Goal: Transaction & Acquisition: Purchase product/service

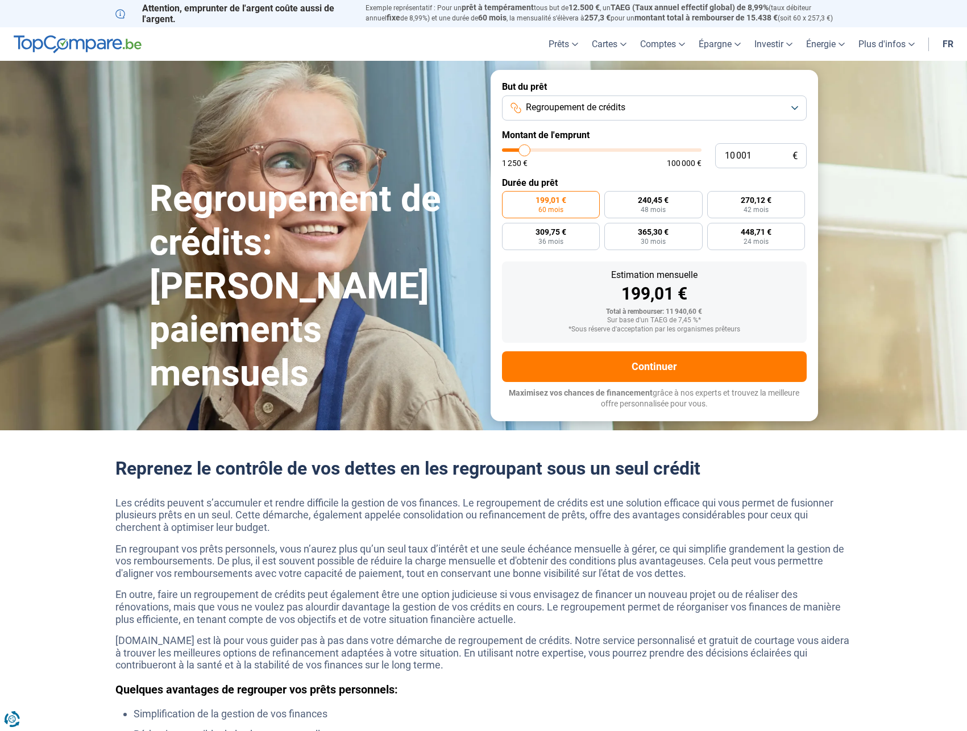
type input "10 500"
type input "10500"
type input "10 750"
type input "10750"
type input "11 000"
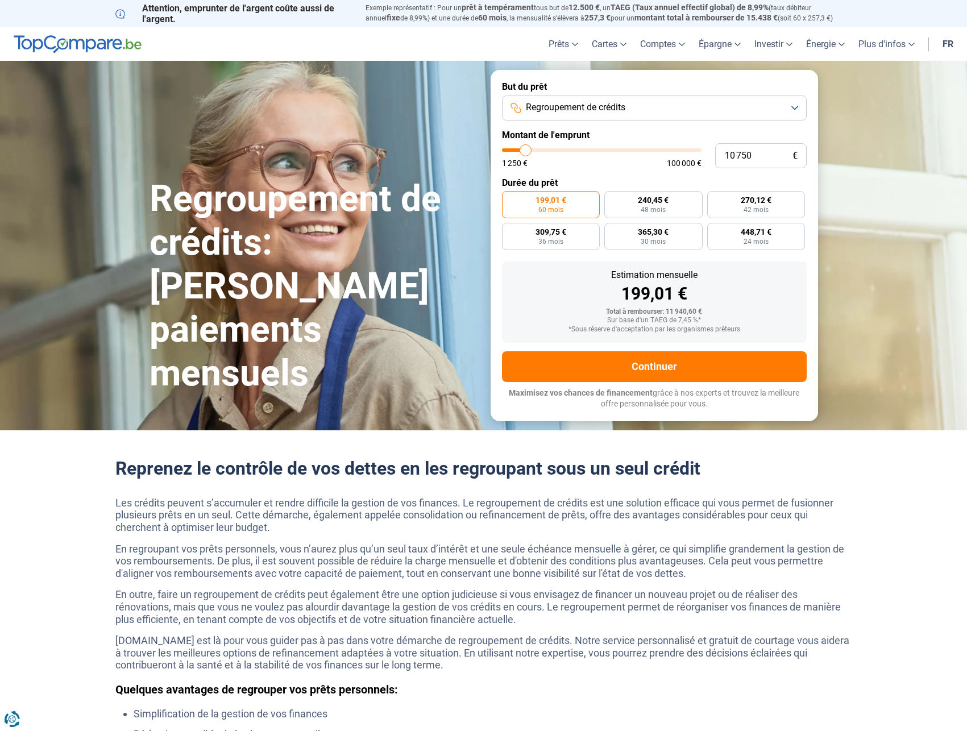
type input "11000"
type input "11 500"
type input "11500"
type input "11 750"
type input "11750"
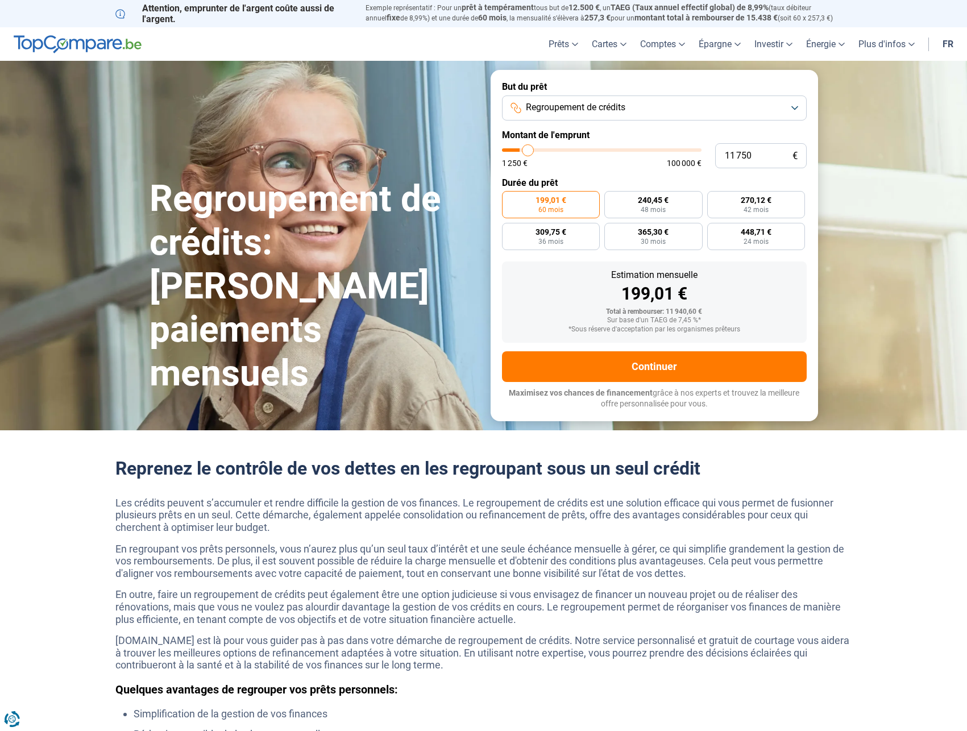
type input "12 000"
type input "12000"
type input "12 250"
type input "12250"
type input "12 500"
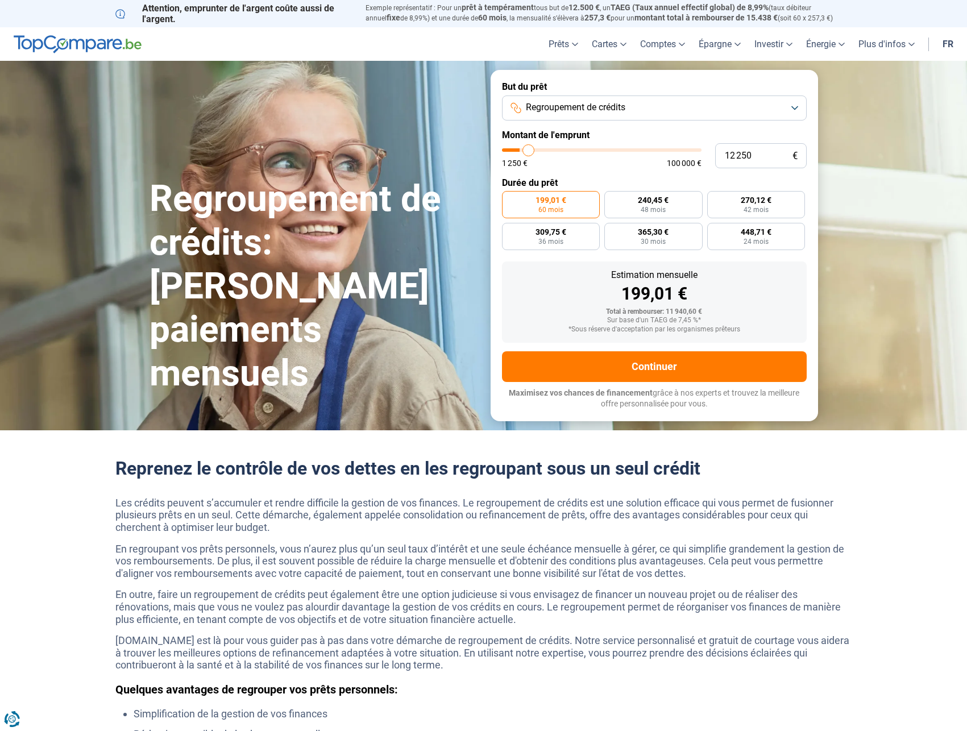
type input "12500"
type input "13 000"
type input "13000"
type input "13 250"
type input "13250"
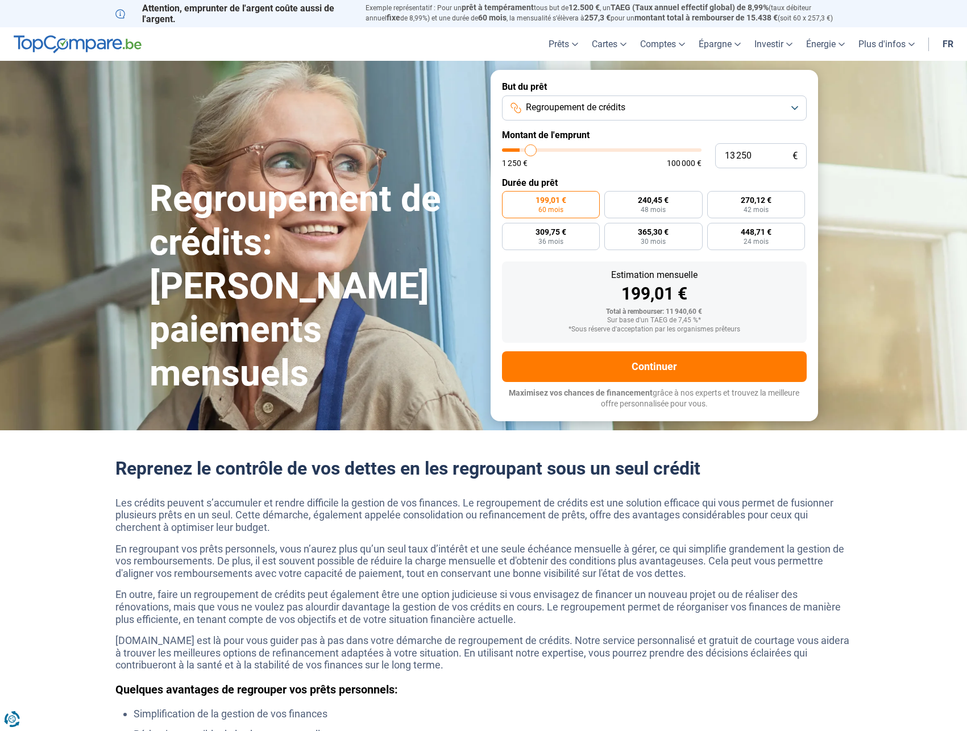
type input "13 500"
type input "13500"
type input "13 750"
type input "13750"
type input "14 000"
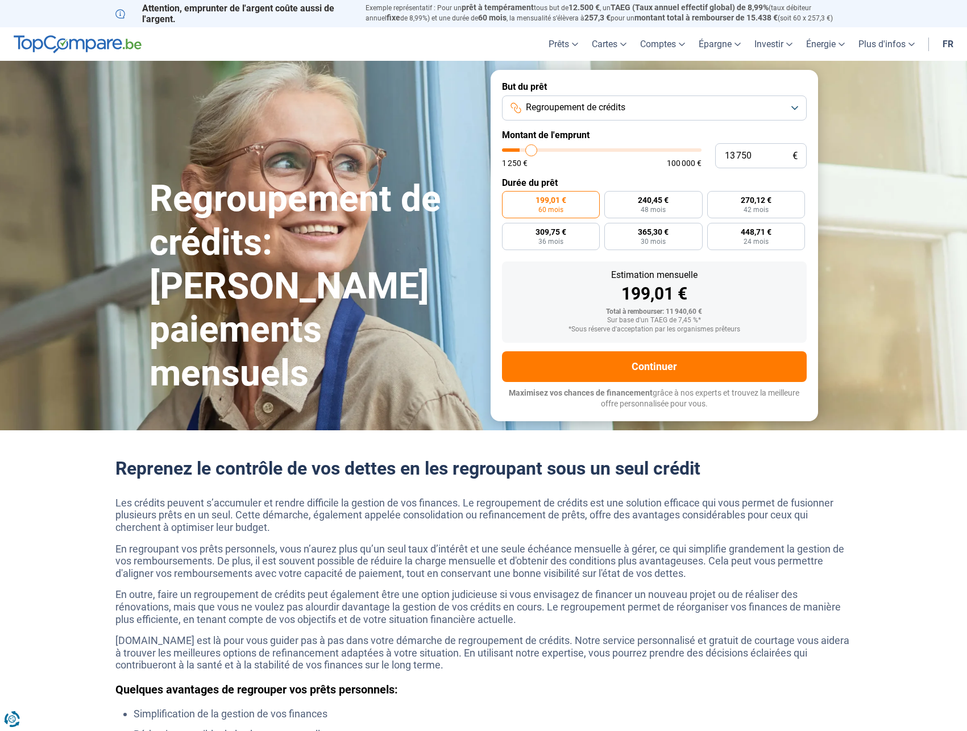
type input "14000"
type input "14 750"
type input "14750"
type input "15 000"
type input "15000"
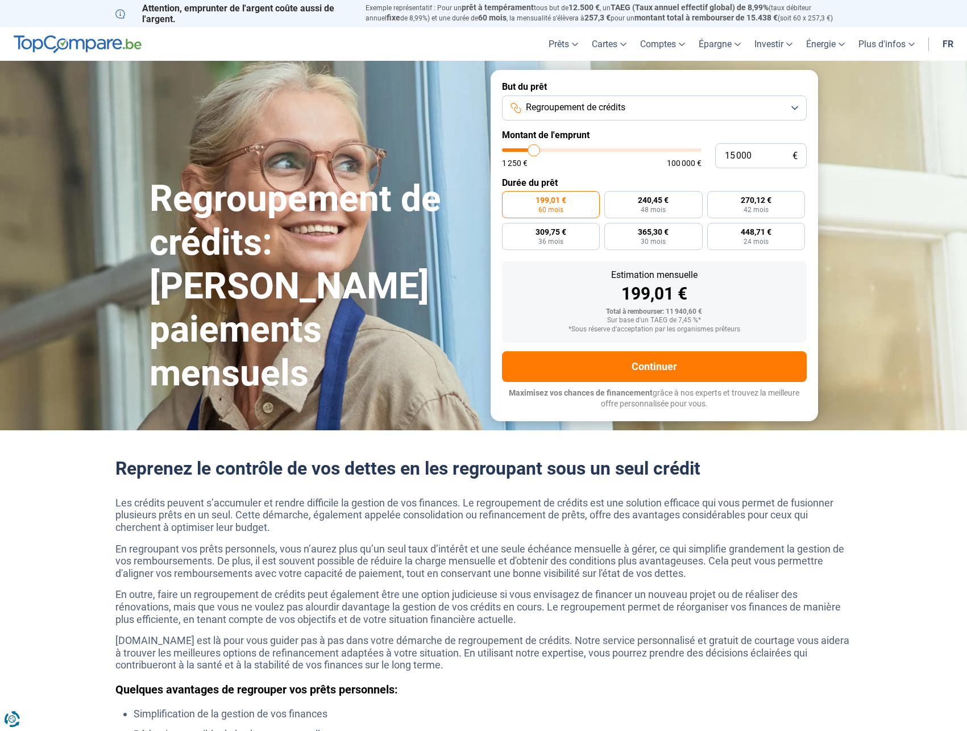
type input "15 250"
type input "15250"
type input "16 000"
type input "16000"
type input "16 250"
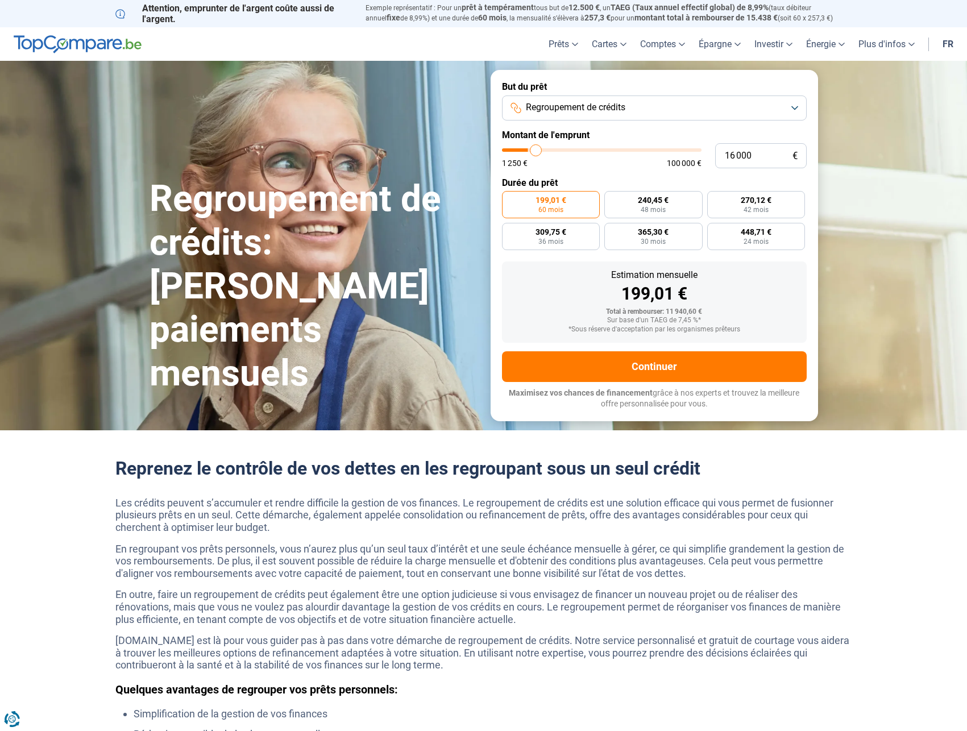
type input "16250"
type input "16 500"
type input "16500"
type input "16 750"
type input "16750"
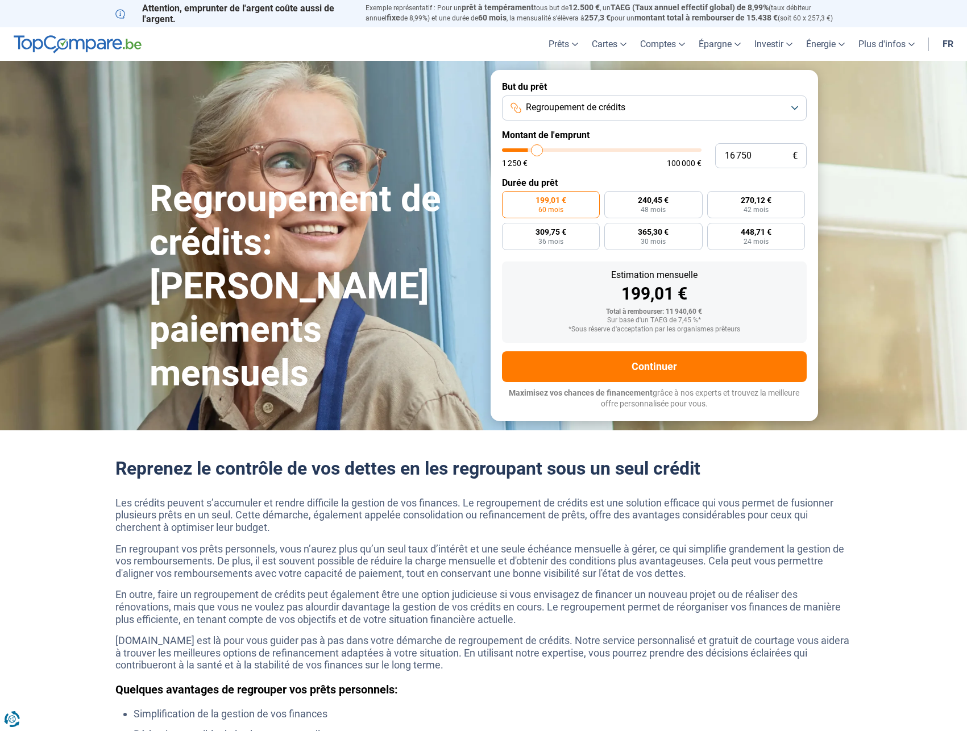
type input "17 500"
type input "17500"
type input "17 750"
type input "17750"
type input "18 250"
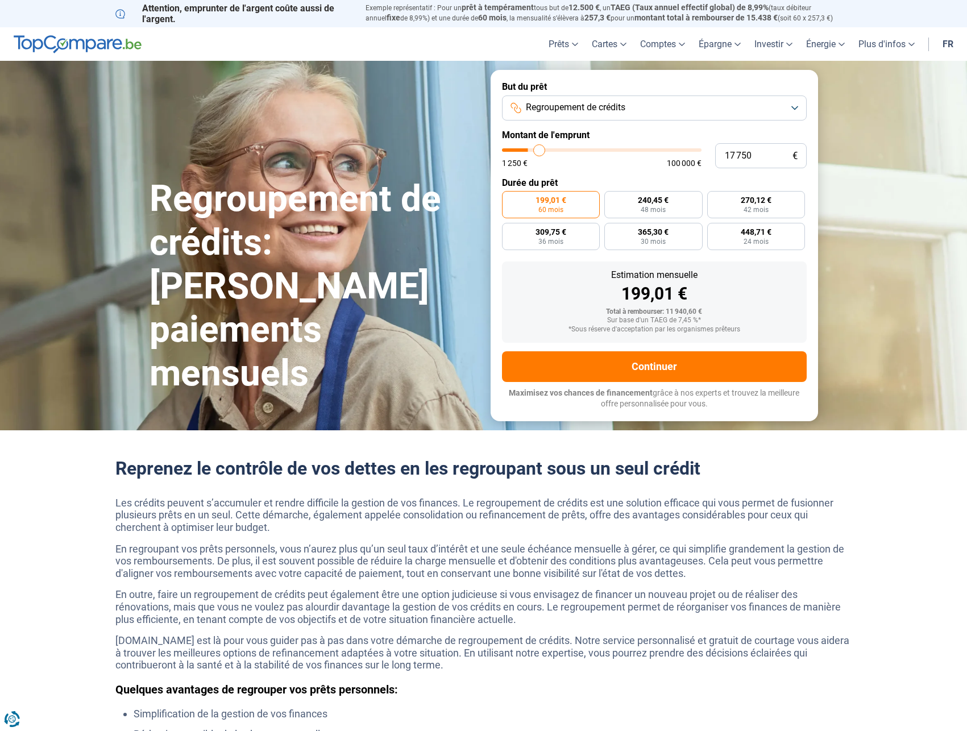
type input "18250"
type input "18 500"
type input "18500"
type input "19 000"
type input "19000"
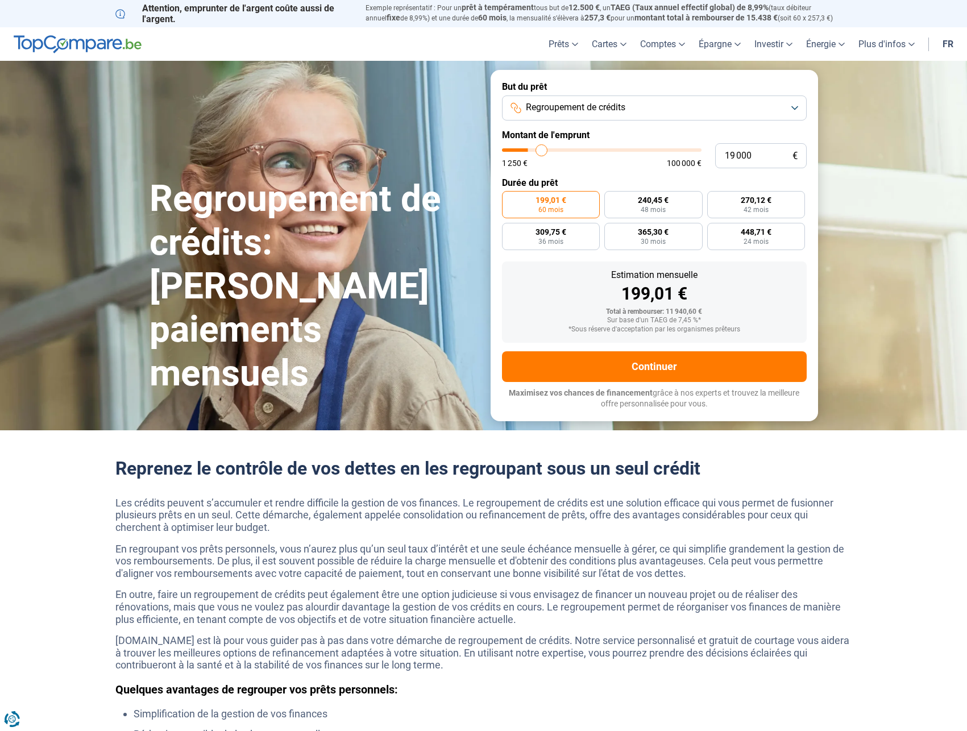
type input "19 500"
type input "19500"
type input "20 000"
type input "20000"
type input "20 250"
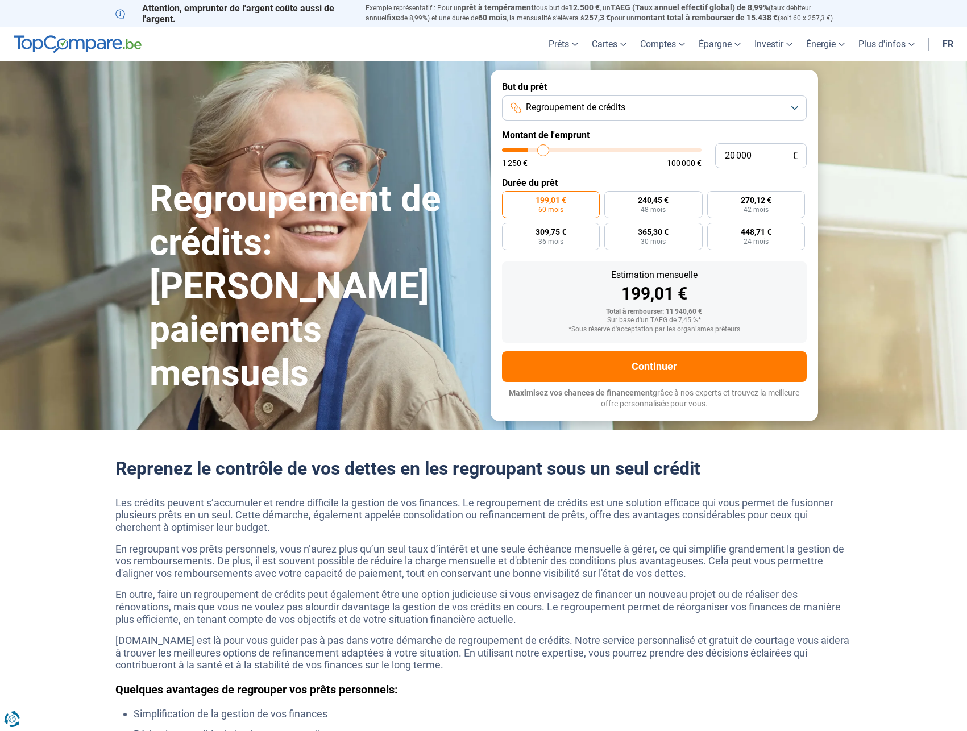
type input "20250"
type input "20 750"
type input "20750"
type input "21 500"
type input "21500"
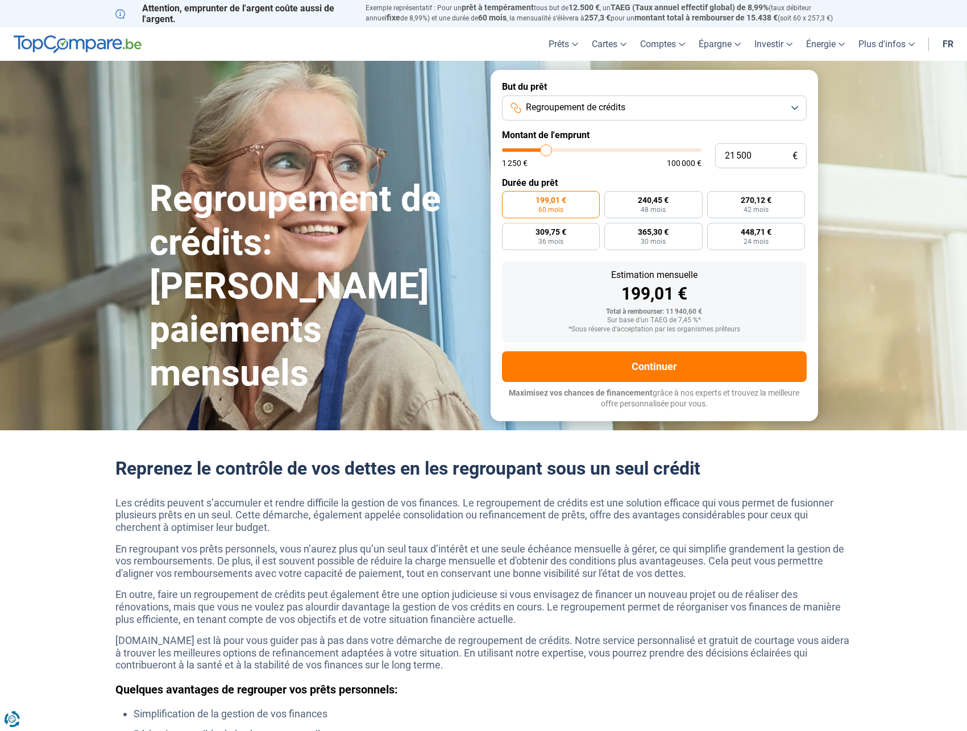
type input "21 750"
type input "21750"
type input "22 250"
type input "22250"
type input "22 500"
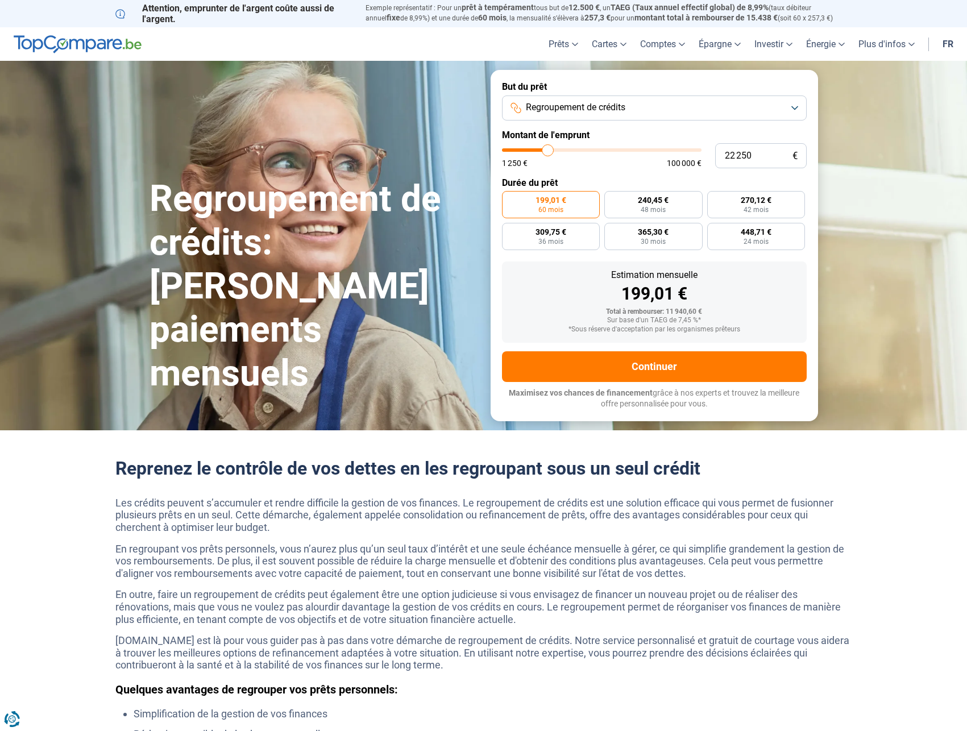
type input "22500"
type input "22 750"
type input "22750"
type input "23 000"
type input "23000"
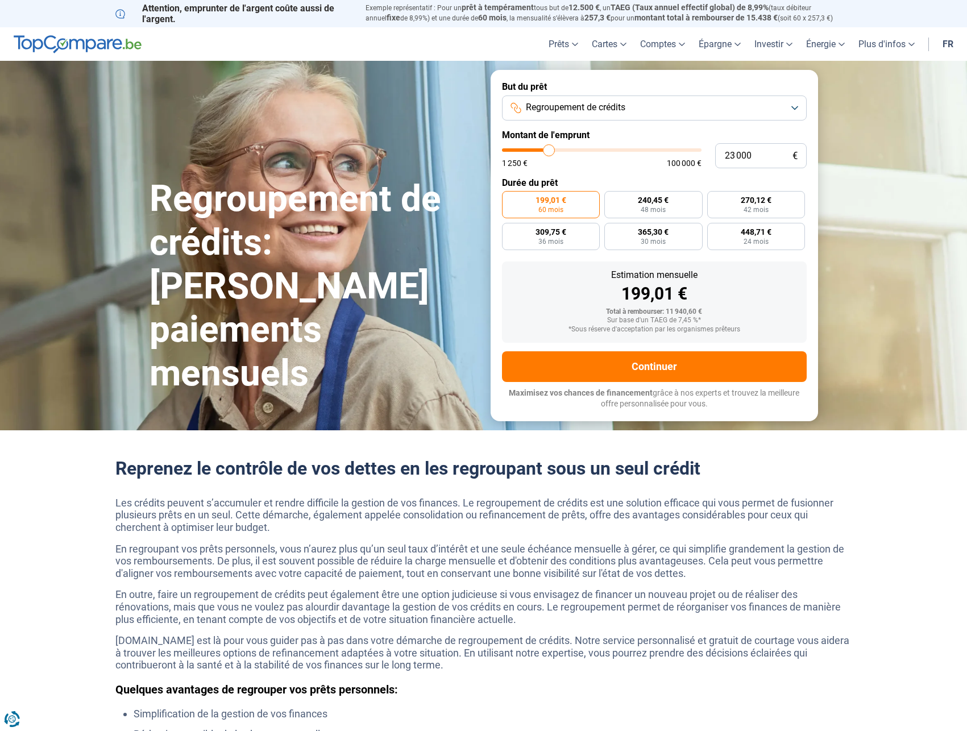
type input "23 250"
type input "23250"
type input "23 750"
type input "23750"
type input "24 000"
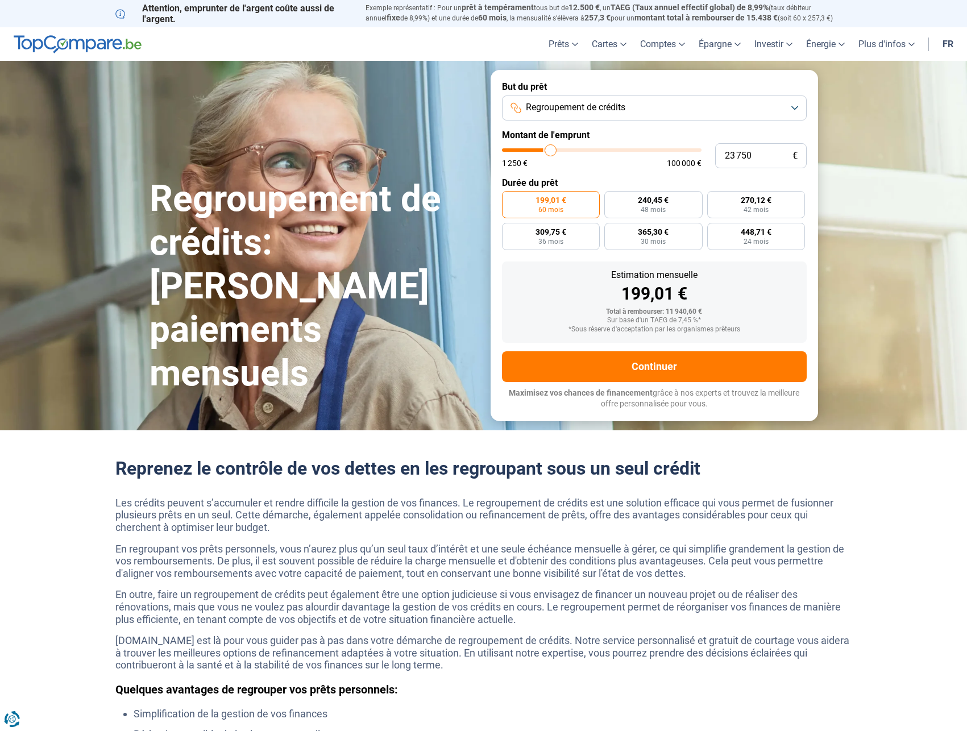
type input "24000"
type input "24 250"
type input "24250"
type input "24 000"
type input "24000"
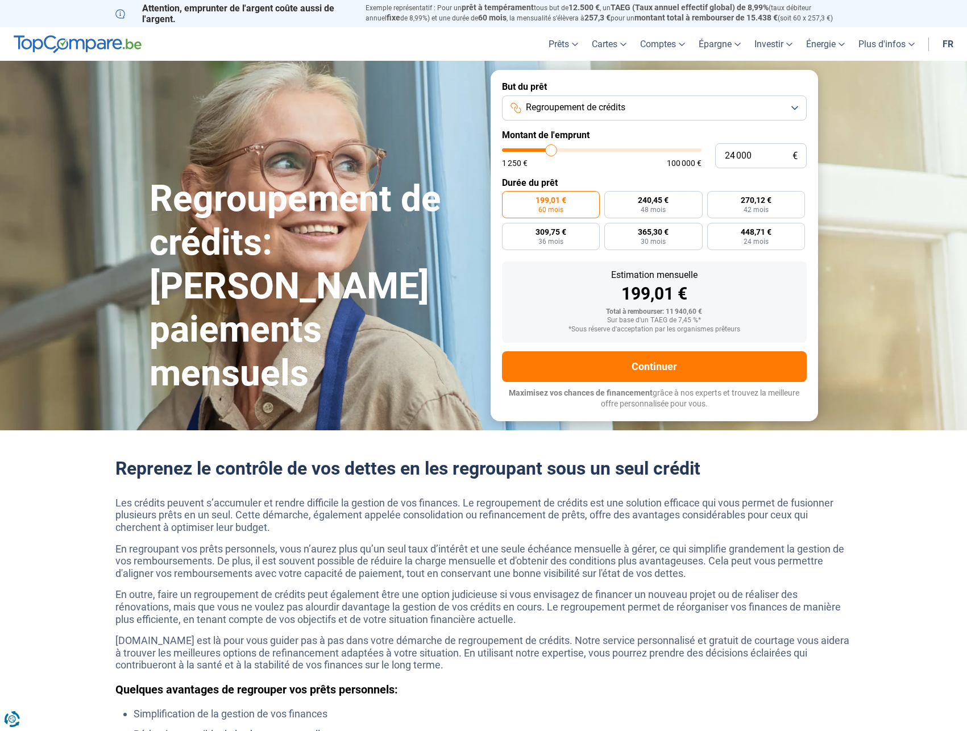
type input "23 750"
type input "23750"
type input "23 250"
type input "23250"
type input "23 000"
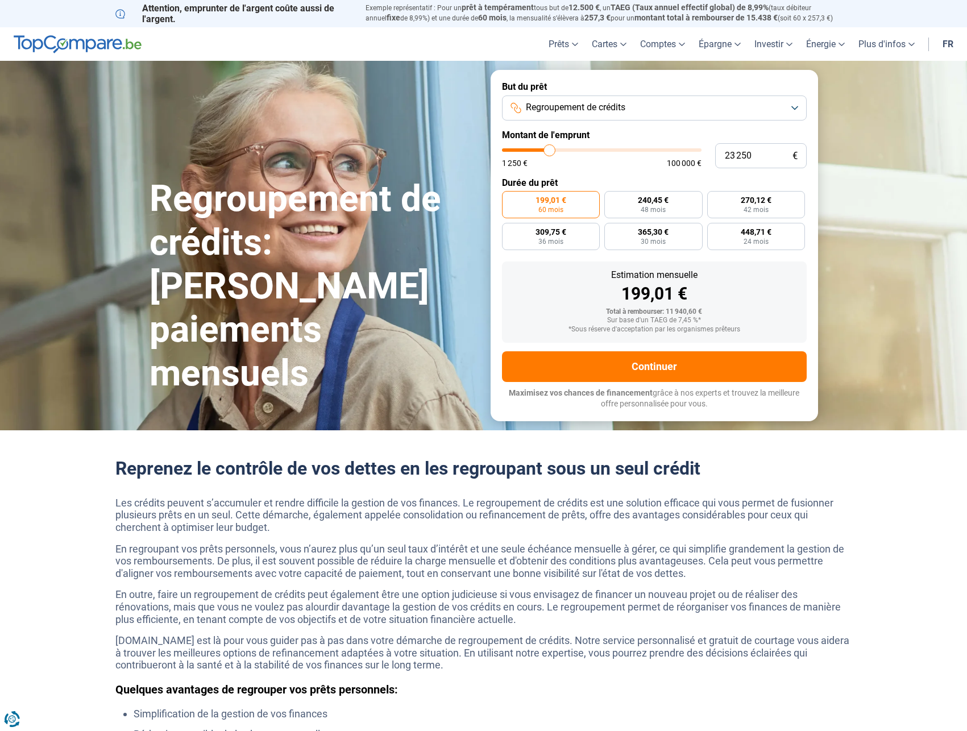
type input "23000"
type input "22 750"
type input "22750"
type input "22 500"
type input "22500"
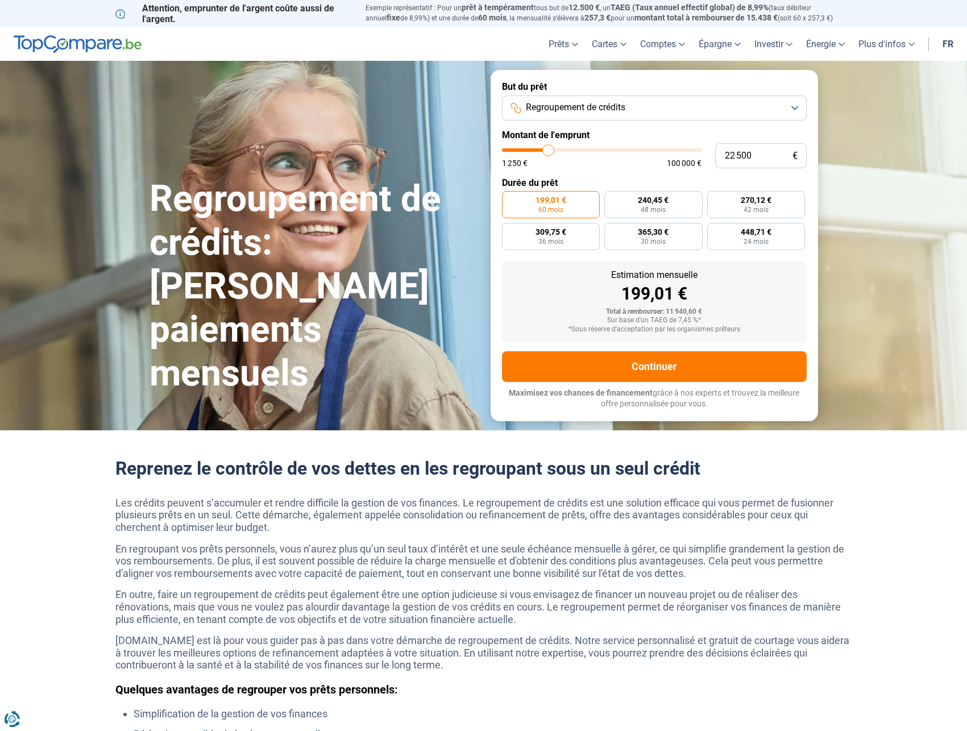
type input "22 250"
type input "22250"
type input "21 750"
type input "21750"
type input "21 500"
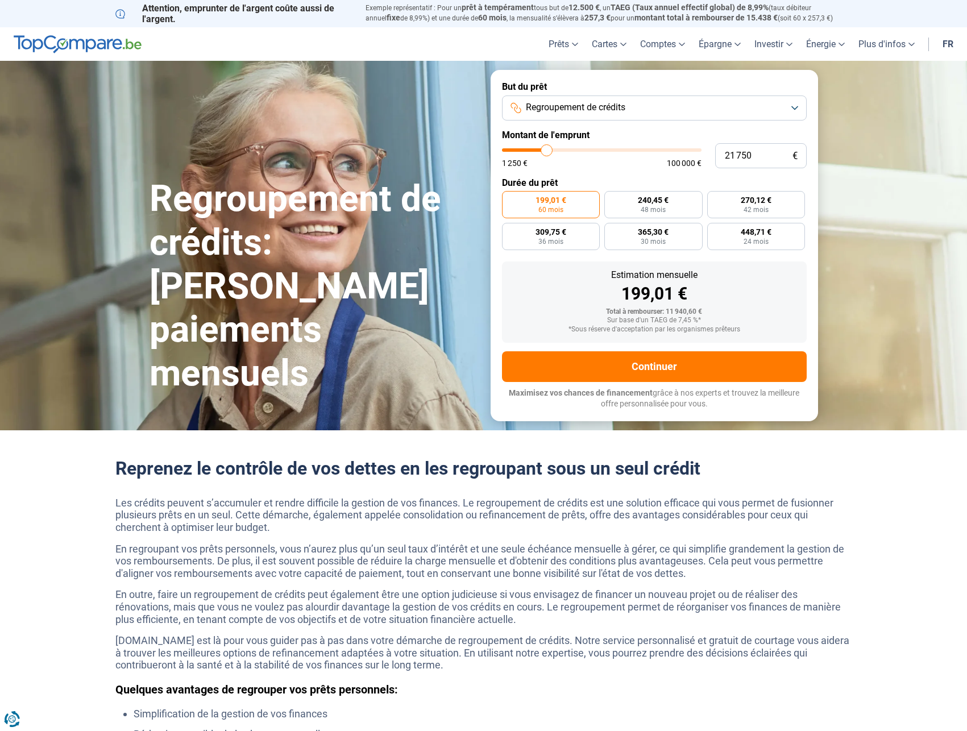
type input "21500"
type input "21 250"
type input "21250"
type input "21 000"
type input "21000"
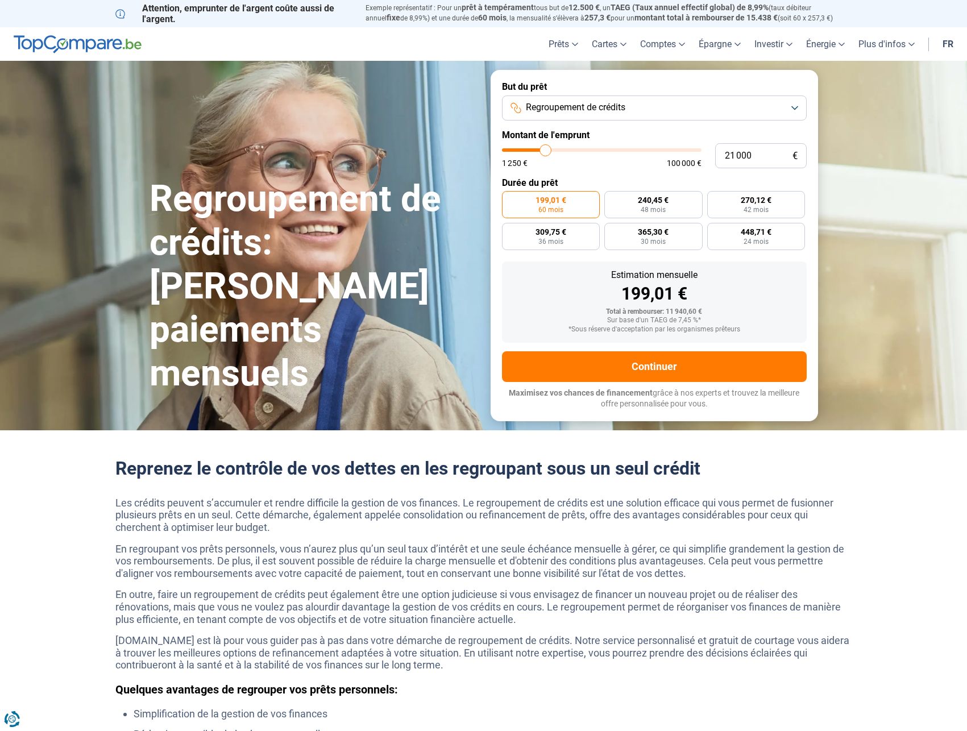
type input "20 750"
type input "20750"
type input "20 250"
type input "20250"
type input "20 000"
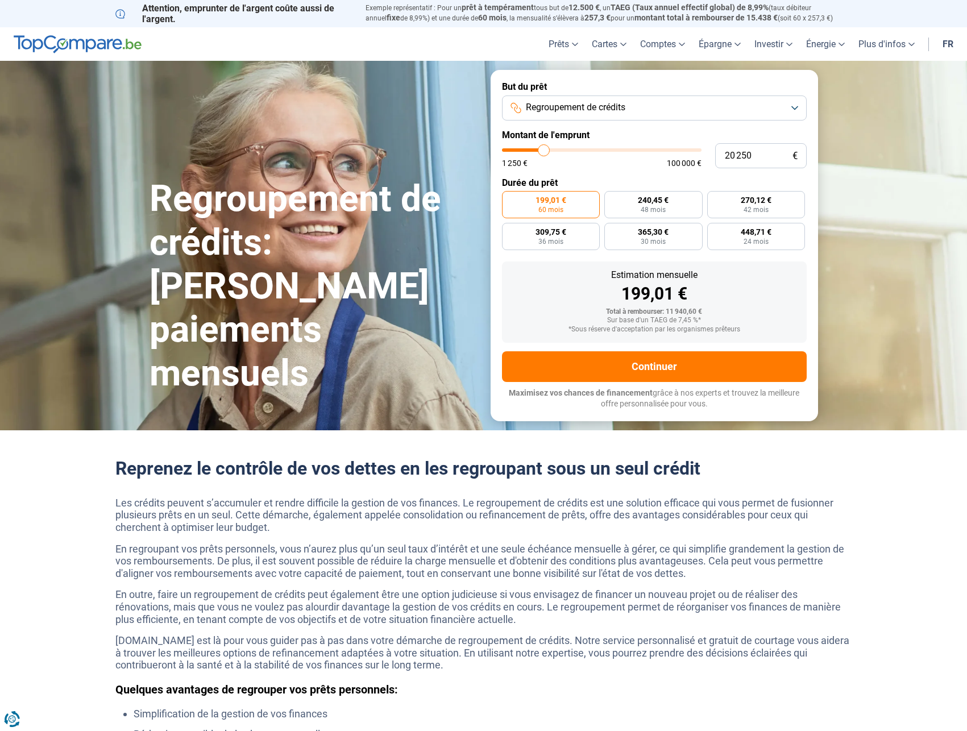
type input "20000"
type input "19 750"
type input "19750"
type input "19 500"
type input "19500"
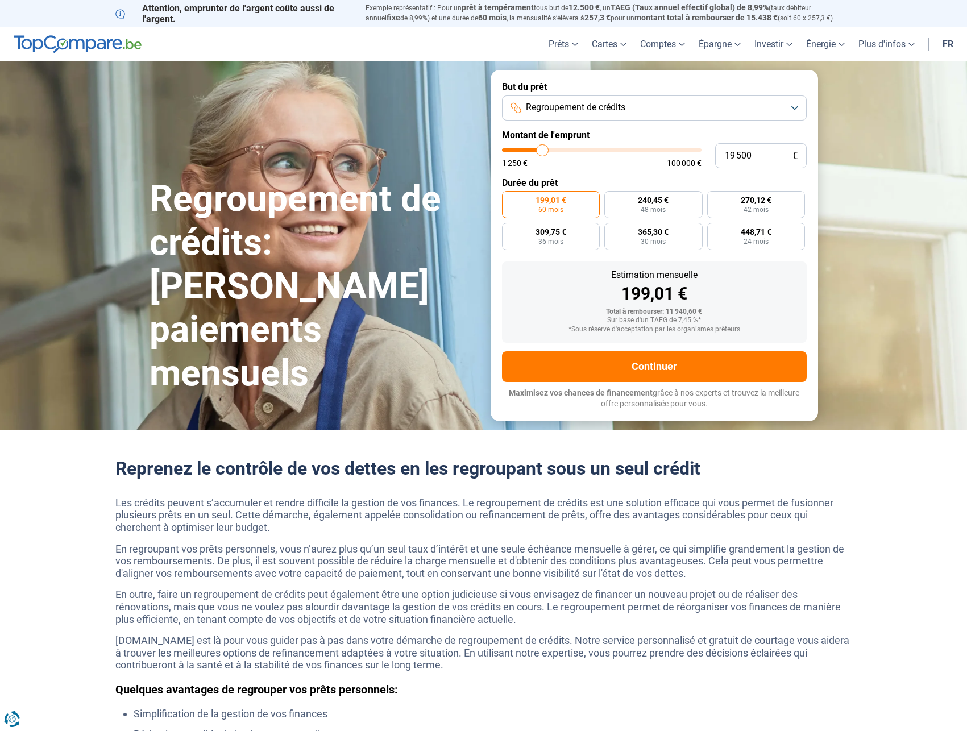
type input "19 250"
type input "19250"
type input "19 000"
type input "19000"
type input "18 500"
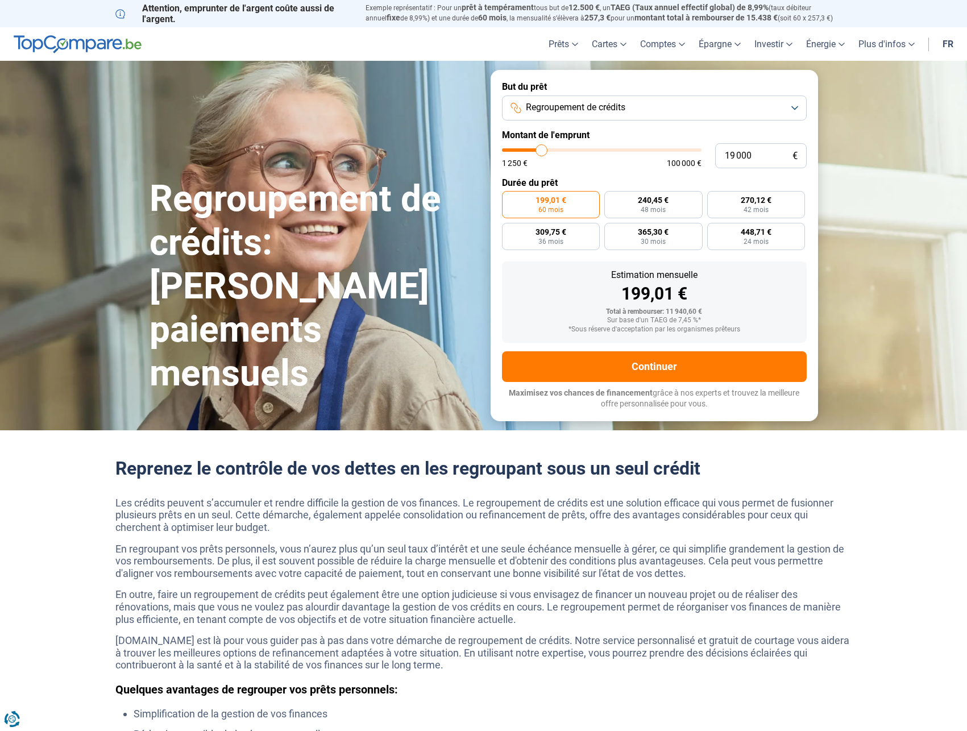
type input "18500"
type input "18 250"
type input "18250"
type input "18 000"
drag, startPoint x: 524, startPoint y: 148, endPoint x: 539, endPoint y: 149, distance: 15.4
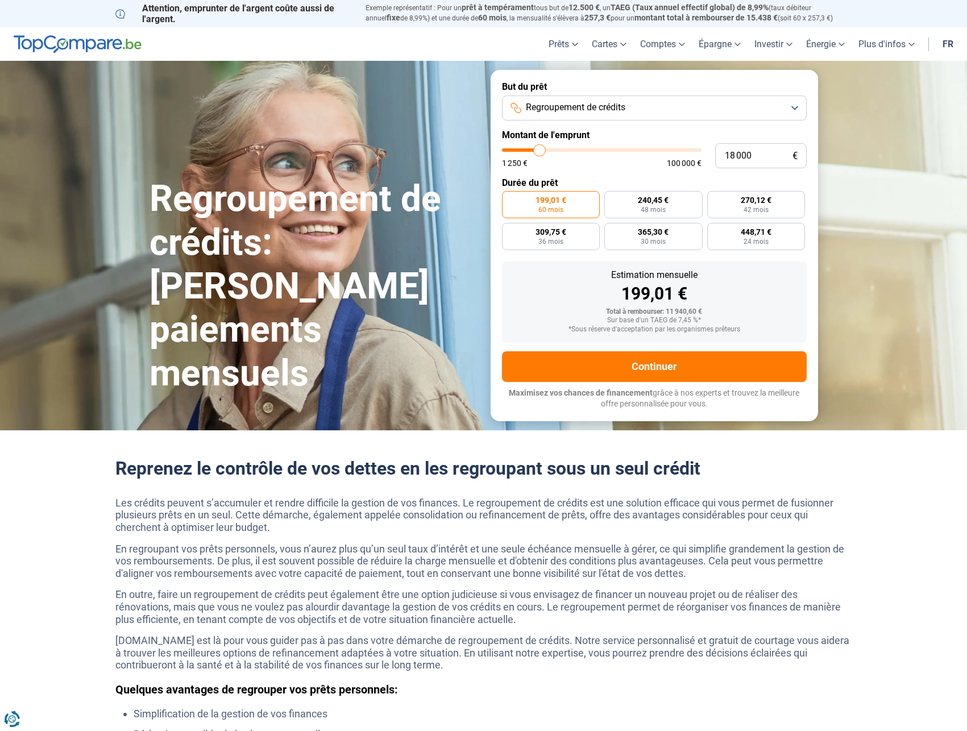
type input "18000"
click at [539, 149] on input "range" at bounding box center [601, 149] width 199 height 3
radio input "false"
type input "19 250"
type input "19250"
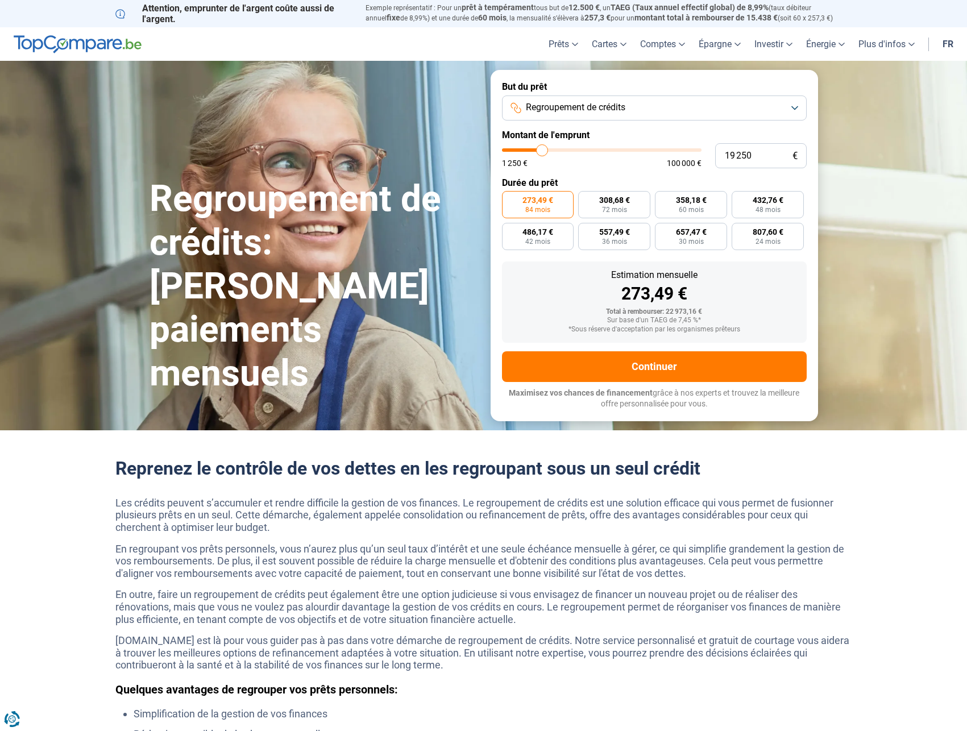
type input "19 500"
type input "19500"
type input "19 750"
type input "19750"
type input "20 000"
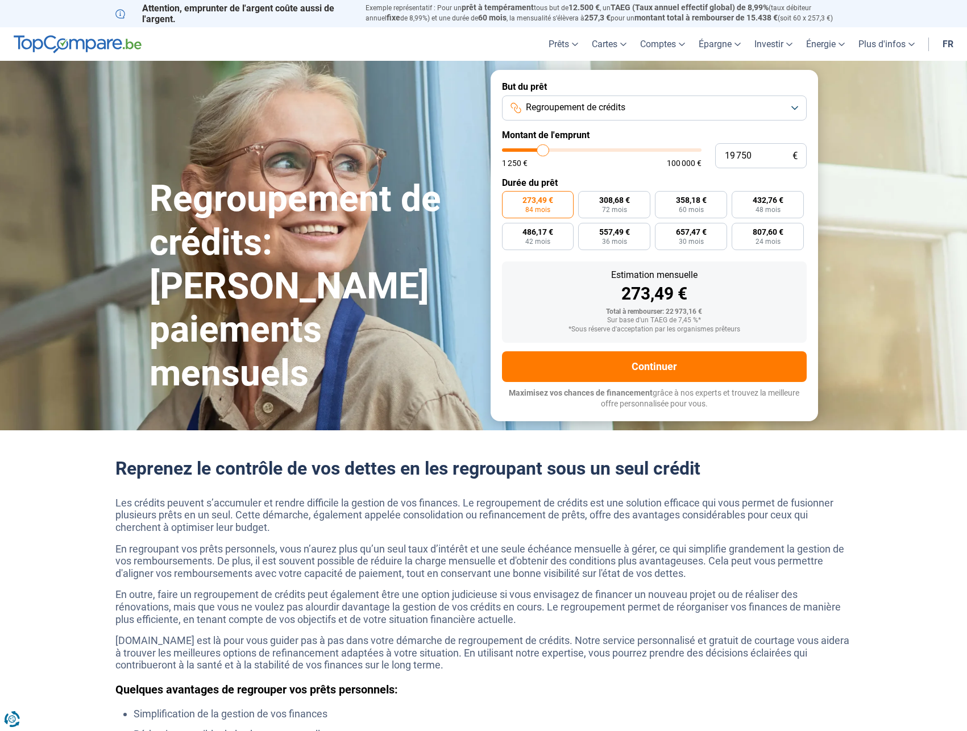
type input "20000"
type input "20 250"
type input "20250"
type input "20 750"
type input "20750"
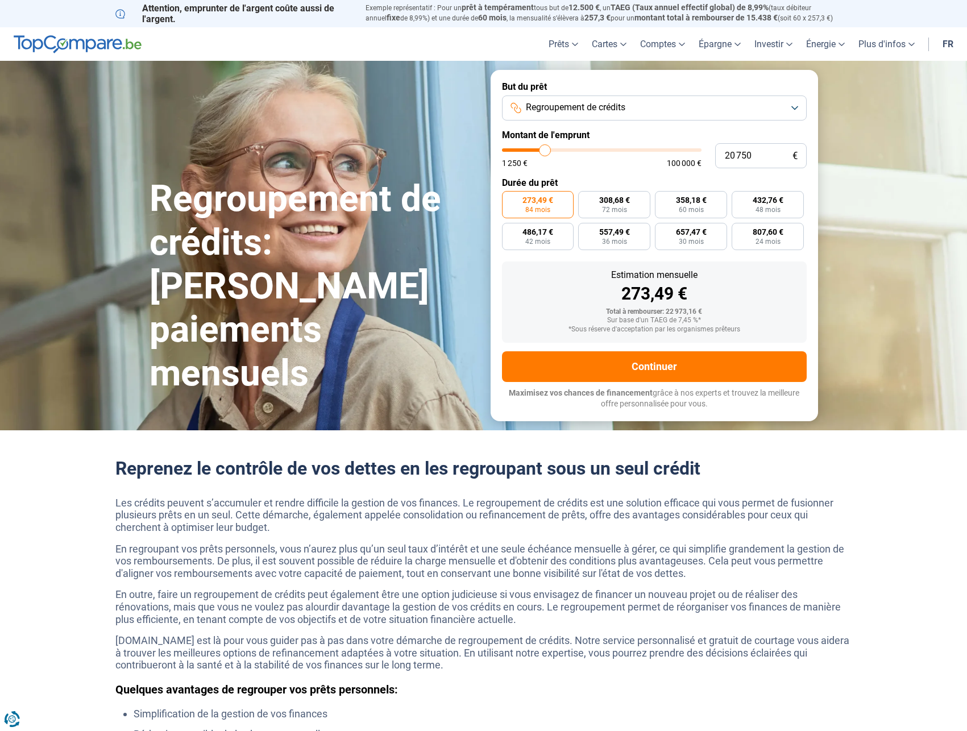
type input "20 250"
type input "20250"
type input "20 000"
type input "20000"
type input "19 750"
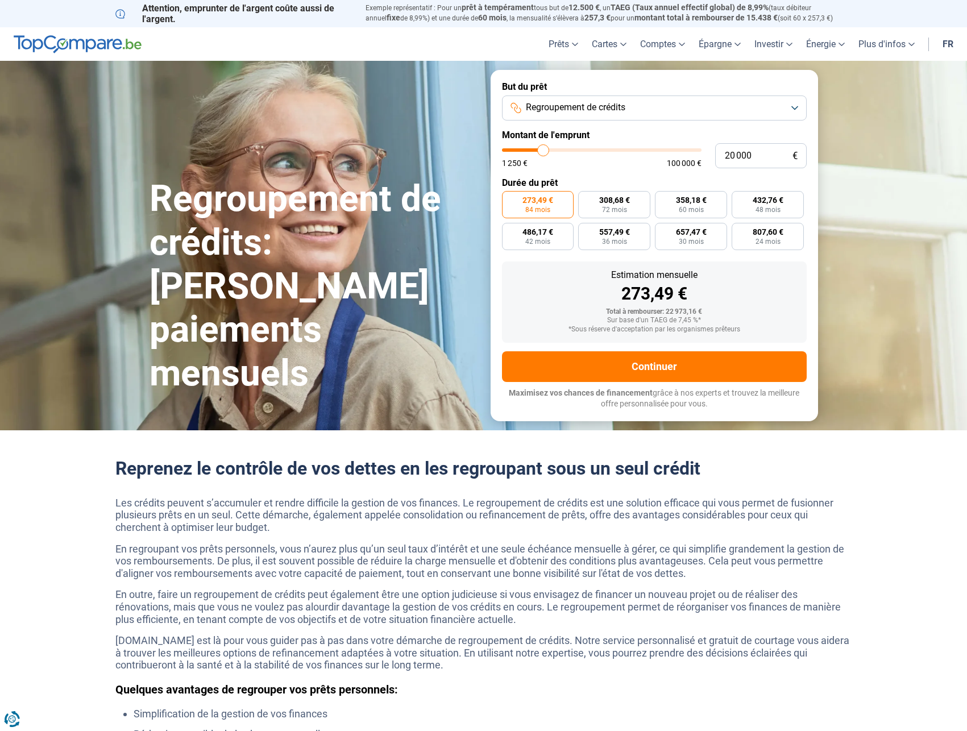
type input "19750"
type input "20 000"
type input "20000"
type input "20 250"
type input "20250"
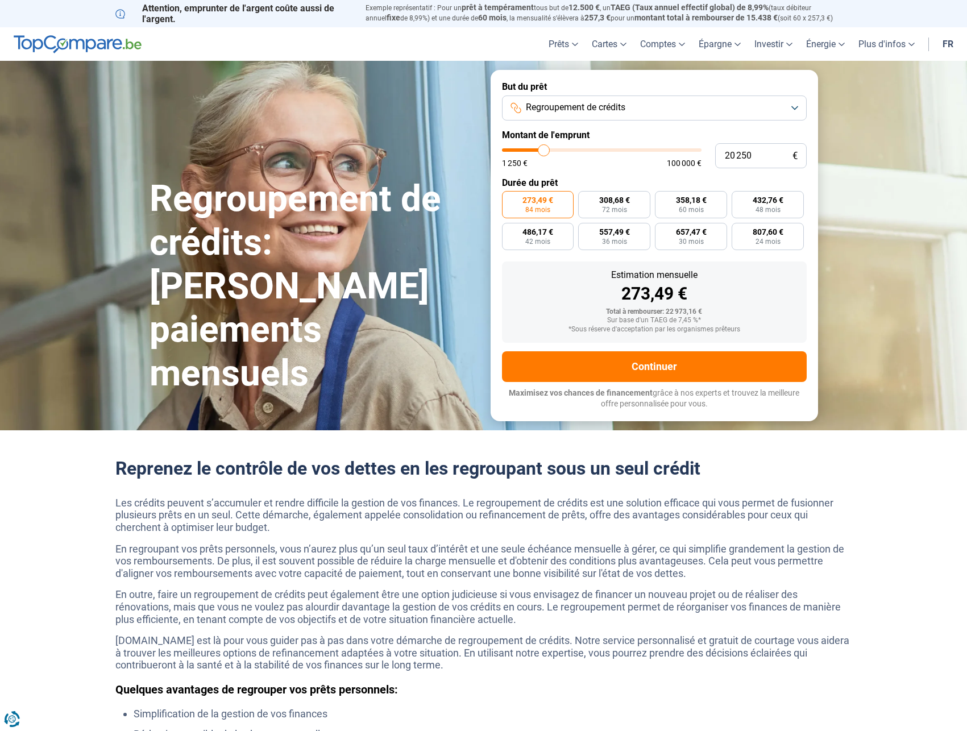
type input "20 750"
type input "20750"
type input "20 250"
type input "20250"
type input "20 000"
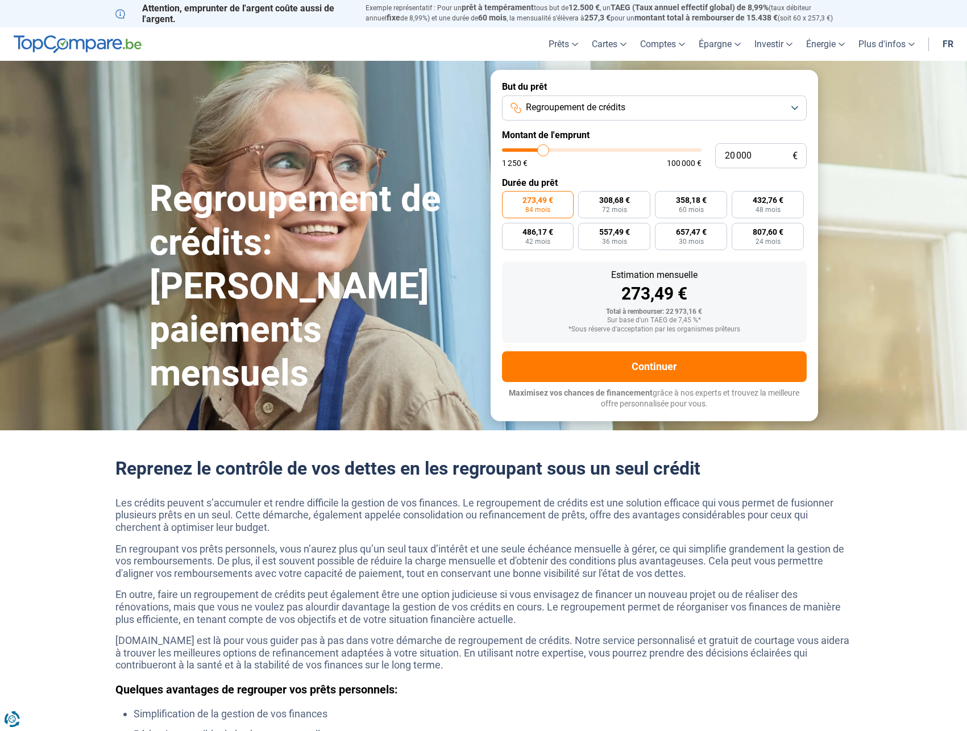
type input "20000"
click at [543, 152] on input "range" at bounding box center [601, 149] width 199 height 3
type input "19 750"
type input "19750"
type input "19 500"
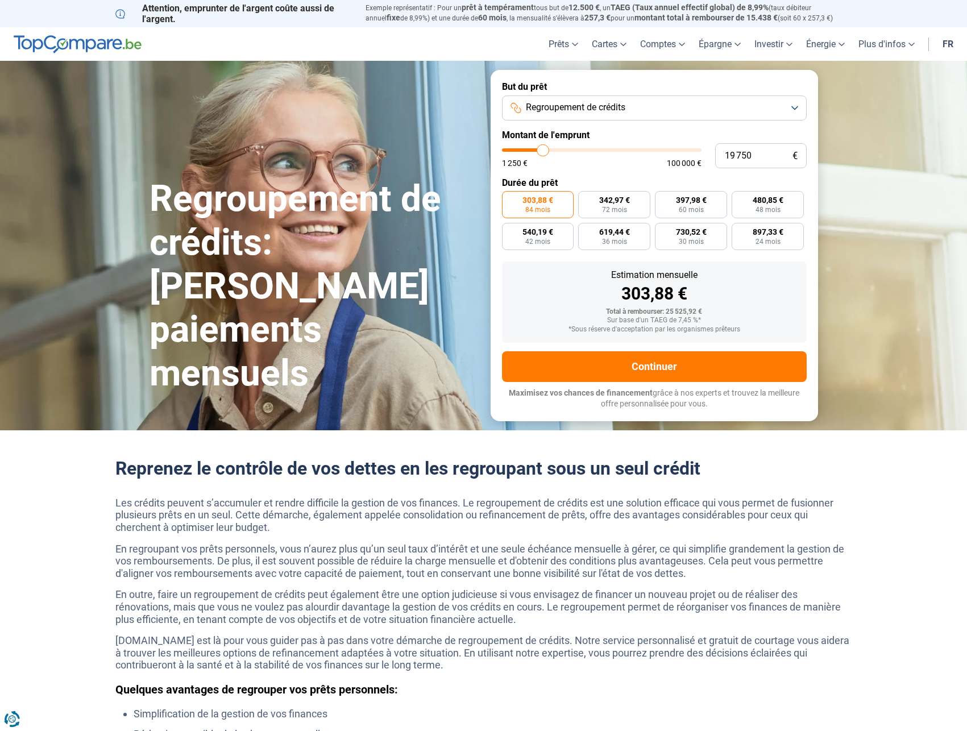
type input "19500"
type input "19 250"
type input "19250"
click at [542, 149] on input "range" at bounding box center [601, 149] width 199 height 3
type input "18 000"
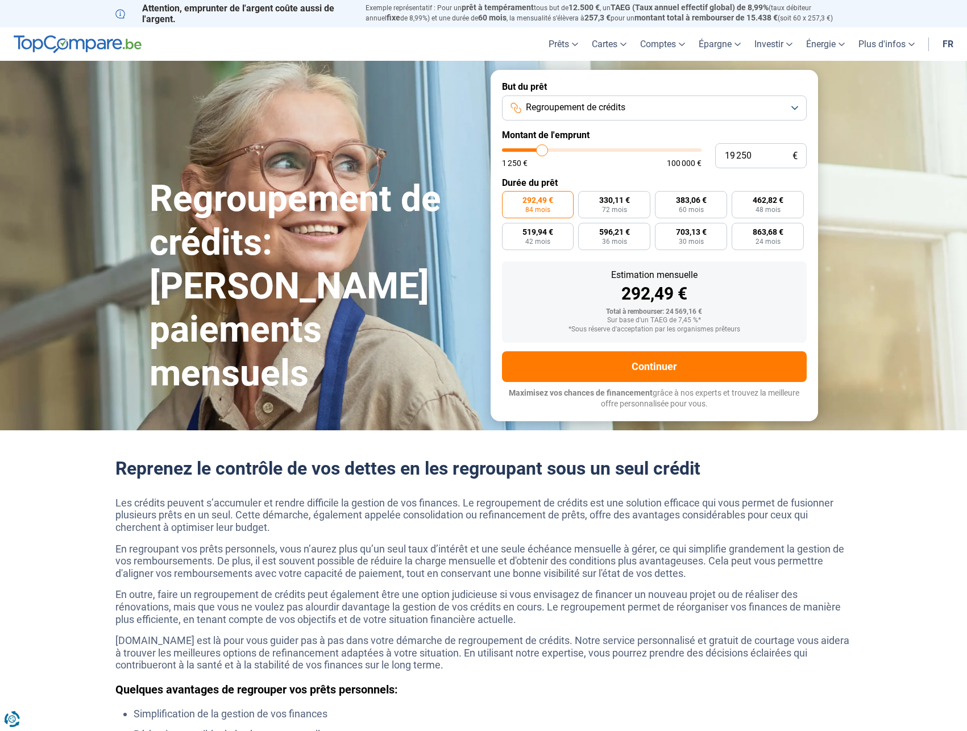
type input "18000"
type input "17 750"
type input "17750"
type input "17 500"
type input "17500"
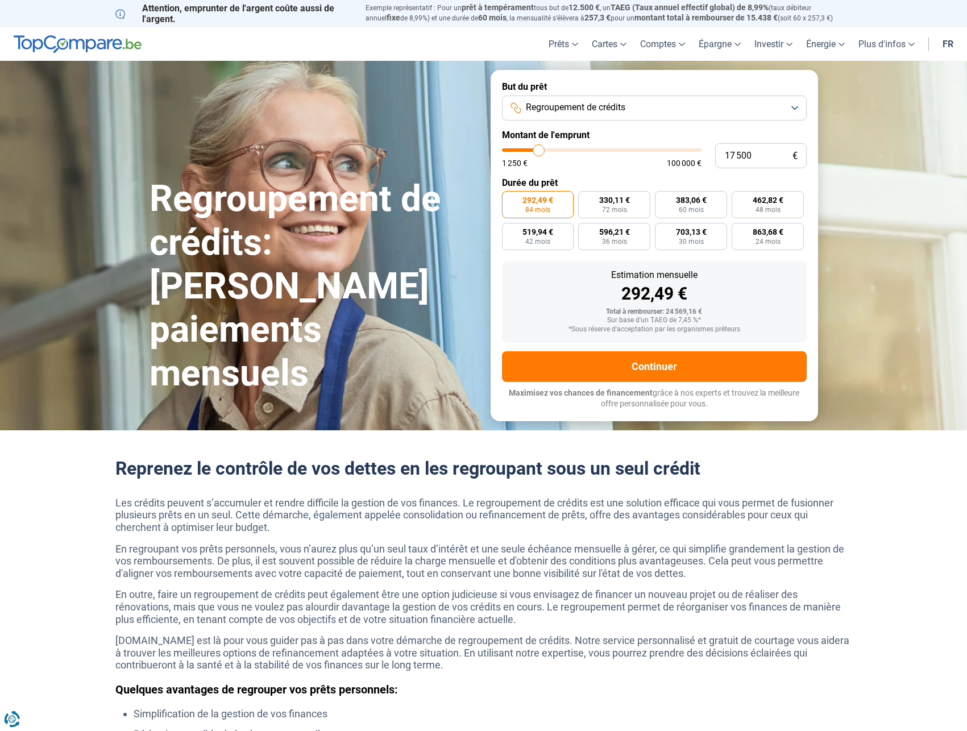
type input "17 000"
type input "17000"
click at [538, 150] on input "range" at bounding box center [601, 149] width 199 height 3
type input "17 750"
type input "17750"
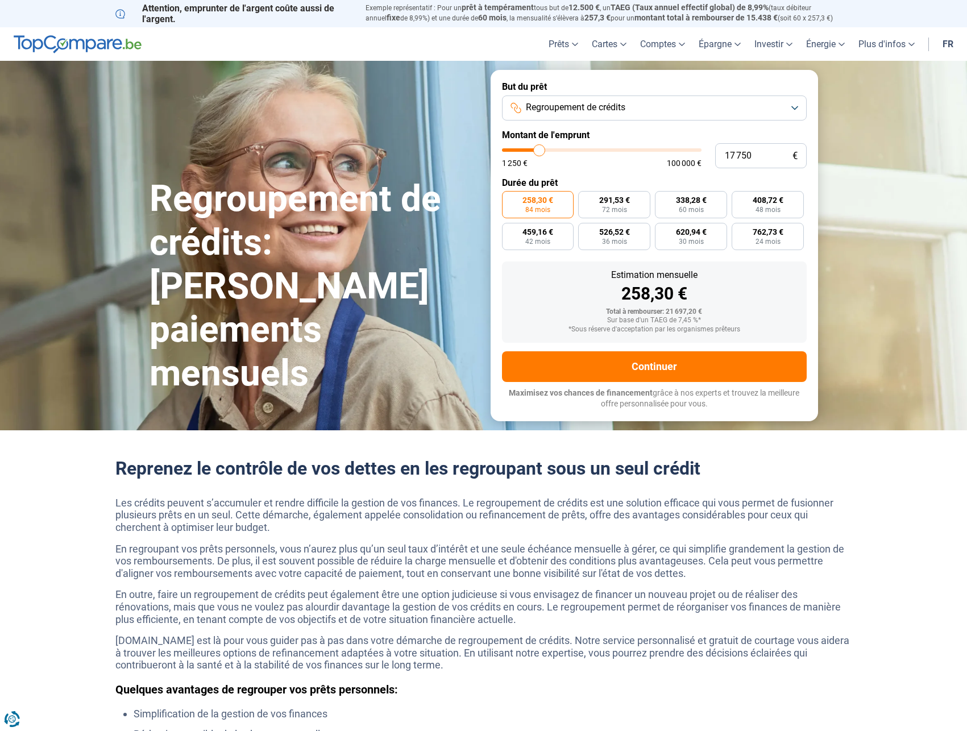
type input "18 000"
type input "18000"
type input "18 250"
type input "18250"
type input "18 500"
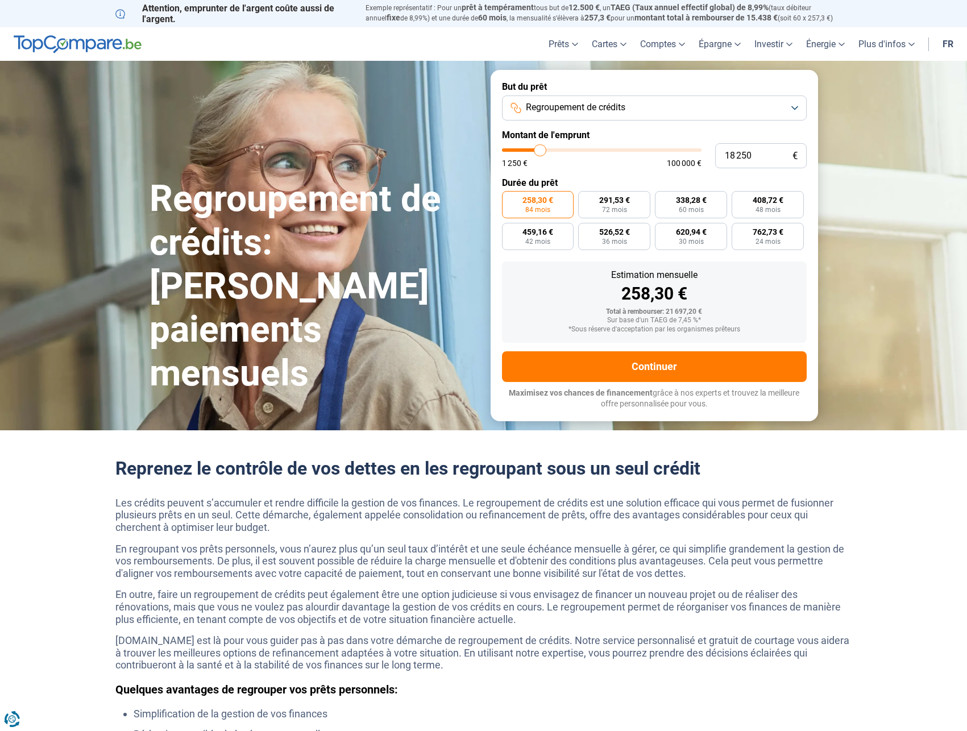
type input "18500"
type input "19 000"
type input "19000"
type input "19 250"
type input "19250"
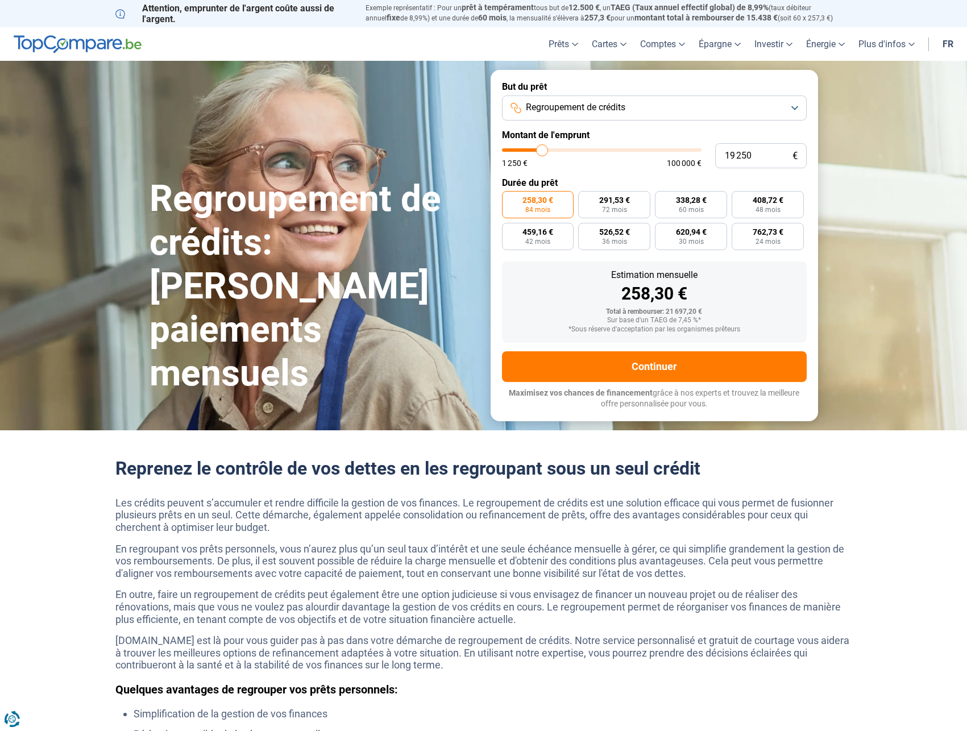
type input "19 500"
type input "19500"
type input "19 750"
type input "19750"
type input "20 000"
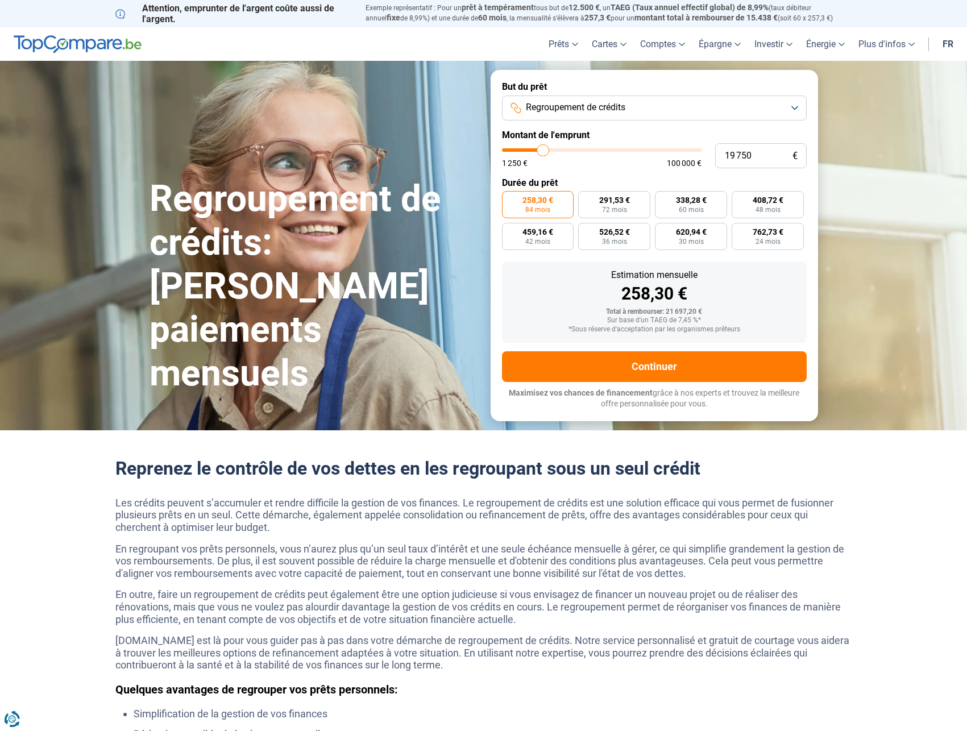
type input "20000"
type input "20 250"
type input "20250"
type input "20 750"
type input "20750"
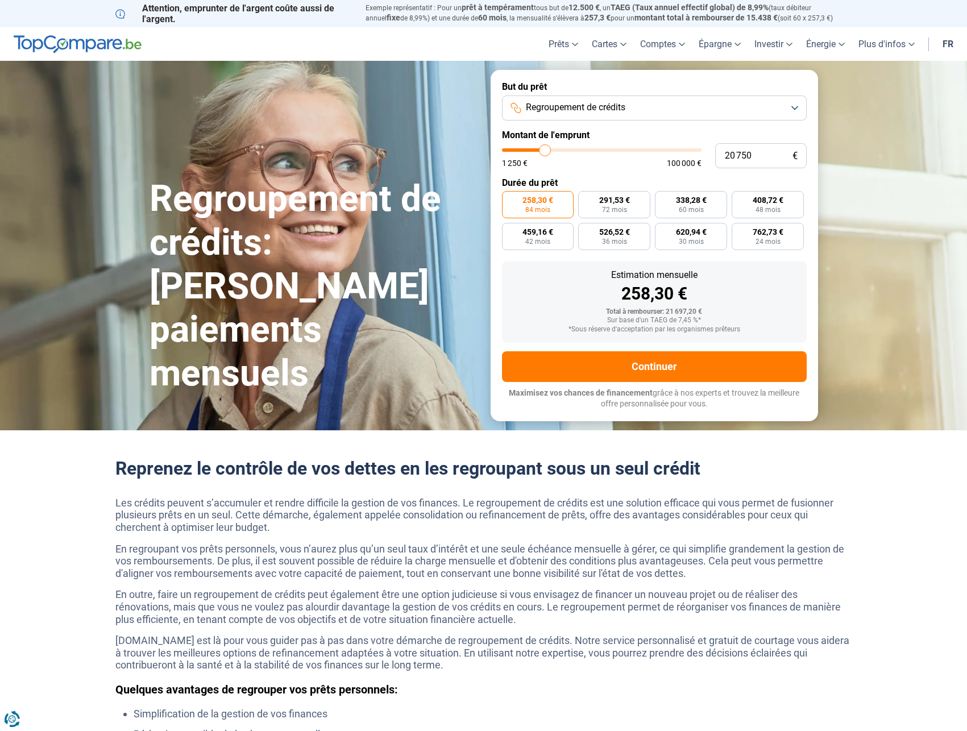
type input "21 000"
drag, startPoint x: 539, startPoint y: 151, endPoint x: 545, endPoint y: 151, distance: 6.3
type input "21000"
click at [545, 151] on input "range" at bounding box center [601, 149] width 199 height 3
radio input "false"
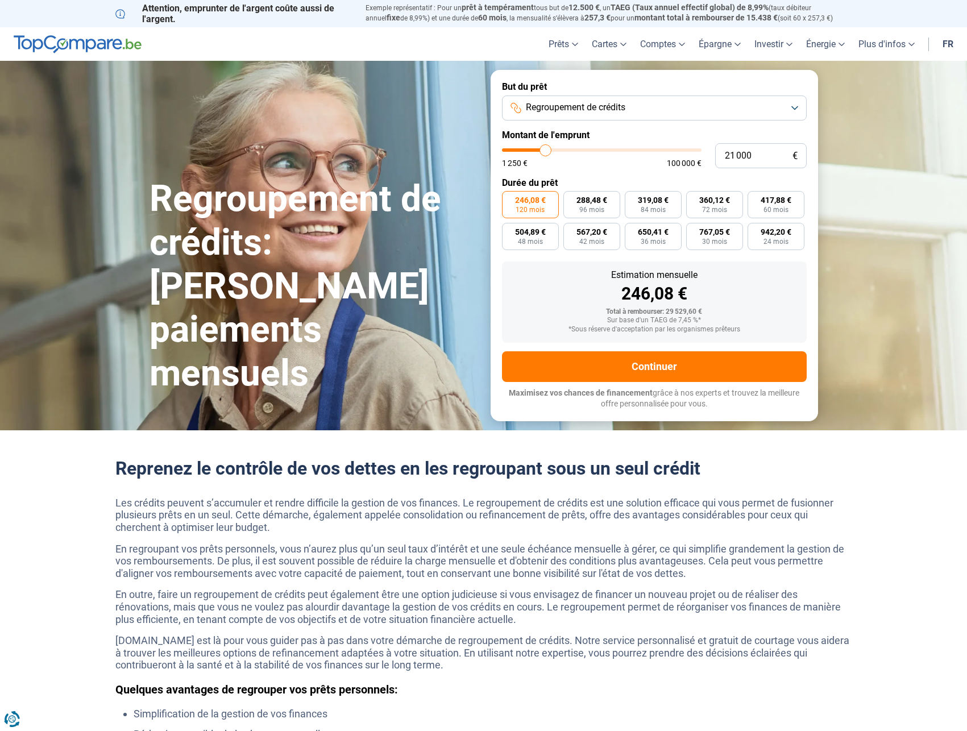
type input "20 250"
type input "20250"
type input "20 000"
type input "20000"
type input "19 750"
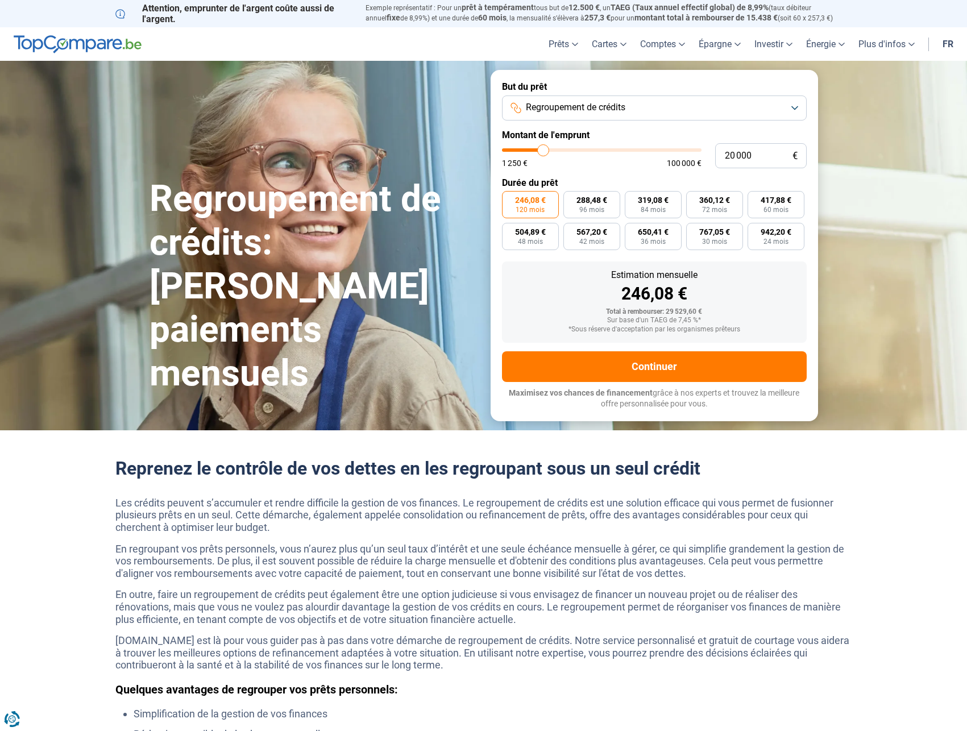
type input "19750"
type input "19 500"
type input "19500"
type input "19 250"
type input "19250"
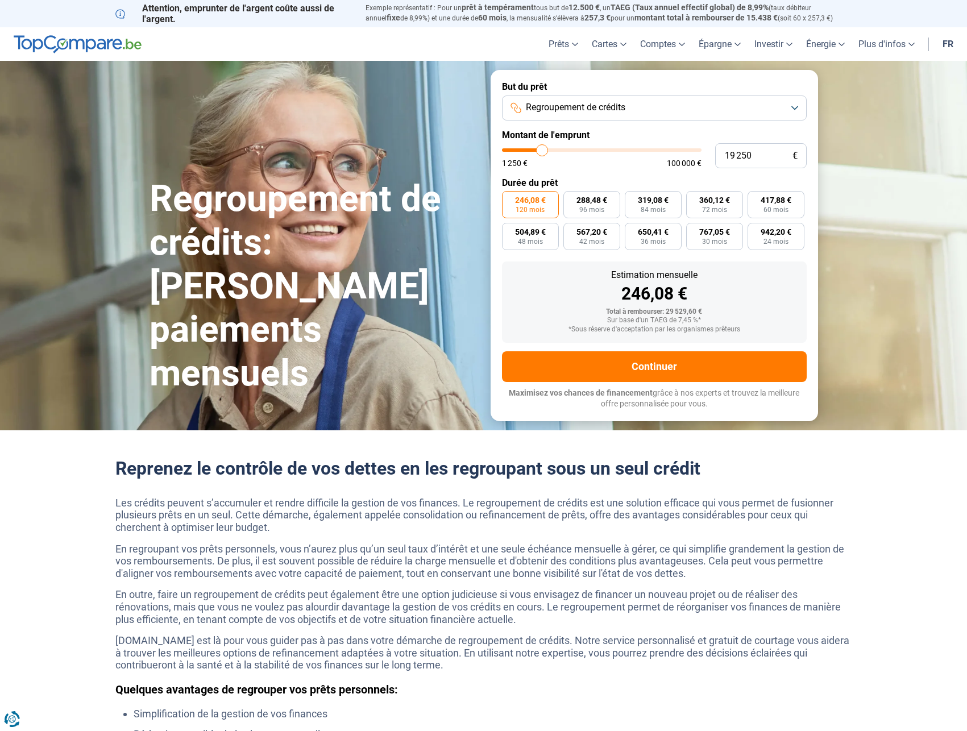
type input "19 500"
type input "19500"
click at [543, 148] on input "range" at bounding box center [601, 149] width 199 height 3
click at [542, 148] on input "range" at bounding box center [601, 149] width 199 height 3
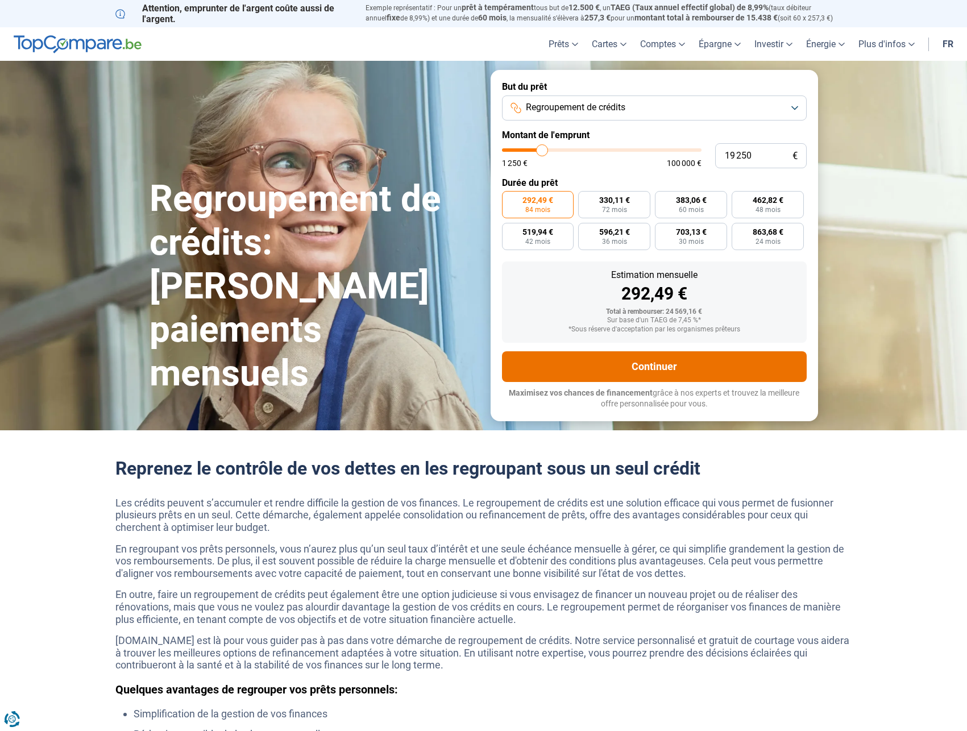
click at [653, 366] on button "Continuer" at bounding box center [654, 366] width 305 height 31
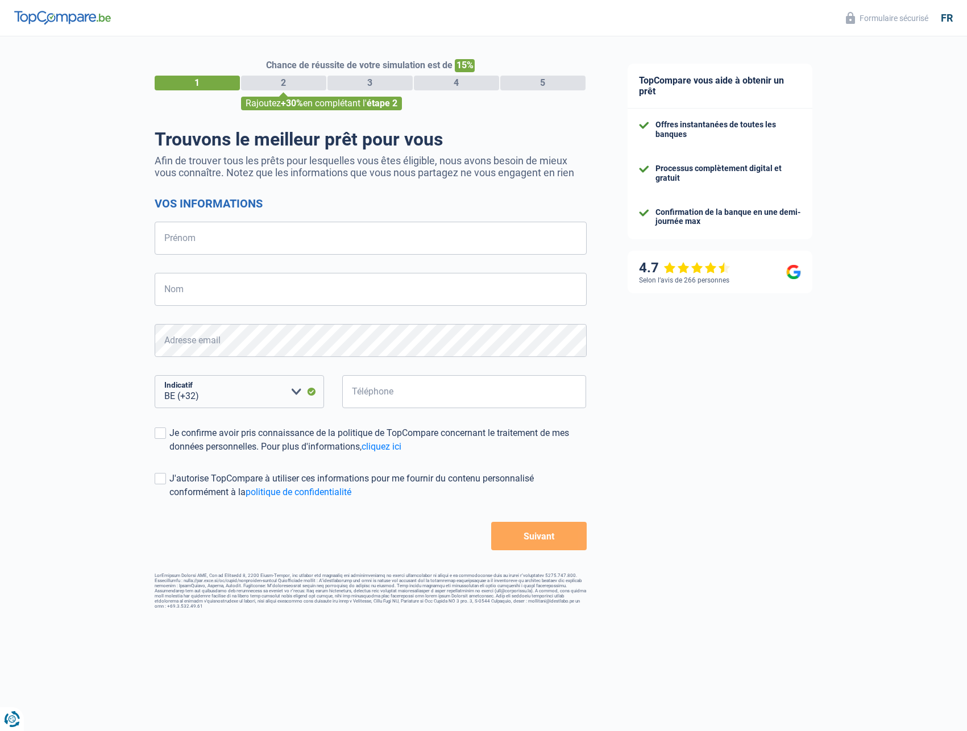
select select "32"
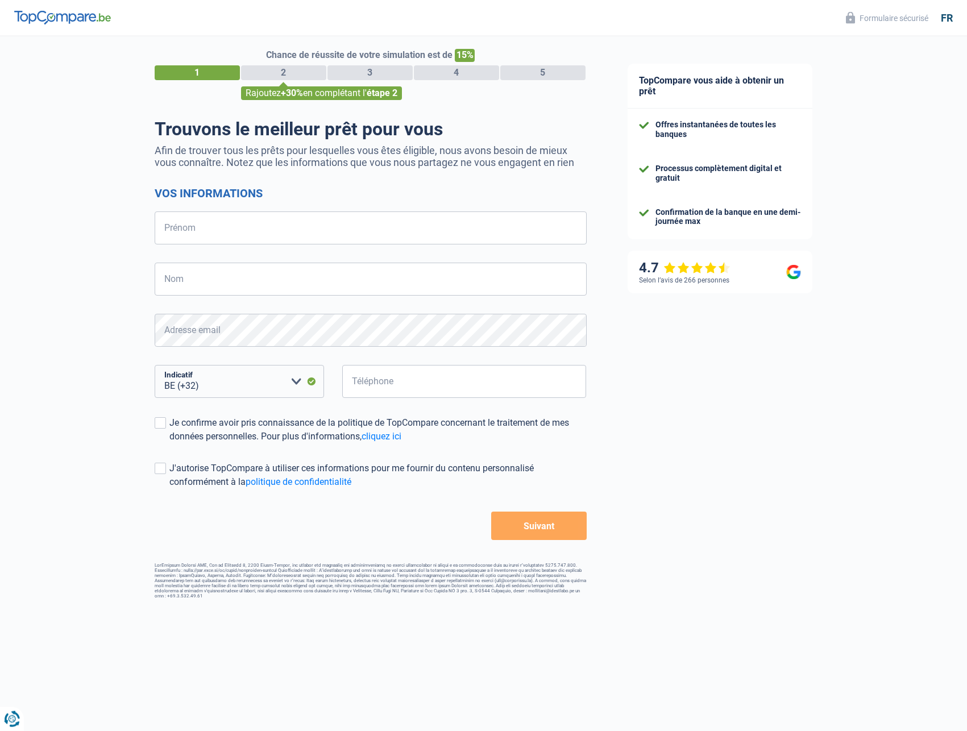
scroll to position [11, 0]
click at [179, 231] on input "Prénom" at bounding box center [371, 227] width 432 height 33
click at [203, 231] on input "Prénom" at bounding box center [371, 227] width 432 height 33
type input "roberto"
click at [181, 283] on input "Nom" at bounding box center [371, 278] width 432 height 33
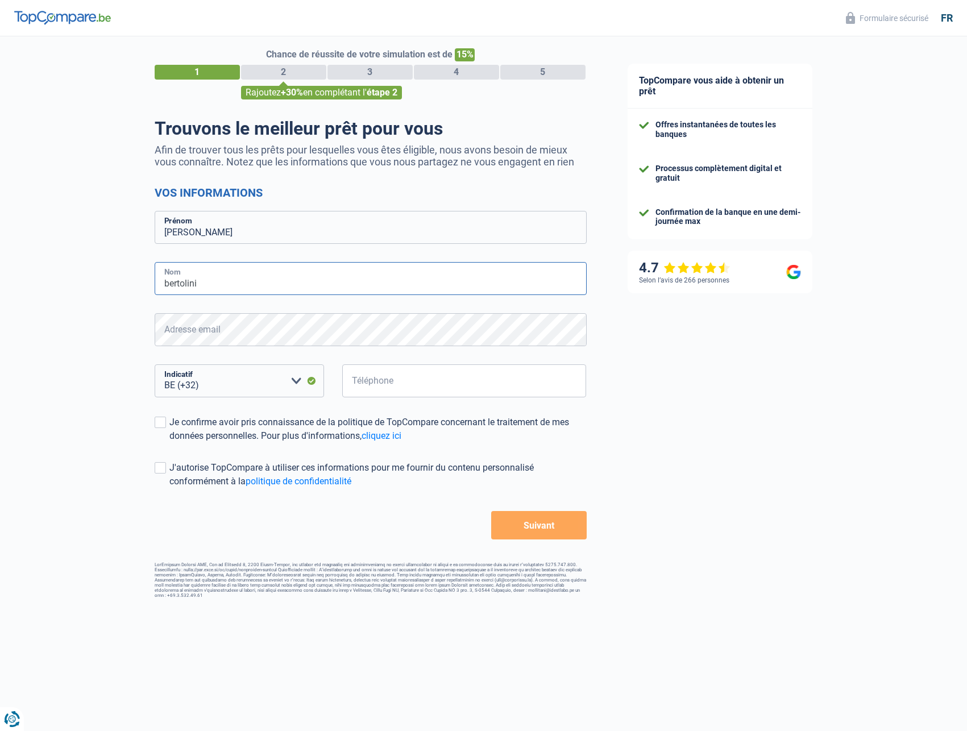
type input "bertolini"
click at [155, 364] on select "BE (+32) LU (+352) Veuillez sélectionner une option" at bounding box center [239, 380] width 169 height 33
click at [355, 381] on input "Téléphone" at bounding box center [464, 380] width 244 height 33
type input "468361401"
click at [164, 422] on span at bounding box center [160, 422] width 11 height 11
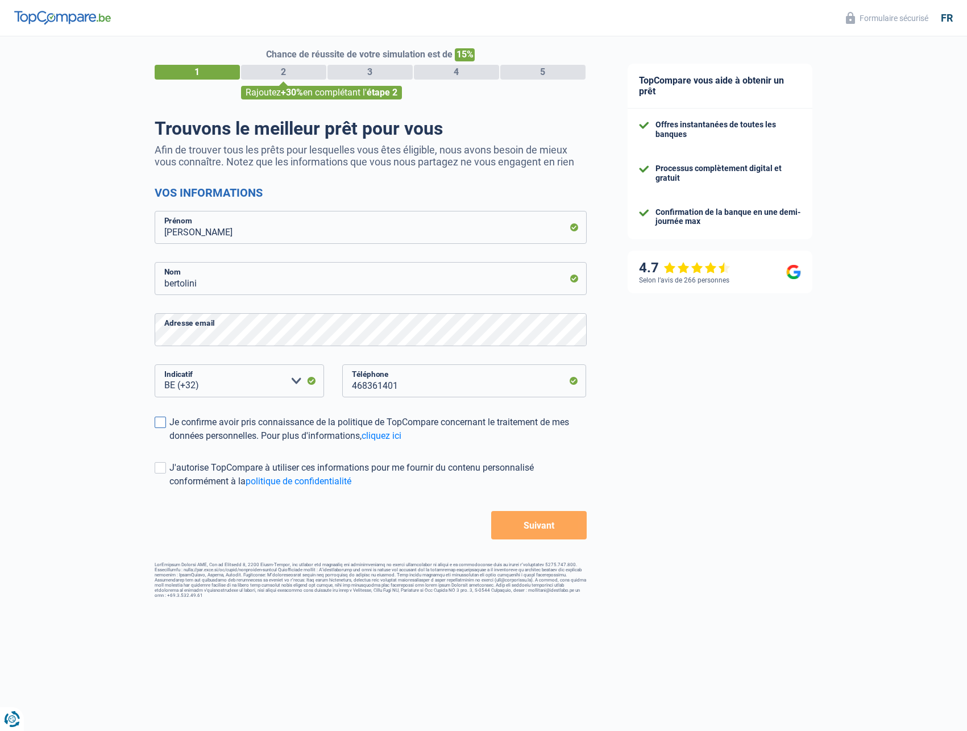
click at [169, 443] on input "Je confirme avoir pris connaissance de la politique de TopCompare concernant le…" at bounding box center [169, 443] width 0 height 0
click at [160, 465] on span at bounding box center [160, 467] width 11 height 11
click at [169, 488] on input "J'autorise TopCompare à utiliser ces informations pour me fournir du contenu pe…" at bounding box center [169, 488] width 0 height 0
click at [538, 529] on button "Suivant" at bounding box center [538, 525] width 95 height 28
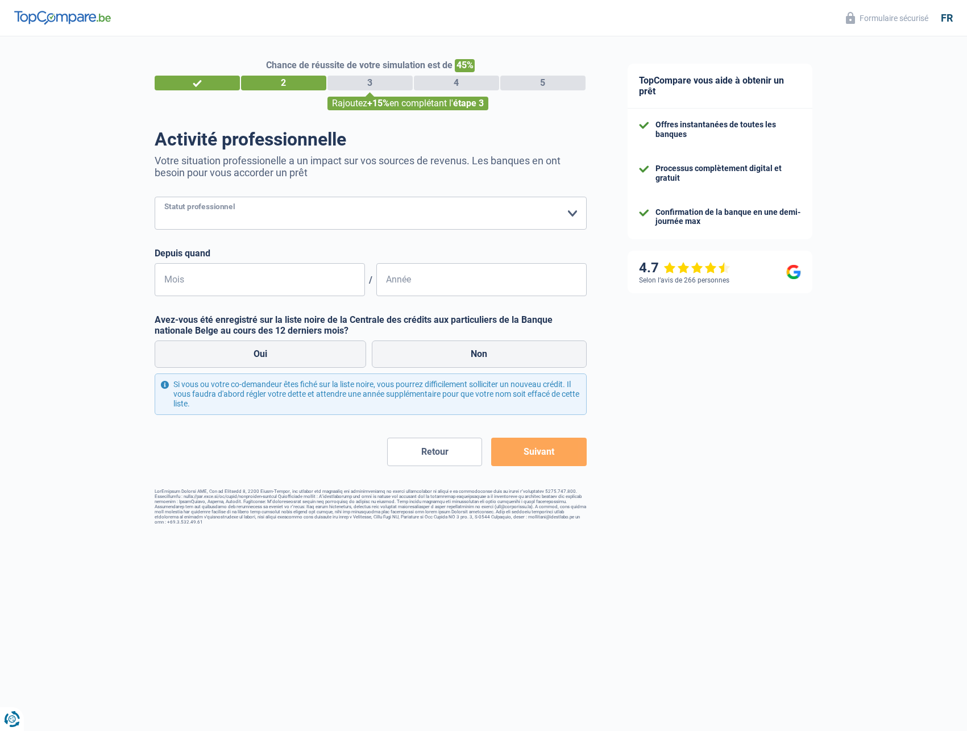
click at [155, 197] on select "Ouvrier Employé privé Employé public Invalide Indépendant Pensionné Chômeur Mut…" at bounding box center [371, 213] width 432 height 33
select select "privateEmployee"
click option "Employé privé" at bounding box center [0, 0] width 0 height 0
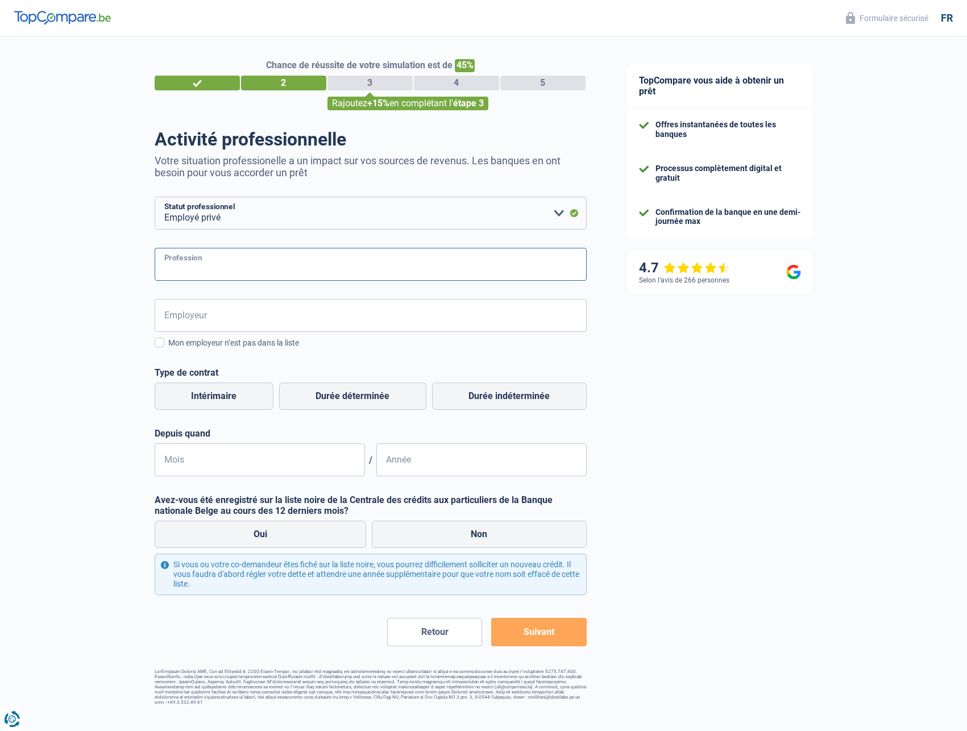
click at [183, 267] on input "Profession" at bounding box center [371, 264] width 432 height 33
type input "dispatcheur et vendeur"
click at [198, 319] on input "Employeur" at bounding box center [371, 315] width 432 height 33
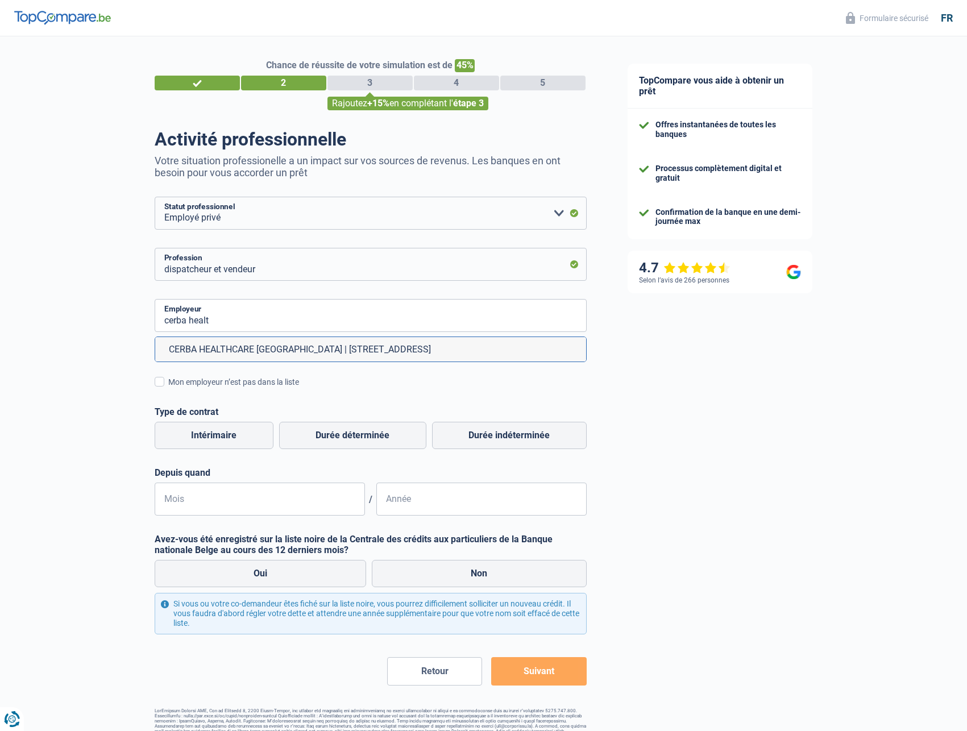
click at [228, 351] on li "CERBA HEALTHCARE BELGIUM | Boulevard de l'Humanité, 116 | 1070 - Anderlecht" at bounding box center [370, 349] width 431 height 24
type input "CERBA HEALTHCARE BELGIUM | Boulevard de l'Humanité, 116 | 1070 - Anderlecht"
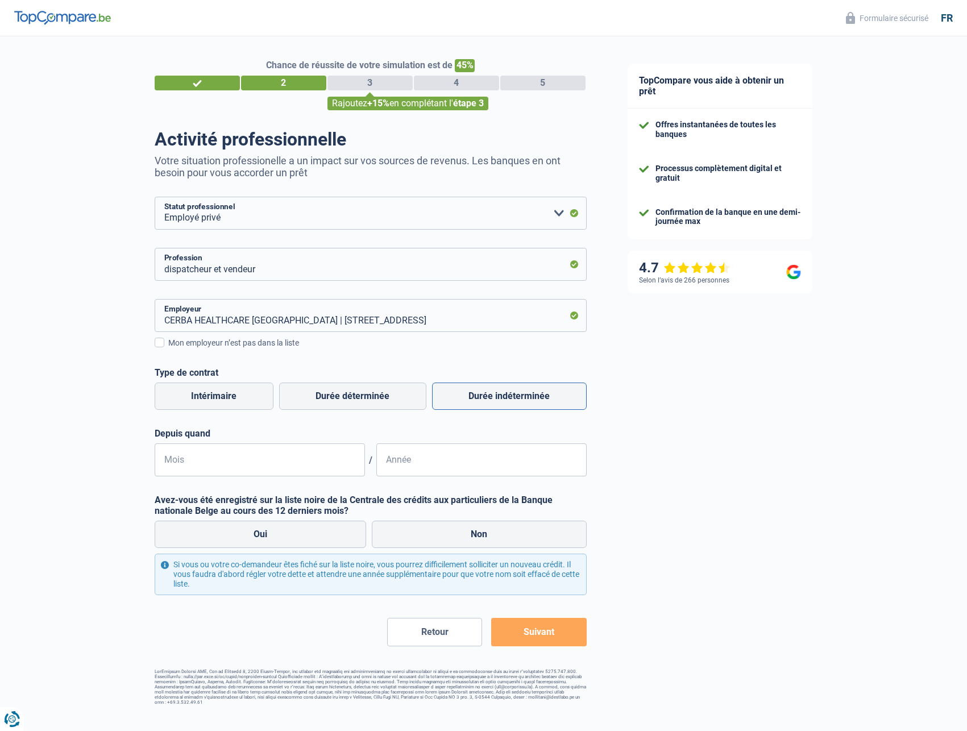
click at [486, 394] on label "Durée indéterminée" at bounding box center [509, 395] width 155 height 27
click at [486, 394] on input "Durée indéterminée" at bounding box center [509, 395] width 155 height 27
radio input "true"
click at [185, 460] on input "Mois" at bounding box center [260, 459] width 210 height 33
type input "11"
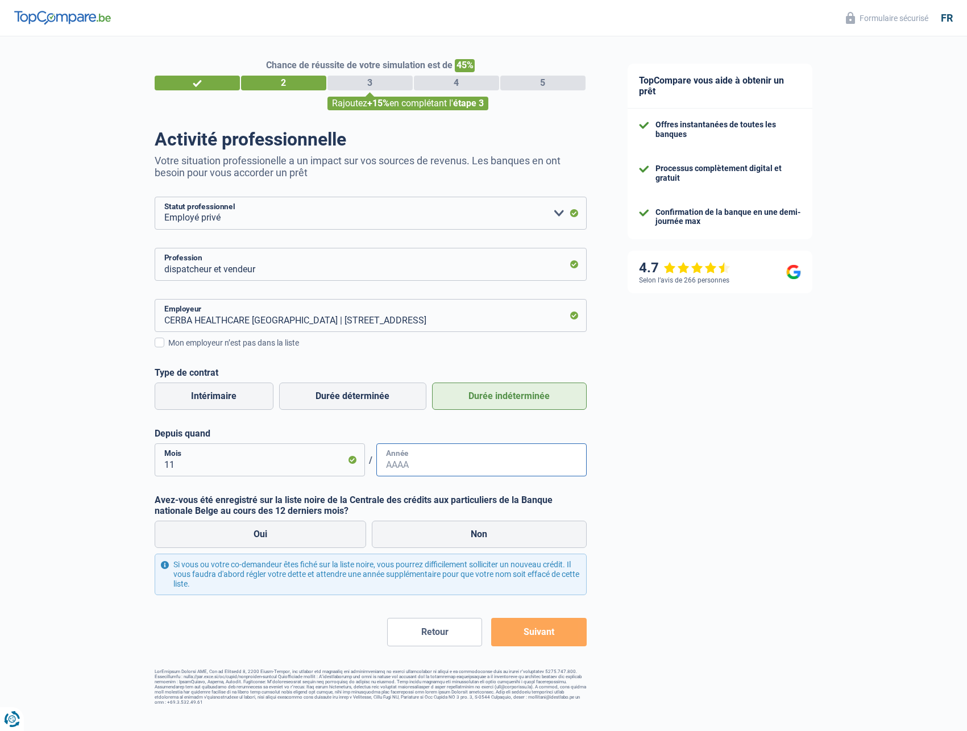
click at [423, 467] on input "Année" at bounding box center [481, 459] width 210 height 33
type input "2010"
click at [473, 537] on label "Non" at bounding box center [479, 534] width 215 height 27
click at [473, 537] on input "Non" at bounding box center [479, 534] width 215 height 27
radio input "true"
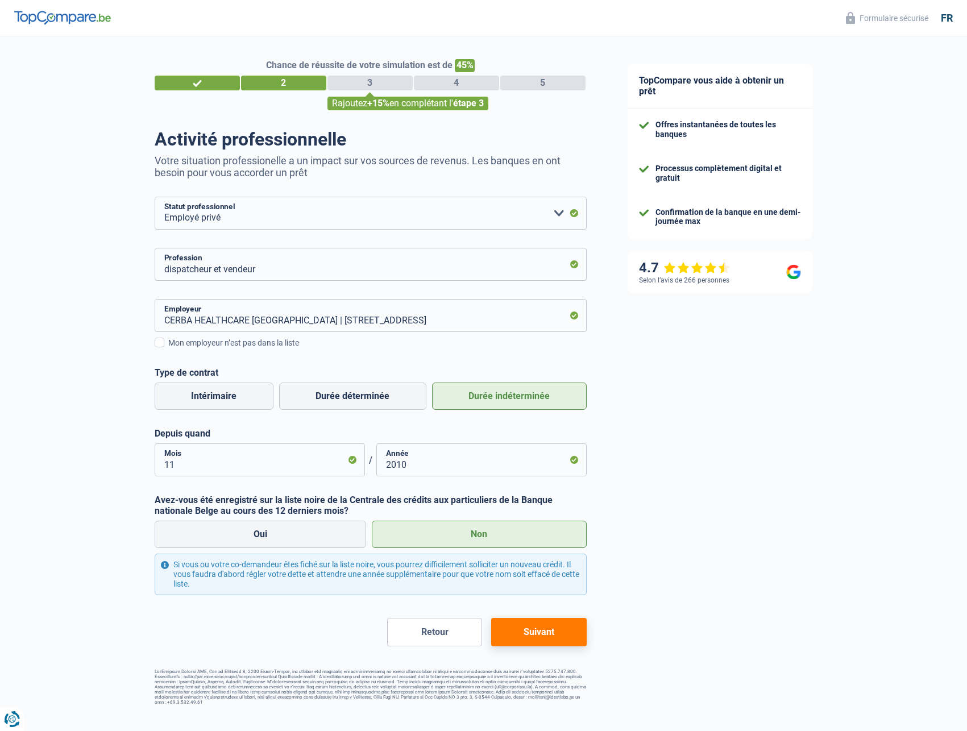
click at [537, 631] on button "Suivant" at bounding box center [538, 632] width 95 height 28
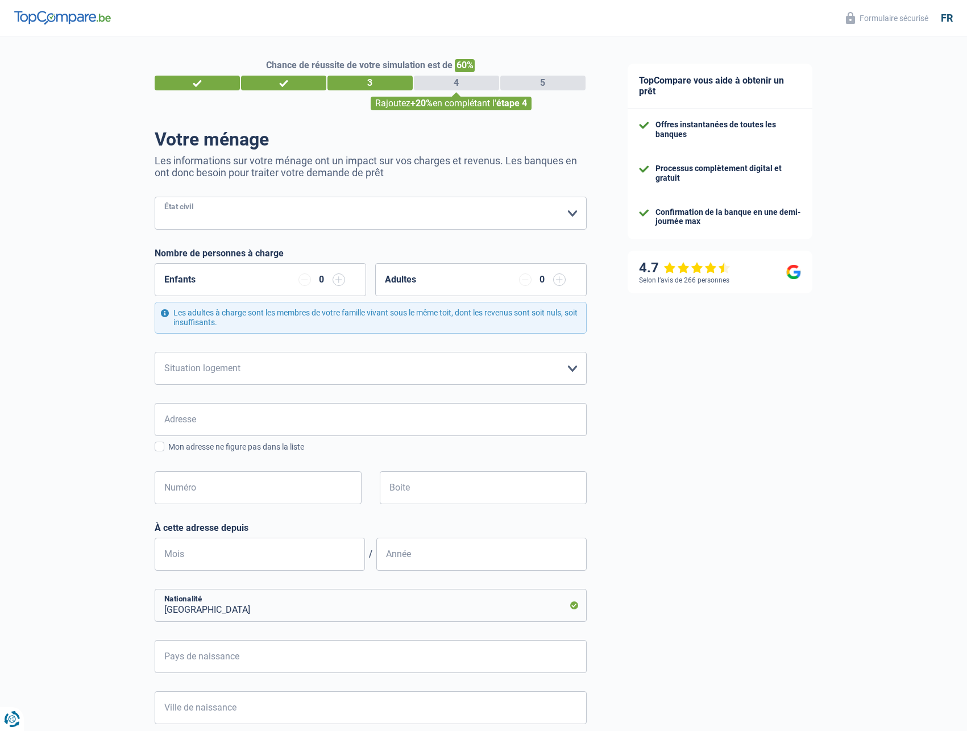
click at [155, 197] on select "Célibataire Marié(e) Cohabitant(e) légal(e) Divorcé(e) Veuf(ve) Séparé (de fait…" at bounding box center [371, 213] width 432 height 33
select select "married"
click option "Marié(e)" at bounding box center [0, 0] width 0 height 0
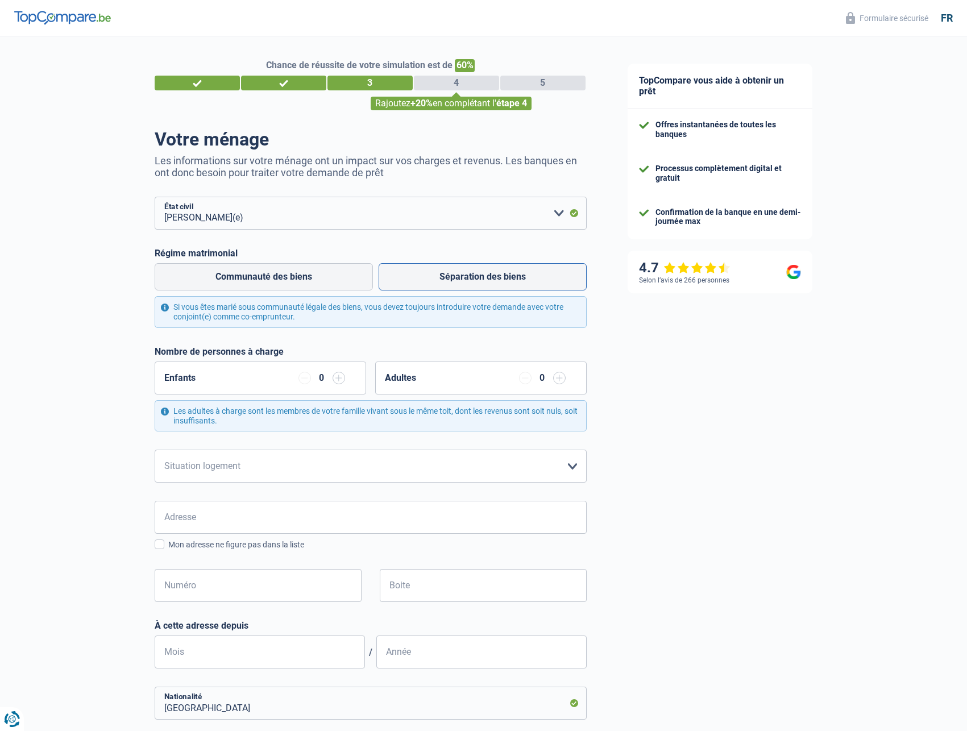
click at [456, 277] on label "Séparation des biens" at bounding box center [483, 276] width 208 height 27
click at [456, 277] on input "Séparation des biens" at bounding box center [483, 276] width 208 height 27
radio input "true"
click at [337, 379] on input "button" at bounding box center [338, 378] width 13 height 13
click at [155, 450] on select "Locataire Propriétaire avec prêt hypothécaire Propriétaire sans prêt hypothécai…" at bounding box center [371, 466] width 432 height 33
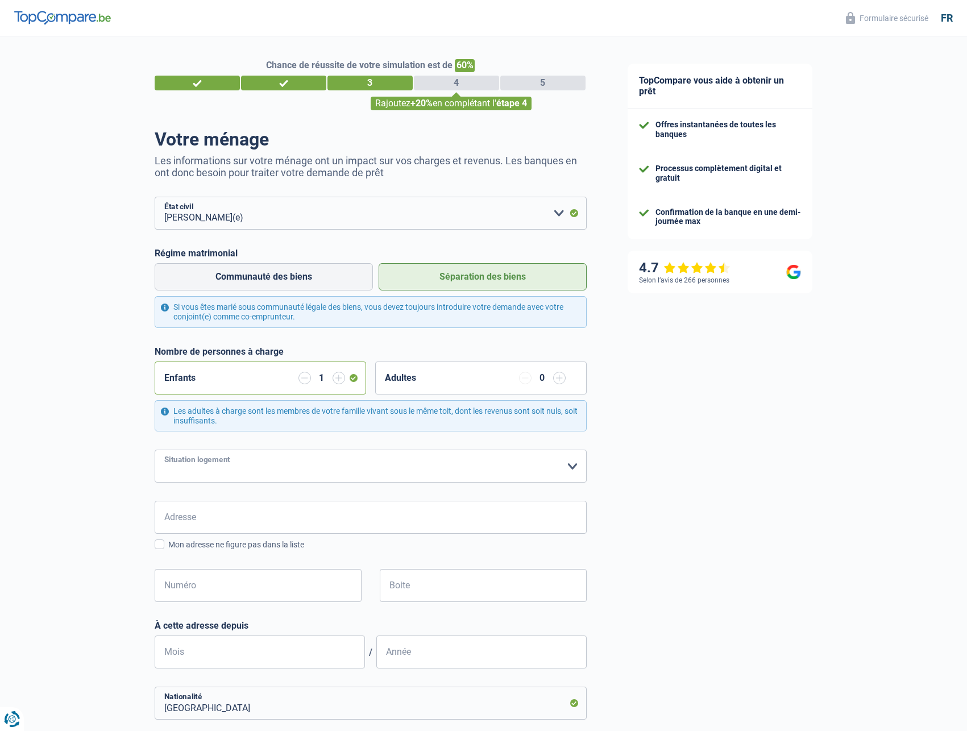
select select "rents"
click option "Locataire" at bounding box center [0, 0] width 0 height 0
click at [206, 525] on input "Adresse" at bounding box center [371, 517] width 432 height 33
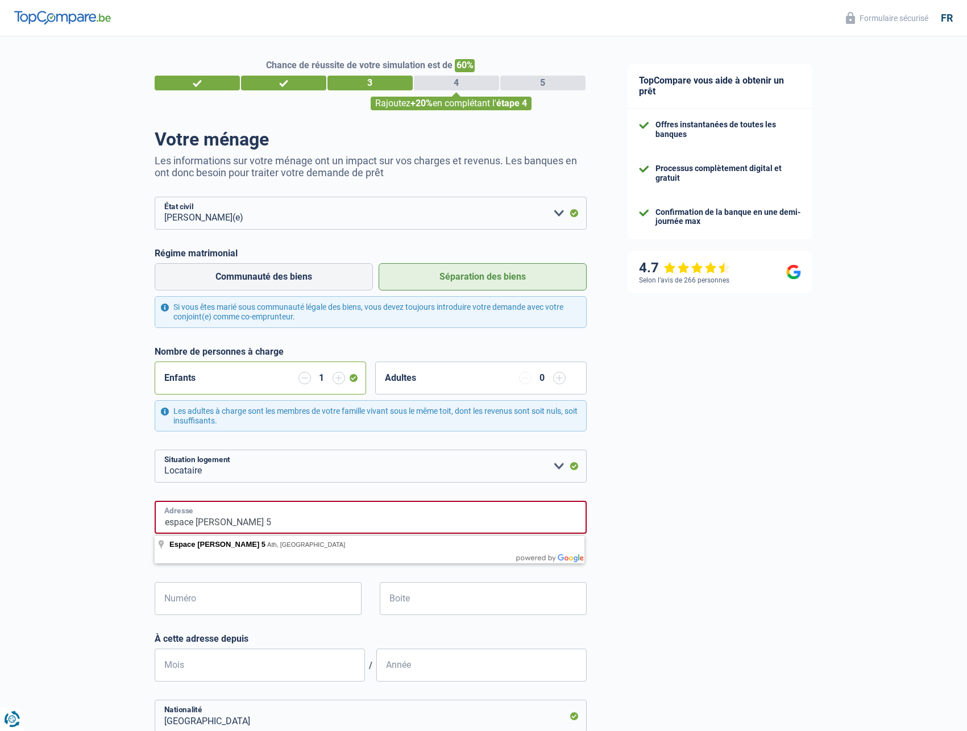
click at [253, 522] on input "espace francis denis 5" at bounding box center [371, 517] width 432 height 33
type input "Espace Francis Denis, 7822, Aat, BE"
type input "5"
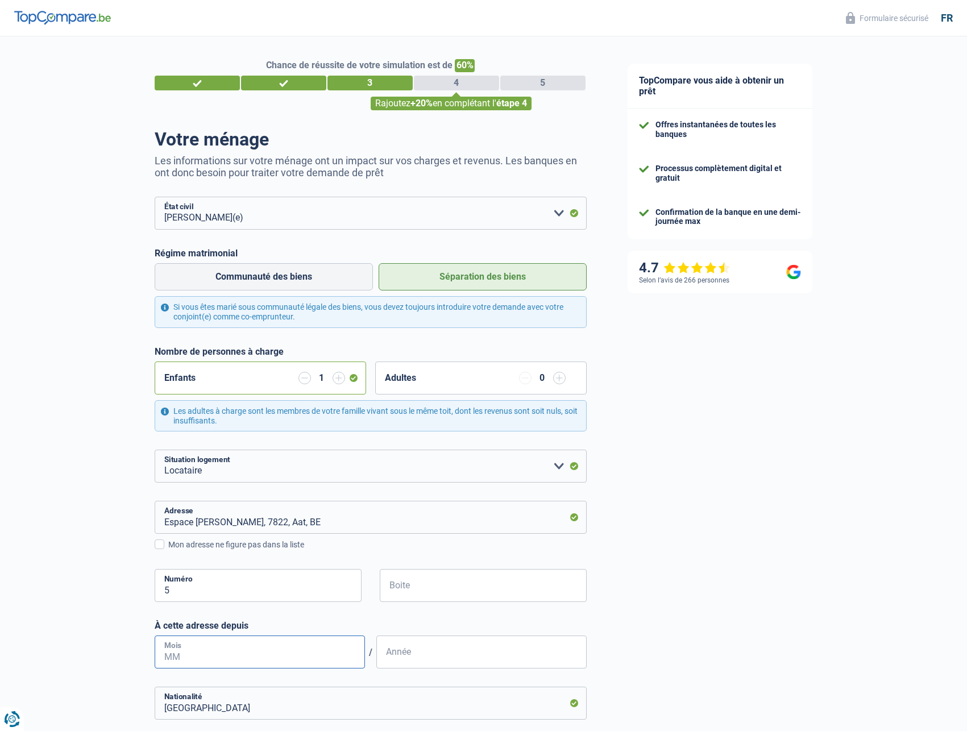
click at [215, 655] on input "Mois" at bounding box center [260, 651] width 210 height 33
click at [190, 659] on input "Mois" at bounding box center [260, 651] width 210 height 33
type input "06"
click at [420, 656] on input "Année" at bounding box center [481, 651] width 210 height 33
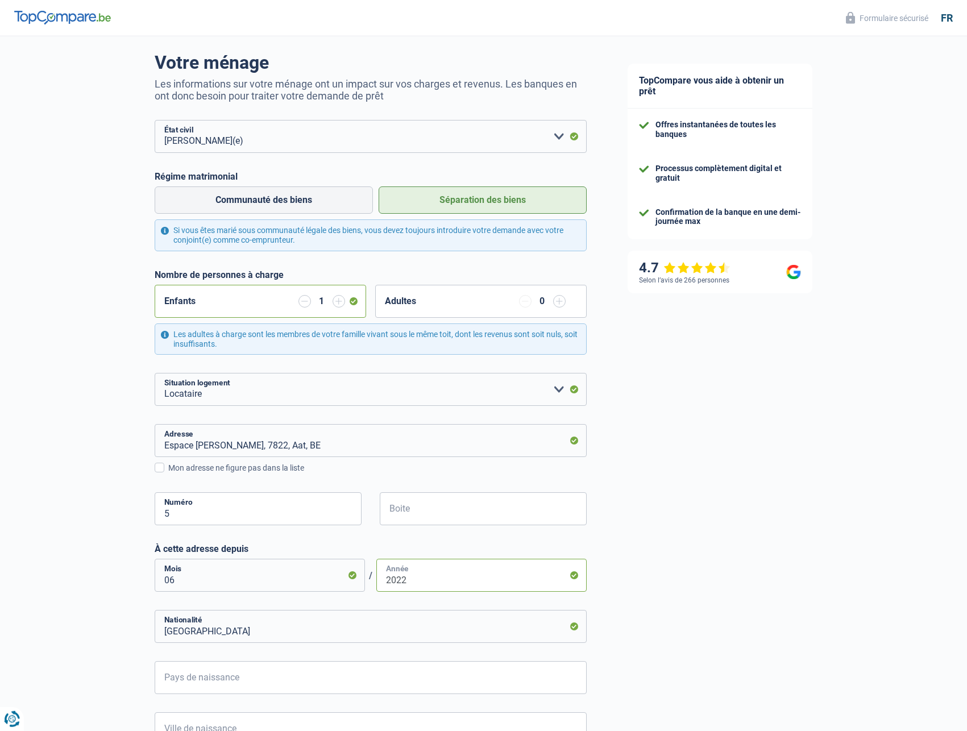
scroll to position [116, 0]
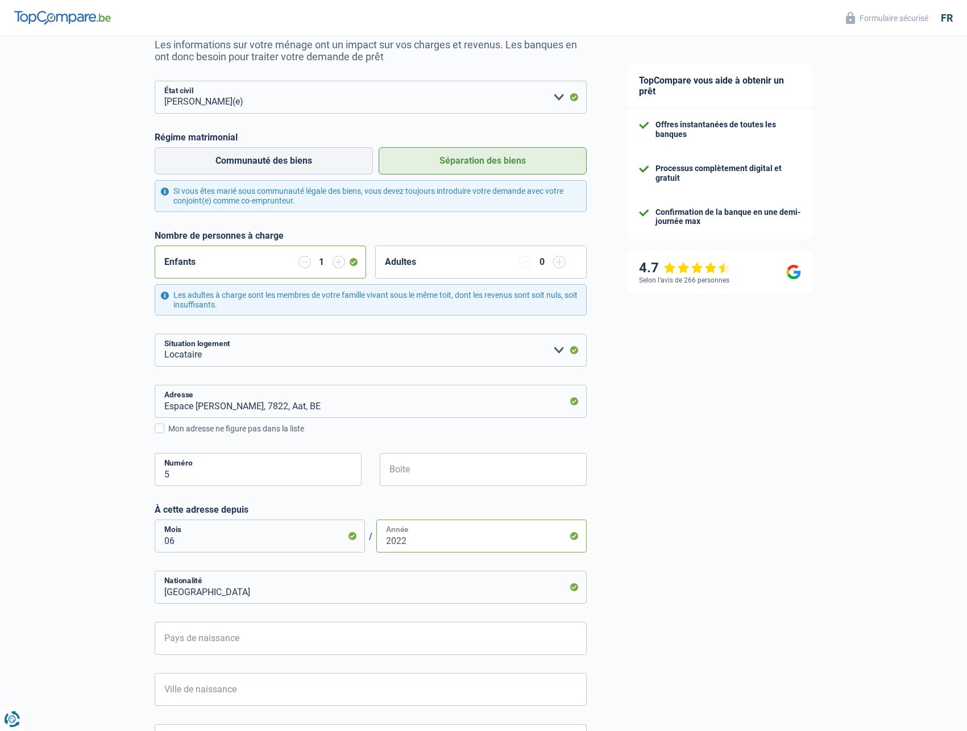
type input "2022"
click at [220, 590] on input "Belgique" at bounding box center [371, 587] width 432 height 33
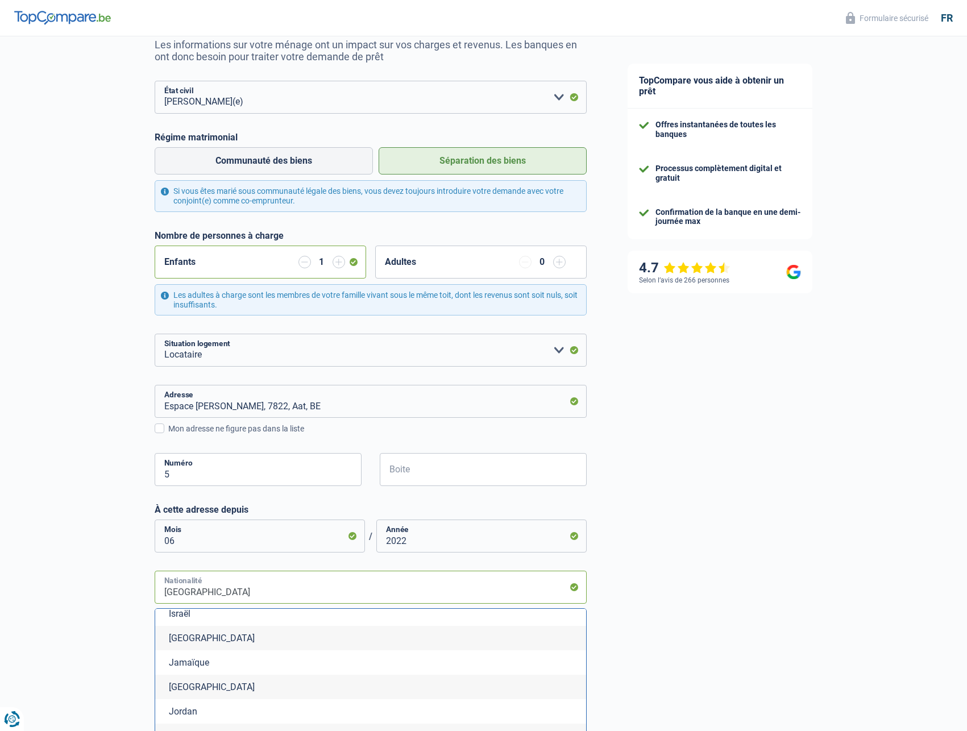
scroll to position [2073, 0]
click at [194, 639] on li "Italie" at bounding box center [370, 637] width 431 height 24
type input "Italie"
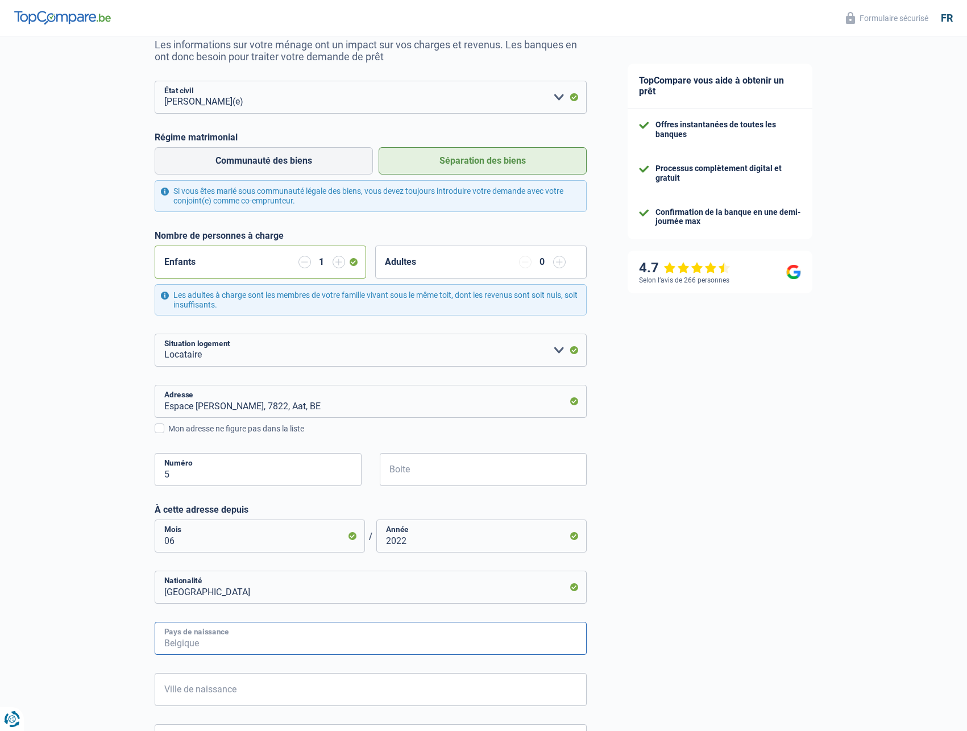
click at [251, 638] on input "Pays de naissance" at bounding box center [371, 638] width 432 height 33
click at [195, 693] on li "Belgique" at bounding box center [370, 690] width 431 height 24
type input "Belgique"
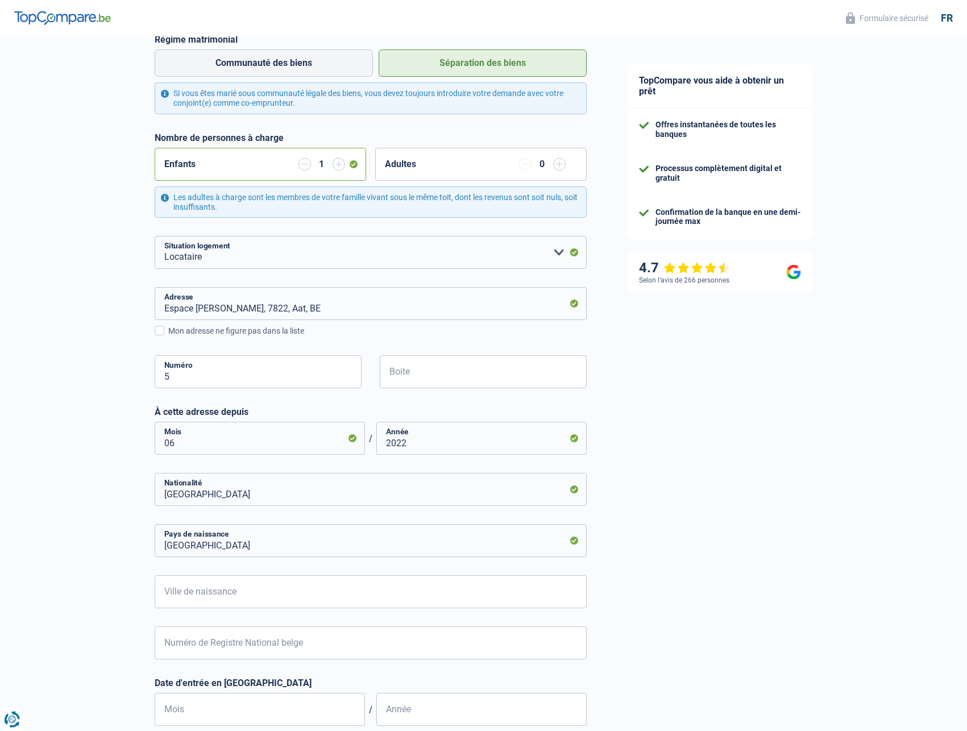
scroll to position [232, 0]
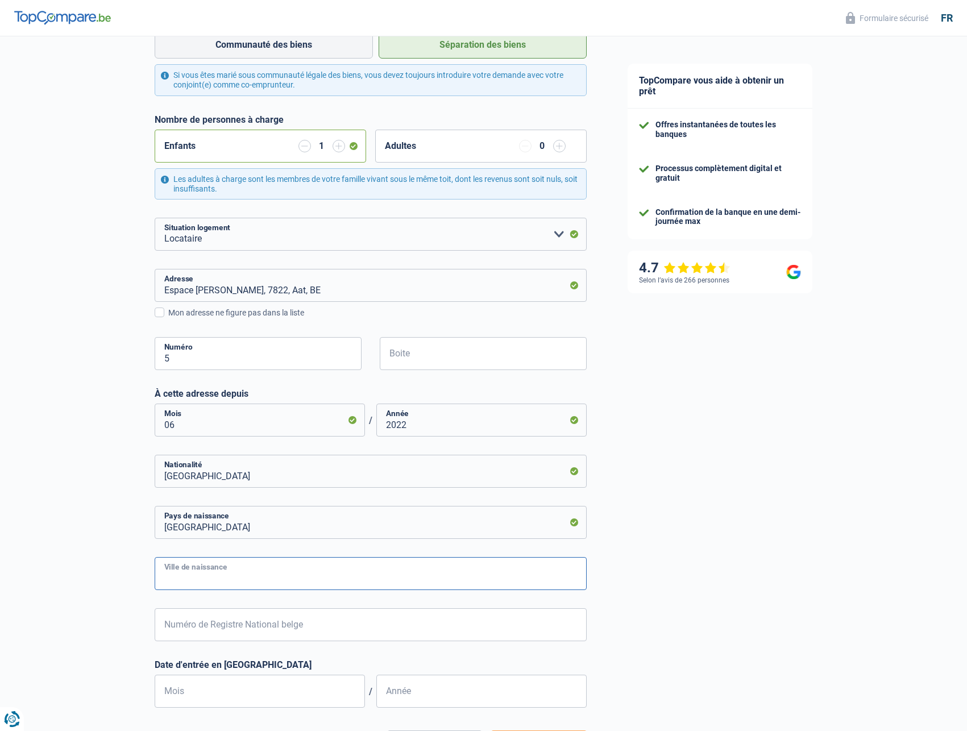
click at [242, 576] on input "Ville de naissance" at bounding box center [371, 573] width 432 height 33
type input "schaerbeek"
click at [215, 629] on input "Numéro de Registre National belge" at bounding box center [371, 624] width 432 height 33
type input "0"
type input "64.06.13-001.25"
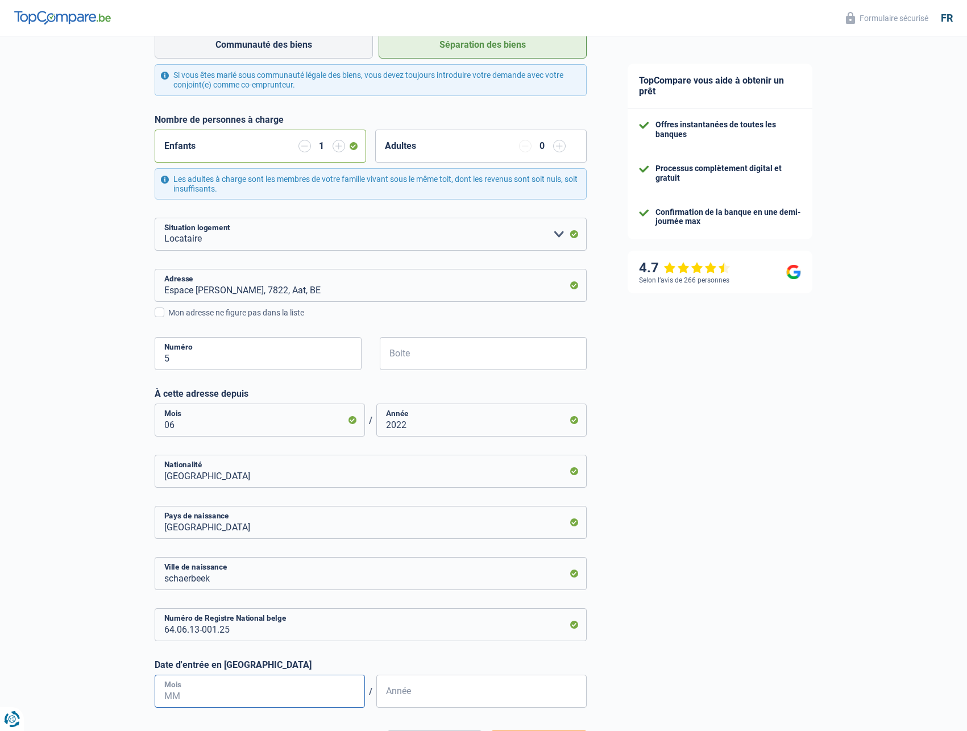
click at [194, 695] on input "Mois" at bounding box center [260, 691] width 210 height 33
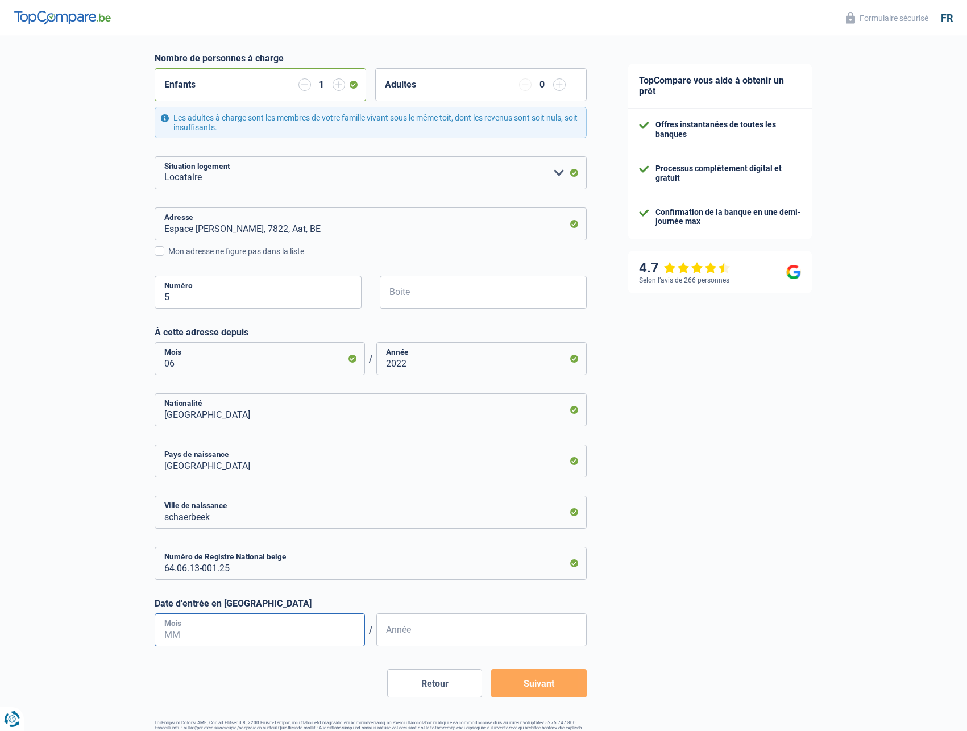
scroll to position [327, 0]
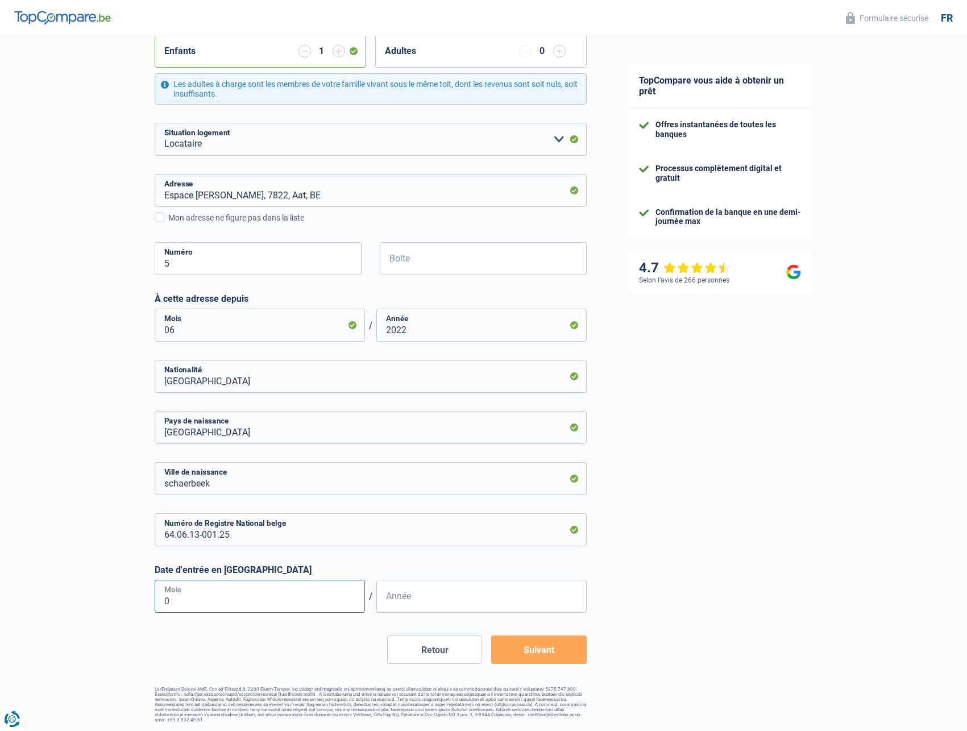
type input "06"
click at [430, 605] on input "Année" at bounding box center [481, 596] width 210 height 33
type input "1964"
click at [534, 646] on button "Suivant" at bounding box center [538, 649] width 95 height 28
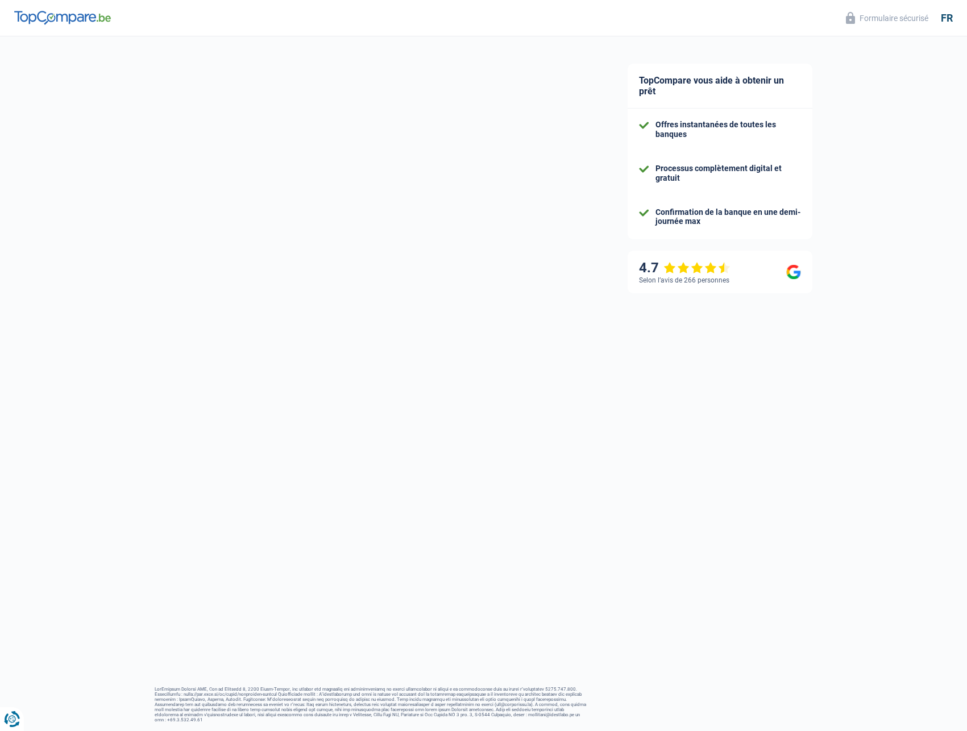
select select "familyAllowances"
select select "netSalary"
select select "mealVouchers"
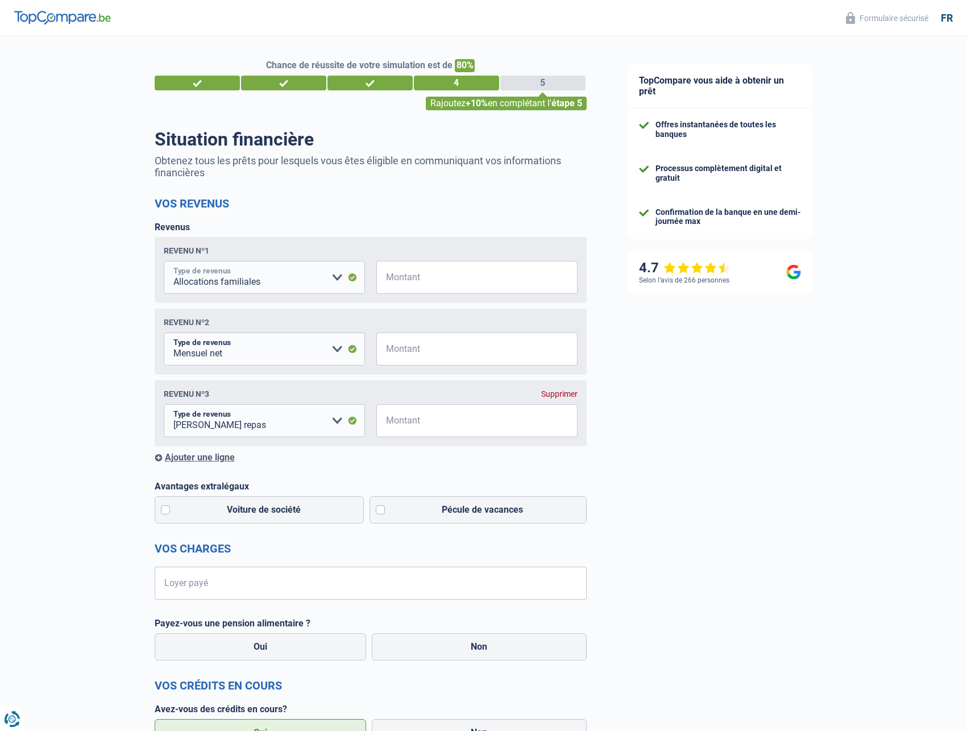
click at [164, 261] on select "Allocation d'handicap Allocations chômage Allocations familiales Chèques repas …" at bounding box center [264, 277] width 201 height 33
click option "Allocations familiales" at bounding box center [0, 0] width 0 height 0
click at [414, 280] on input "Montant" at bounding box center [483, 277] width 187 height 33
type input "329"
click at [164, 332] on select "Allocation d'handicap Allocations chômage Allocations familiales Chèques repas …" at bounding box center [264, 348] width 201 height 33
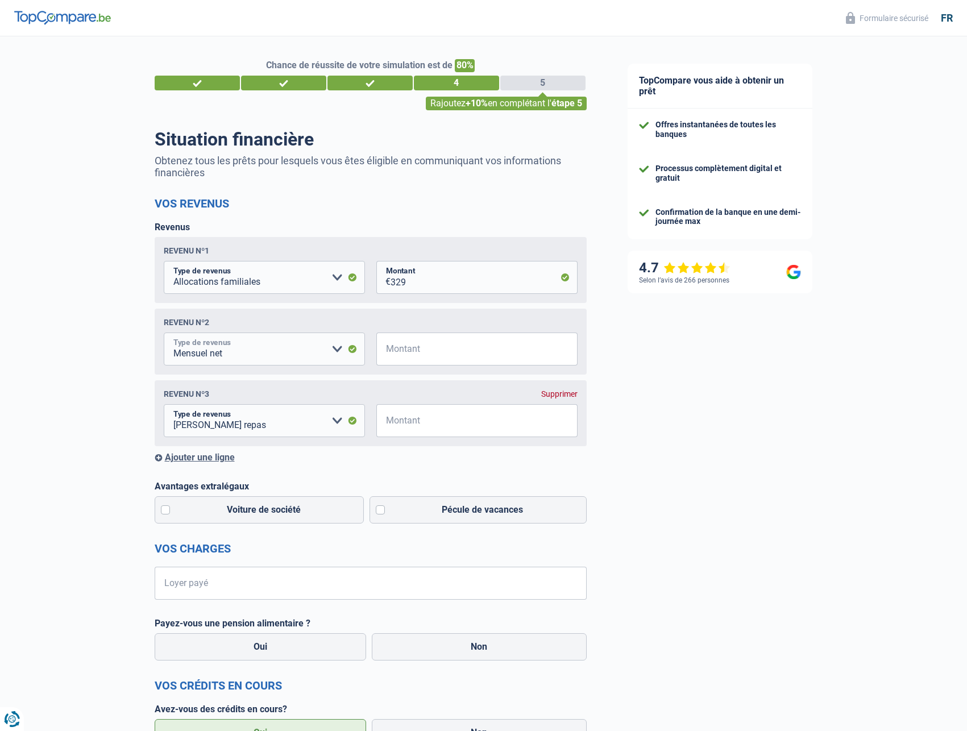
click option "Mensuel net" at bounding box center [0, 0] width 0 height 0
click at [411, 355] on input "Montant" at bounding box center [483, 348] width 187 height 33
type input "3.950"
click at [399, 424] on input "Montant" at bounding box center [483, 420] width 187 height 33
type input "160"
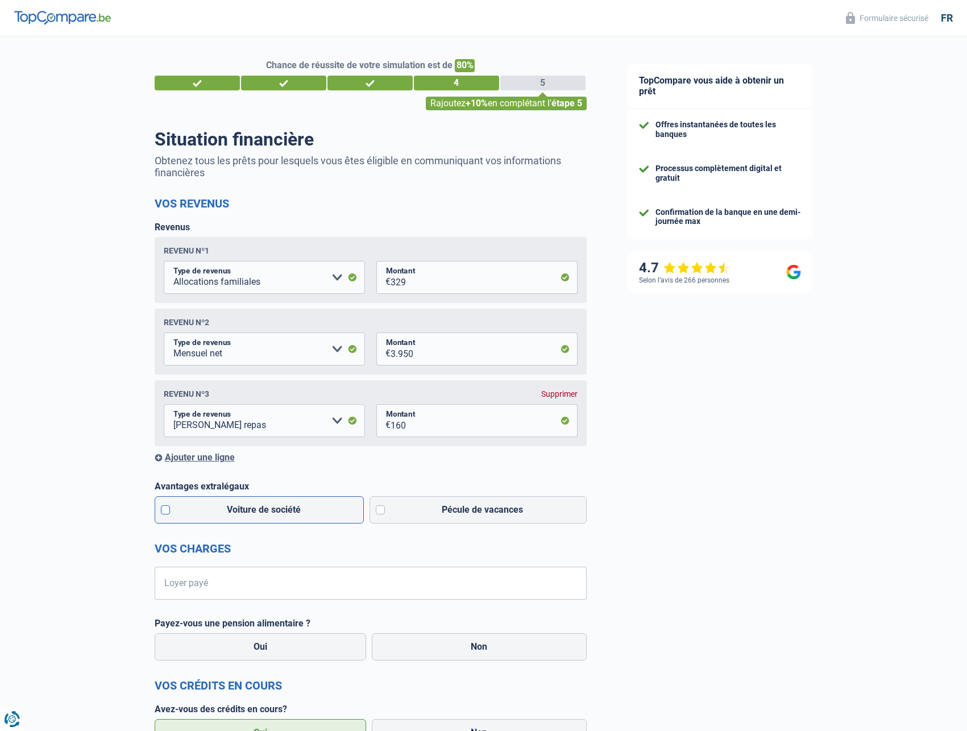
click at [165, 512] on label "Voiture de société" at bounding box center [260, 509] width 210 height 27
click at [165, 512] on input "Voiture de société" at bounding box center [260, 509] width 210 height 27
checkbox input "true"
click at [380, 510] on label "Pécule de vacances" at bounding box center [477, 509] width 217 height 27
click at [380, 510] on input "Pécule de vacances" at bounding box center [477, 509] width 217 height 27
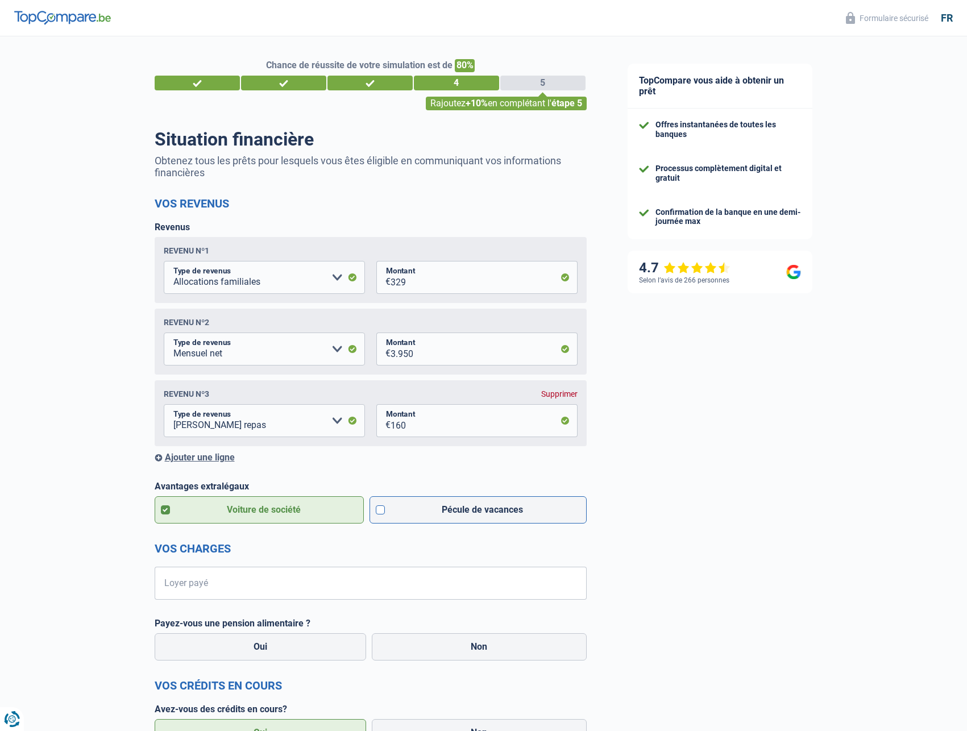
checkbox input "true"
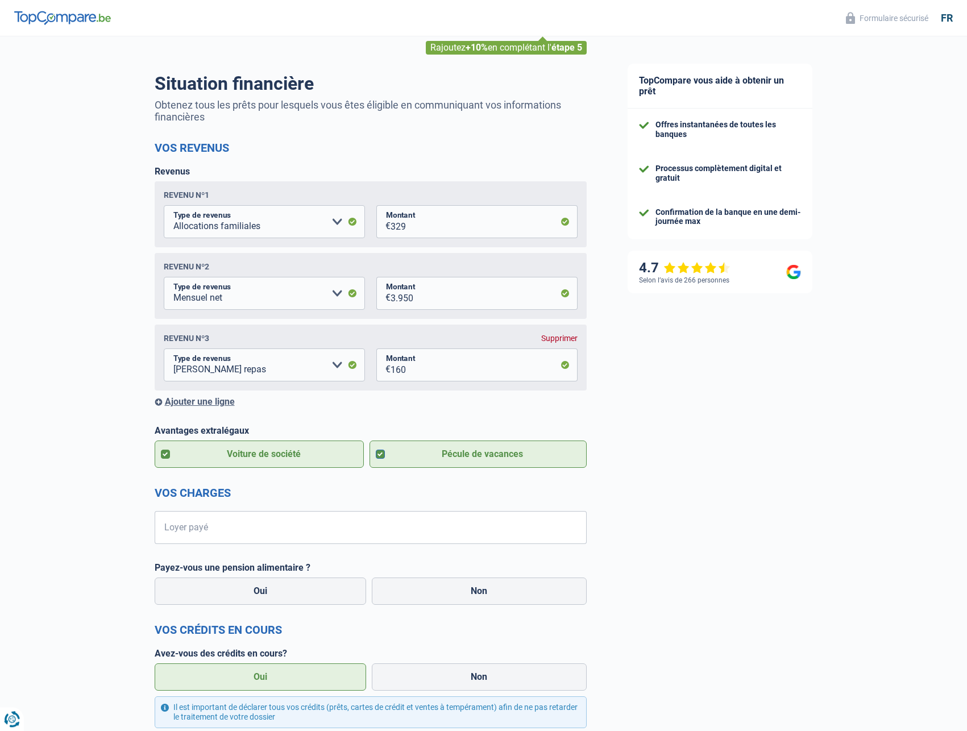
scroll to position [58, 0]
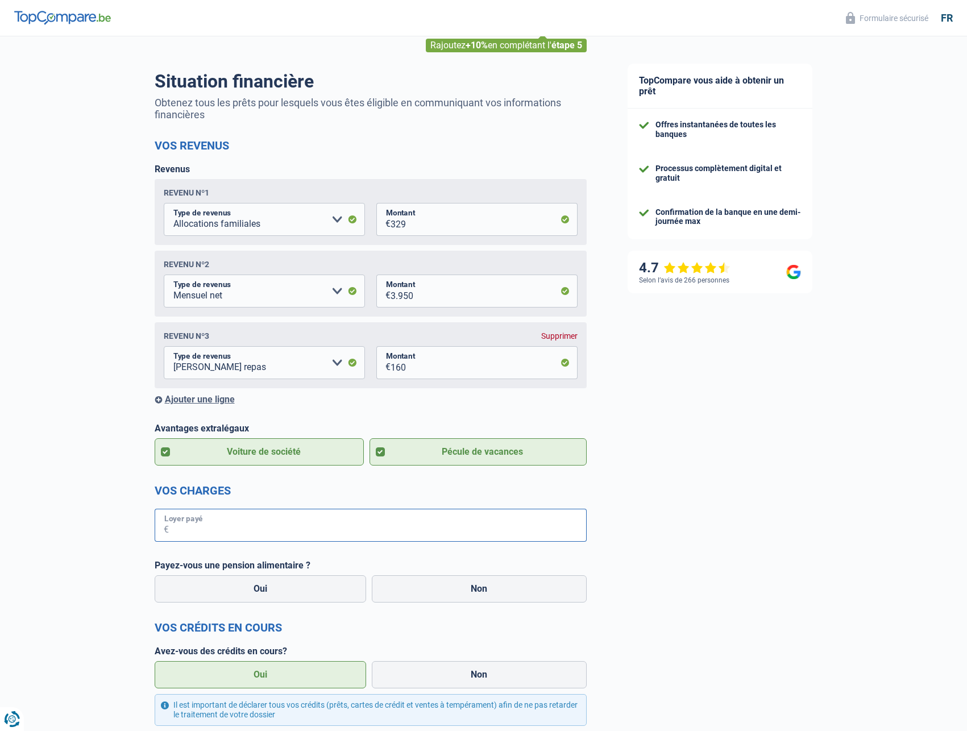
click at [223, 525] on input "Loyer payé" at bounding box center [378, 525] width 418 height 33
type input "1.250"
click at [475, 593] on label "Non" at bounding box center [479, 588] width 215 height 27
click at [475, 593] on input "Non" at bounding box center [479, 588] width 215 height 27
radio input "true"
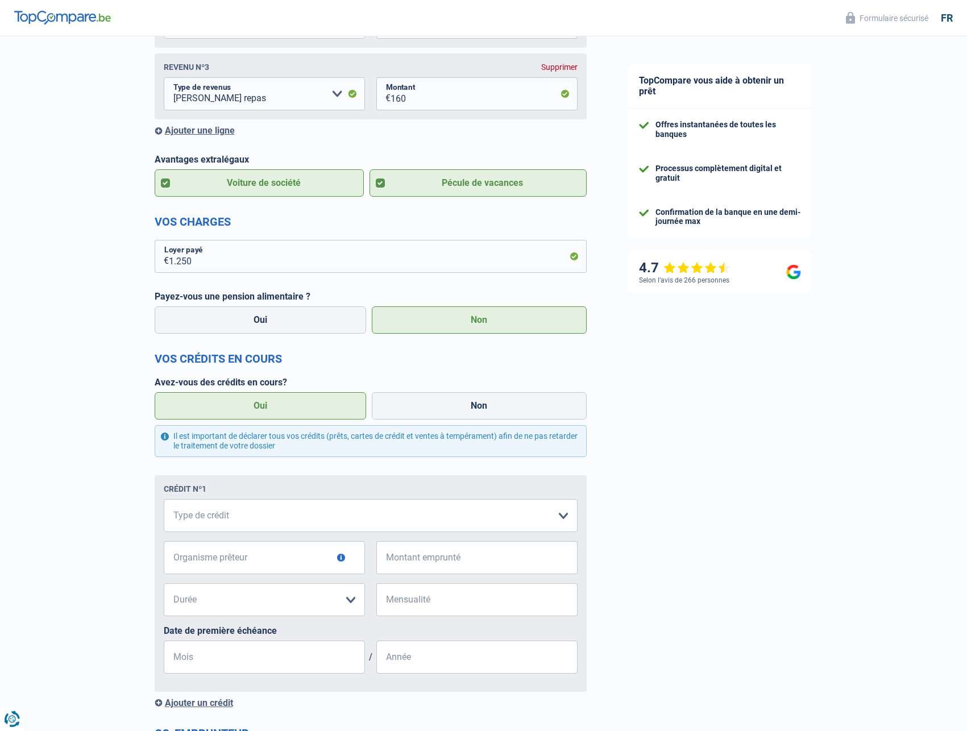
scroll to position [348, 0]
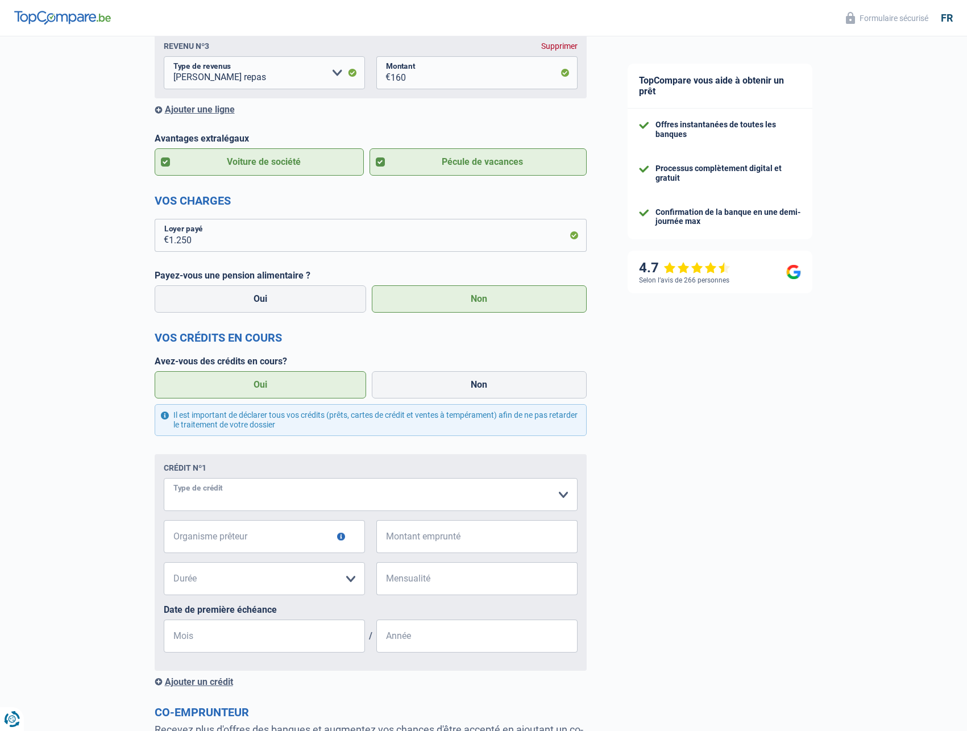
click at [164, 478] on select "Carte ou ouverture de crédit Prêt hypothécaire Vente à tempérament Prêt à tempé…" at bounding box center [371, 494] width 414 height 33
select select "personalLoan"
click option "Prêt à tempérament" at bounding box center [0, 0] width 0 height 0
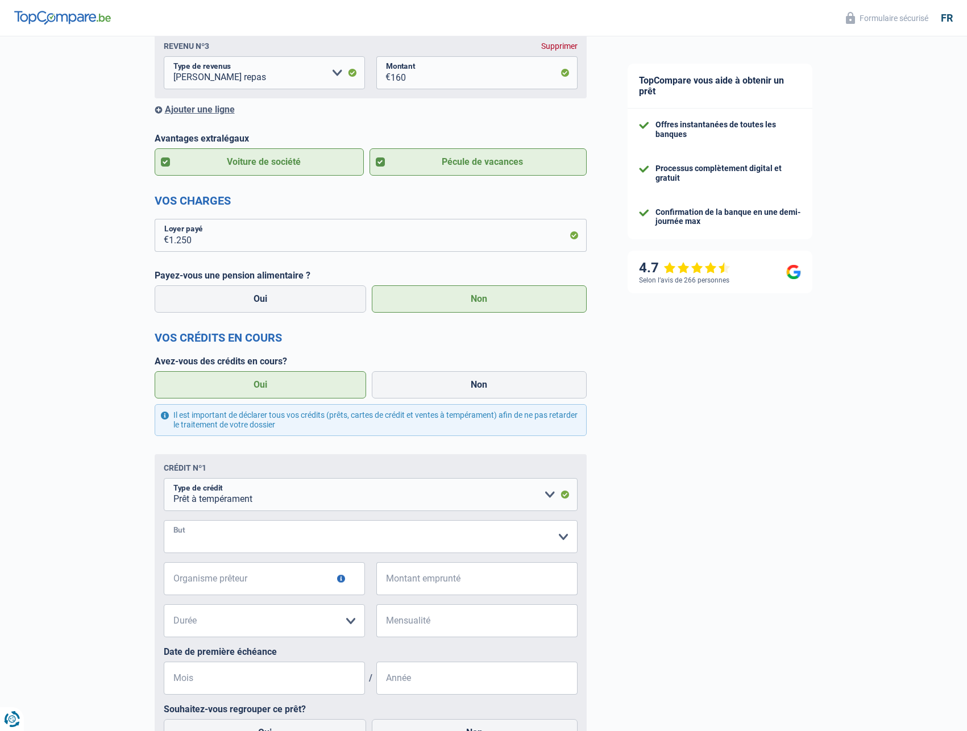
click at [164, 520] on select "Confort maison: meubles, textile, peinture, électroménager, outillage non-profe…" at bounding box center [371, 536] width 414 height 33
select select "education"
click option "Frais d'études" at bounding box center [0, 0] width 0 height 0
click at [231, 584] on input "Organisme prêteur" at bounding box center [264, 578] width 201 height 33
type input "cetelem"
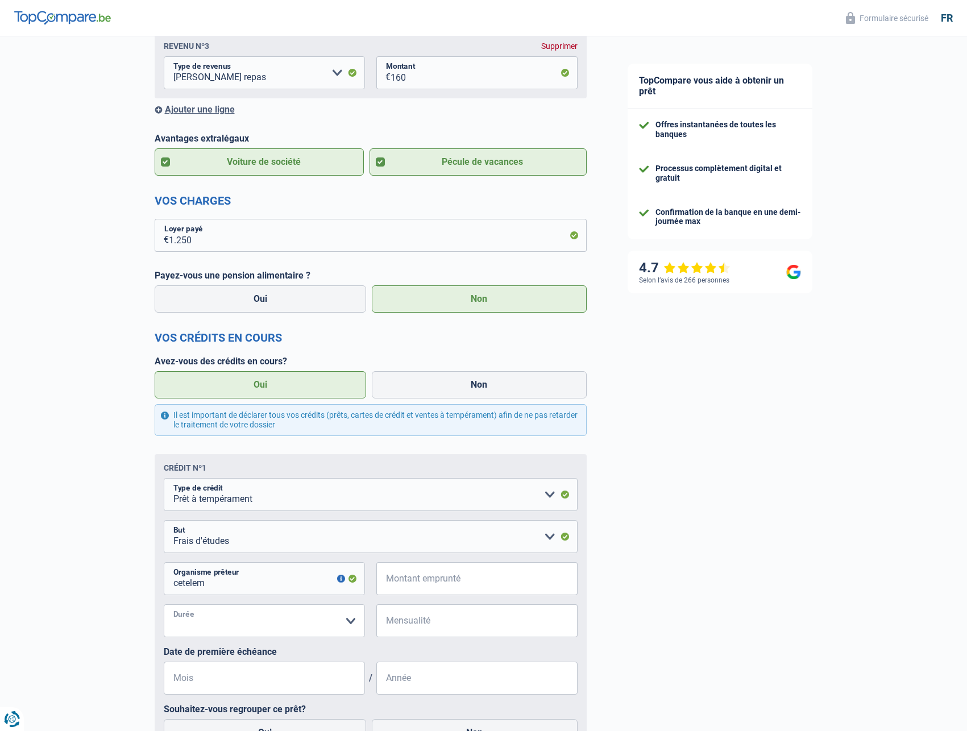
click at [164, 604] on select "12 mois 18 mois 24 mois Veuillez sélectionner une option" at bounding box center [264, 620] width 201 height 33
click at [455, 583] on input "Montant emprunté" at bounding box center [483, 578] width 187 height 33
click at [164, 520] on select "Confort maison: meubles, textile, peinture, électroménager, outillage non-profe…" at bounding box center [371, 536] width 414 height 33
select select "loanRepayment"
click option "Remboursement prêt" at bounding box center [0, 0] width 0 height 0
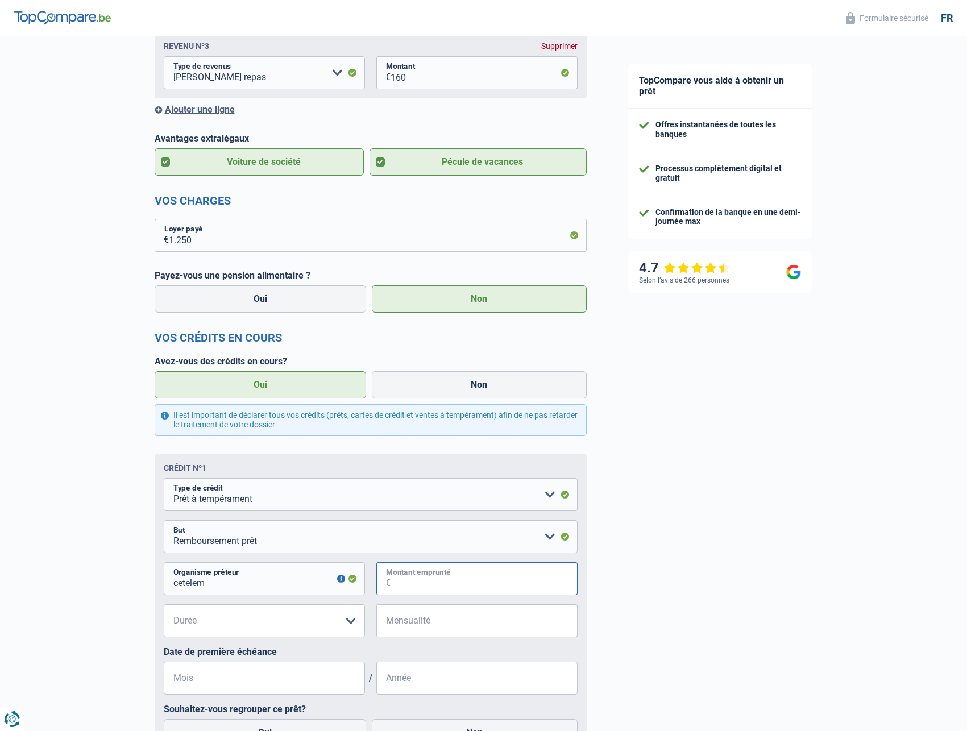
click at [458, 584] on input "Montant emprunté" at bounding box center [483, 578] width 187 height 33
type input "22.979"
click at [164, 604] on select "12 mois 18 mois 24 mois 30 mois 36 mois 42 mois 48 mois 60 mois 72 mois 84 mois…" at bounding box center [264, 620] width 201 height 33
select select "72"
click option "72 mois" at bounding box center [0, 0] width 0 height 0
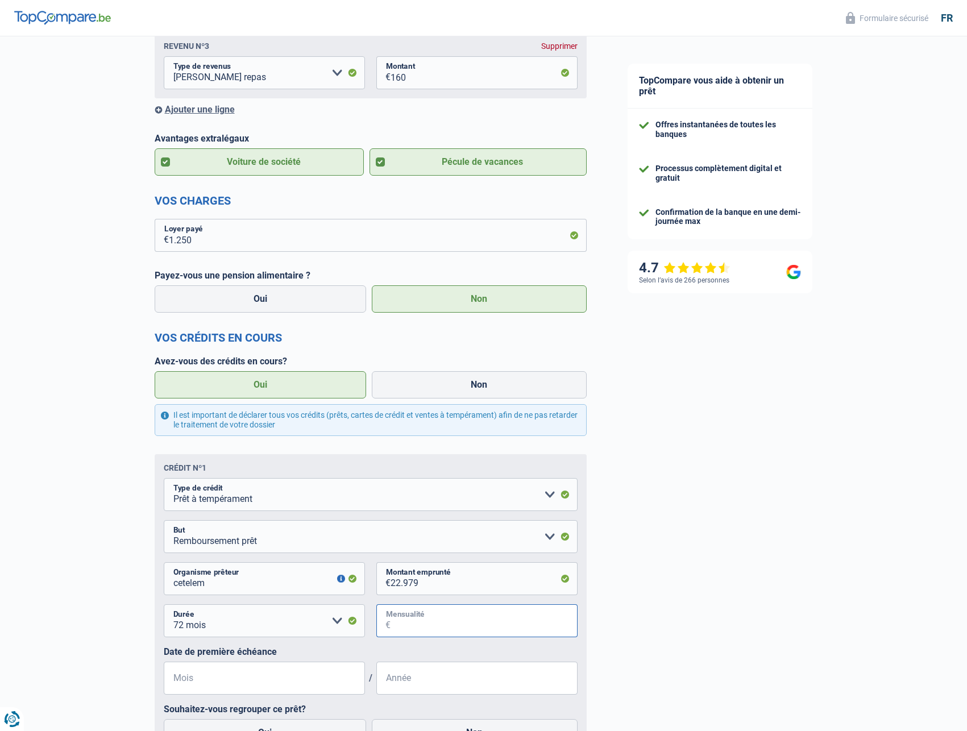
click at [422, 625] on input "Mensualité" at bounding box center [483, 620] width 187 height 33
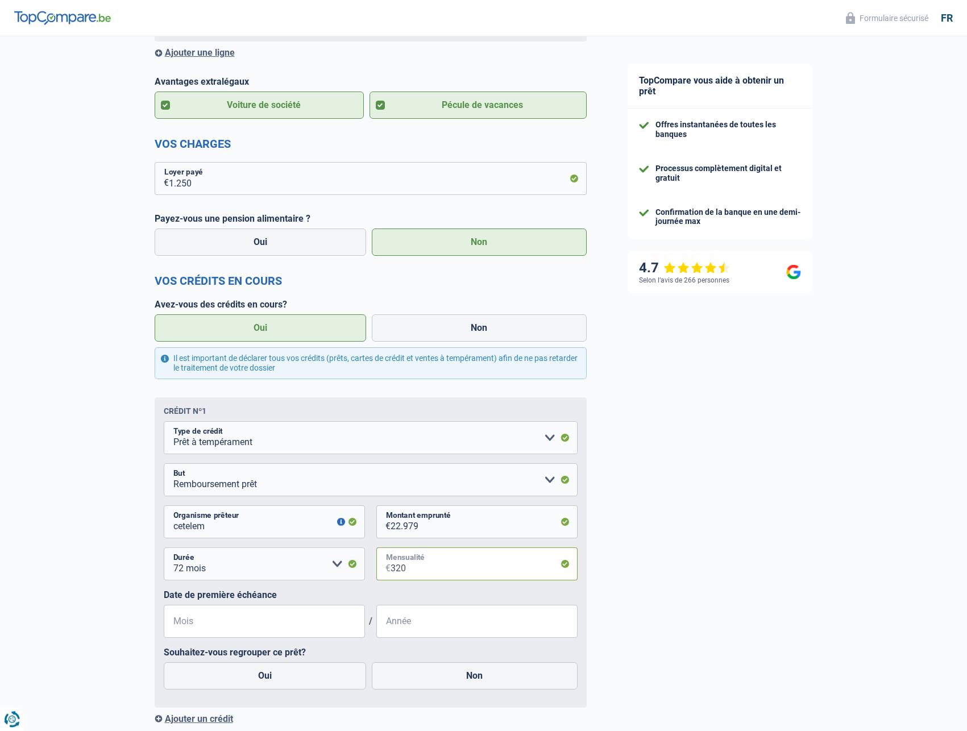
scroll to position [406, 0]
type input "320"
click at [214, 625] on input "Mois" at bounding box center [264, 620] width 201 height 33
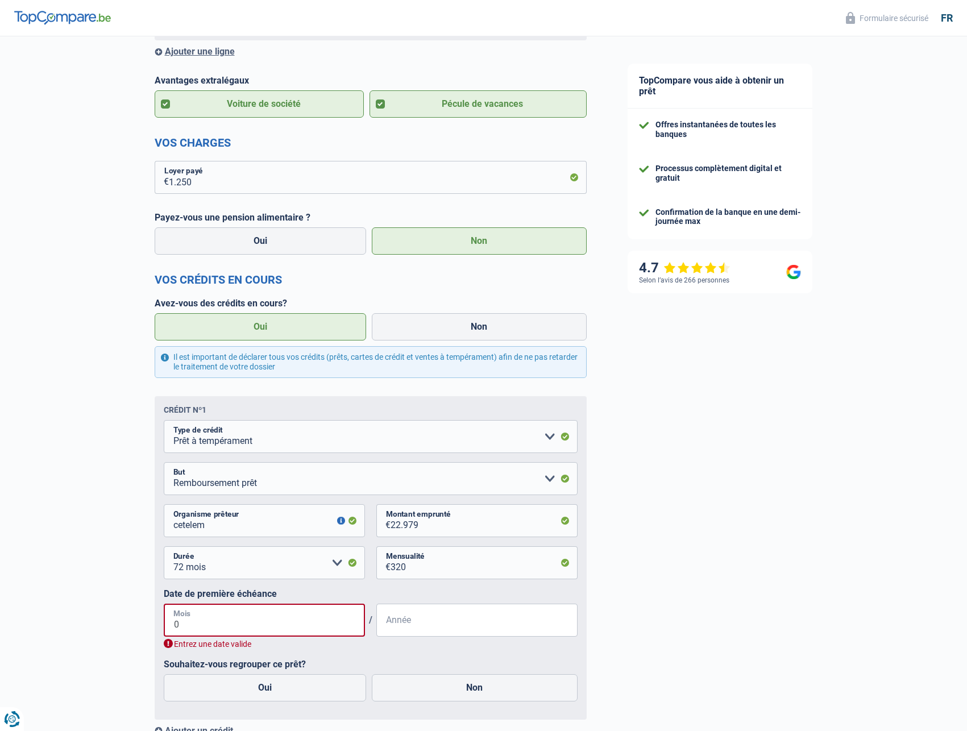
type input "08"
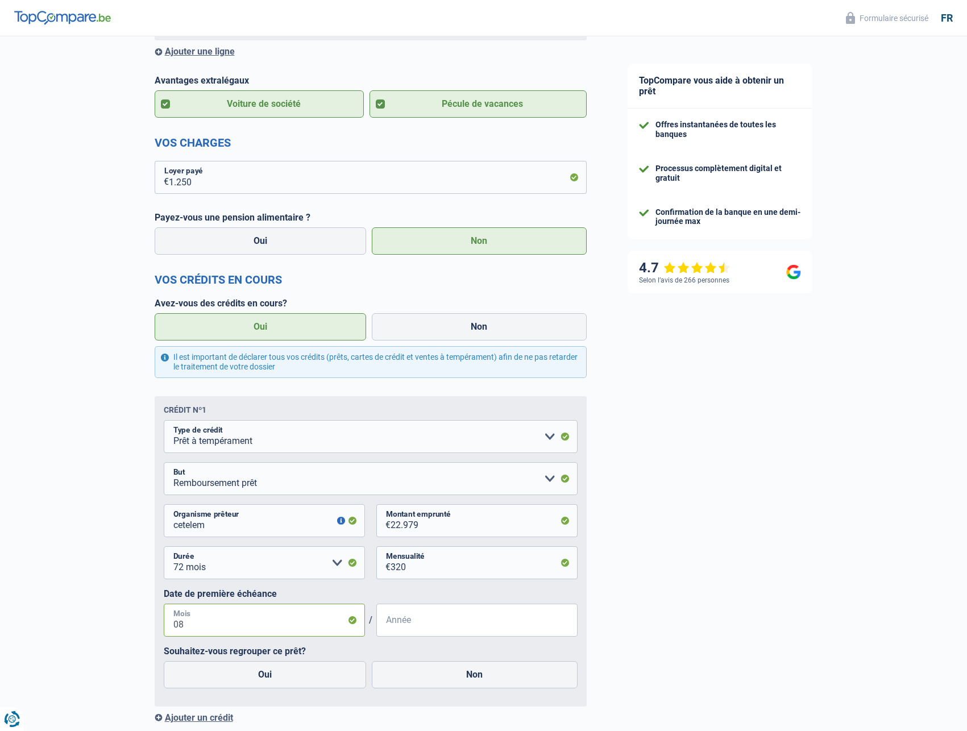
drag, startPoint x: 186, startPoint y: 629, endPoint x: 162, endPoint y: 630, distance: 24.5
click at [164, 630] on input "08" at bounding box center [264, 620] width 201 height 33
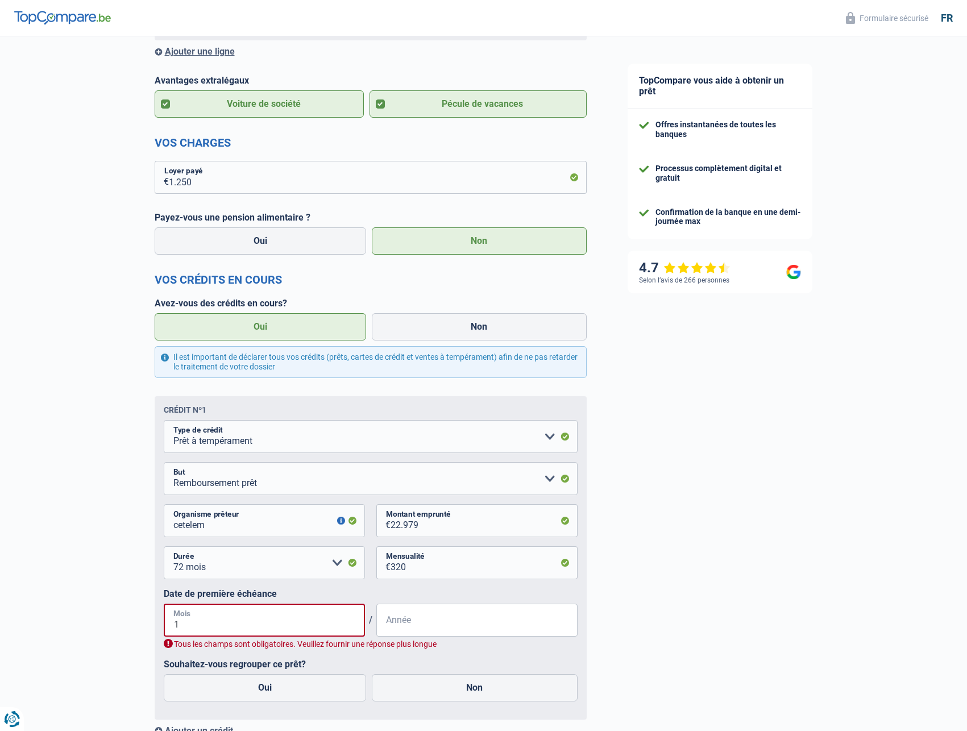
type input "10"
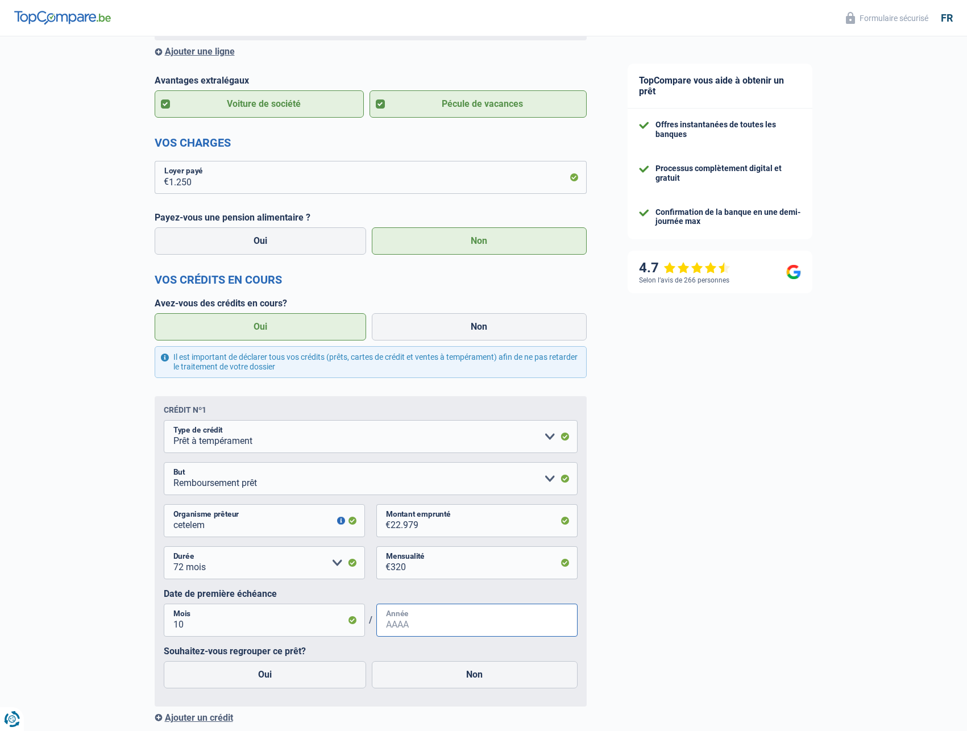
click at [425, 627] on input "Année" at bounding box center [476, 620] width 201 height 33
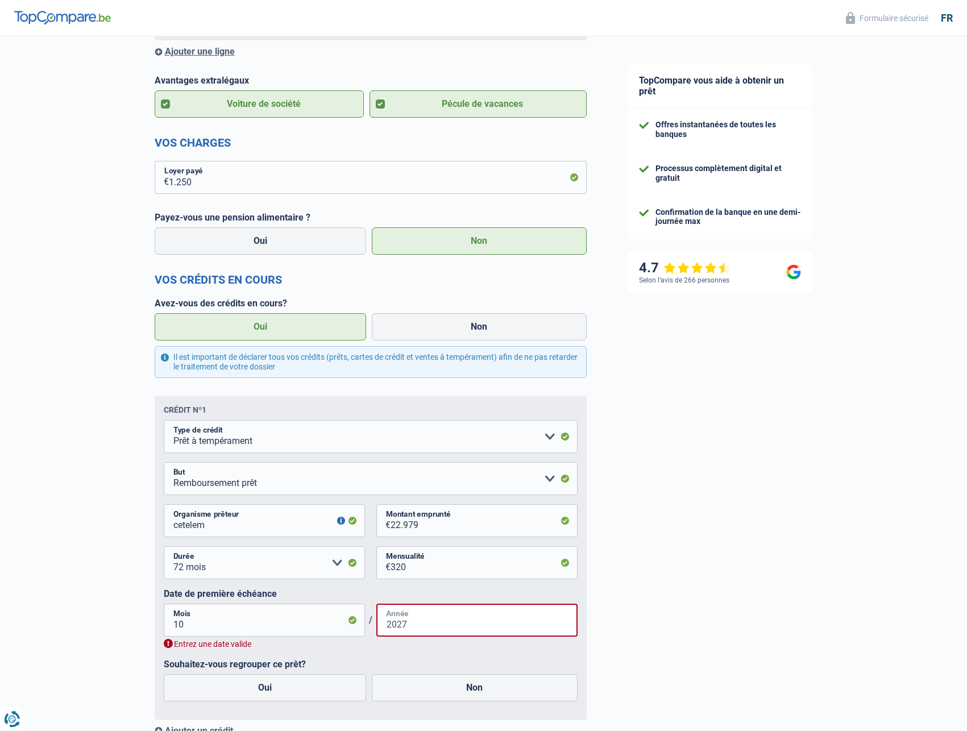
type input "2027"
click at [194, 626] on input "10" at bounding box center [264, 620] width 201 height 33
type input "1"
drag, startPoint x: 410, startPoint y: 627, endPoint x: 375, endPoint y: 630, distance: 36.0
click at [376, 630] on input "2027" at bounding box center [476, 620] width 201 height 33
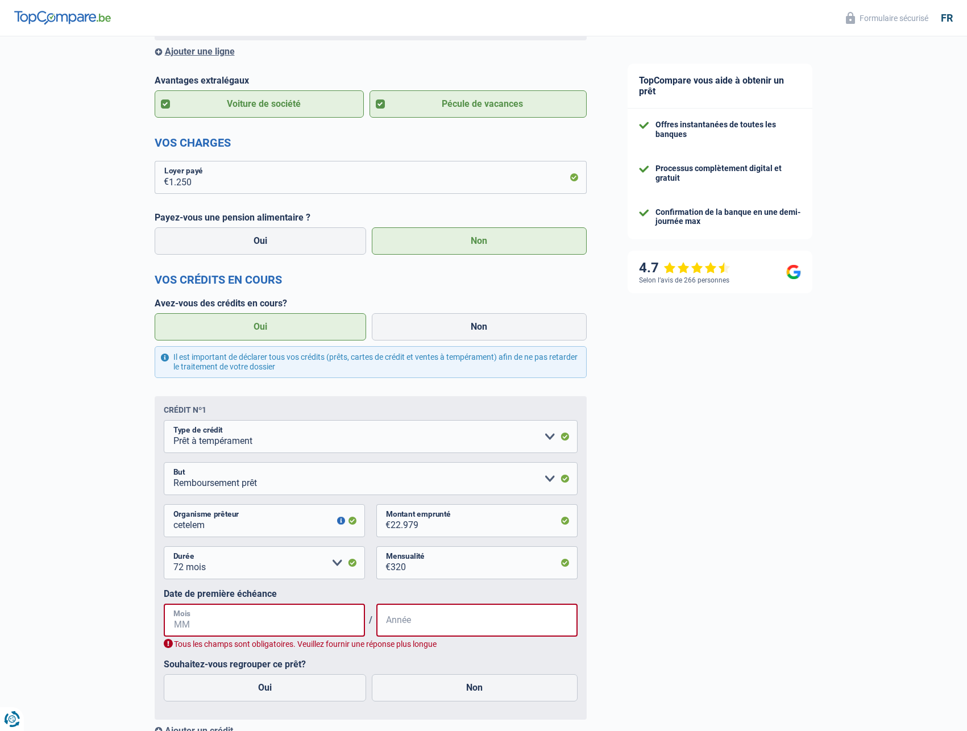
click at [194, 625] on input "Mois" at bounding box center [264, 620] width 201 height 33
type input "08"
drag, startPoint x: 196, startPoint y: 631, endPoint x: 149, endPoint y: 634, distance: 46.7
click at [164, 634] on input "08" at bounding box center [264, 620] width 201 height 33
type input "10"
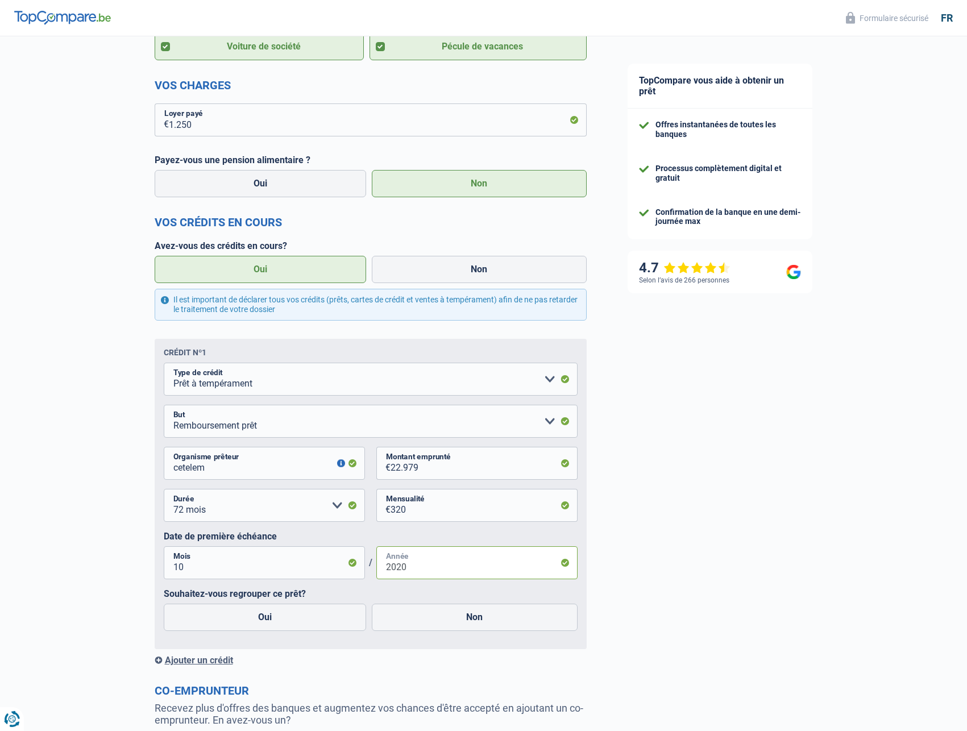
scroll to position [464, 0]
type input "2020"
click at [268, 618] on label "Oui" at bounding box center [265, 616] width 203 height 27
click at [268, 618] on input "Oui" at bounding box center [265, 616] width 203 height 27
radio input "true"
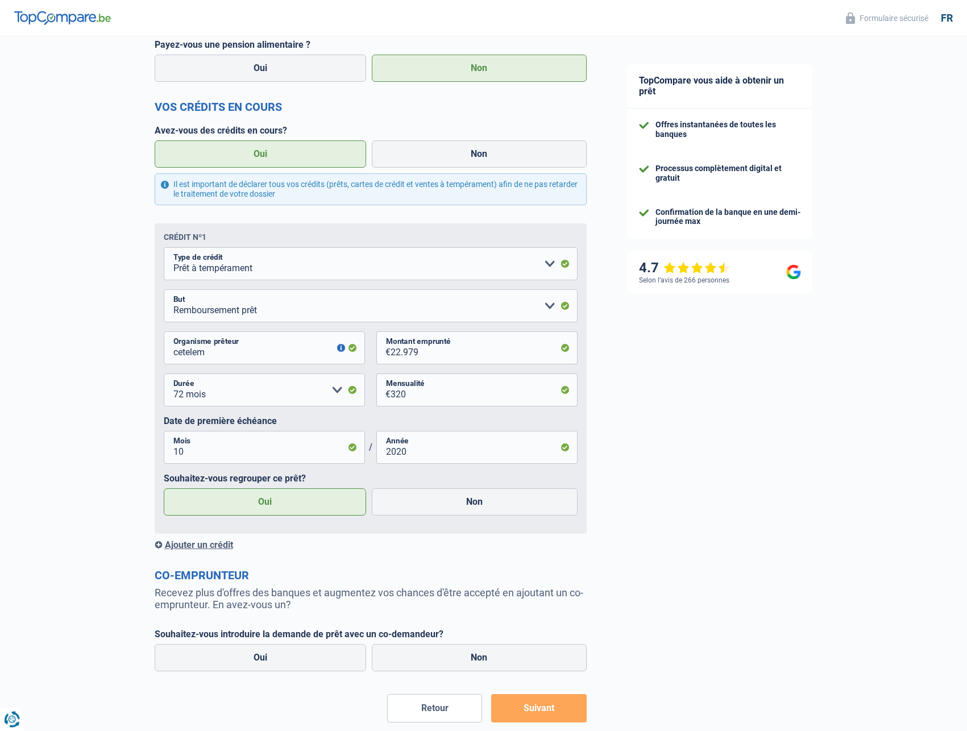
scroll to position [580, 0]
click at [473, 663] on label "Non" at bounding box center [479, 656] width 215 height 27
click at [473, 663] on input "Non" at bounding box center [479, 656] width 215 height 27
radio input "true"
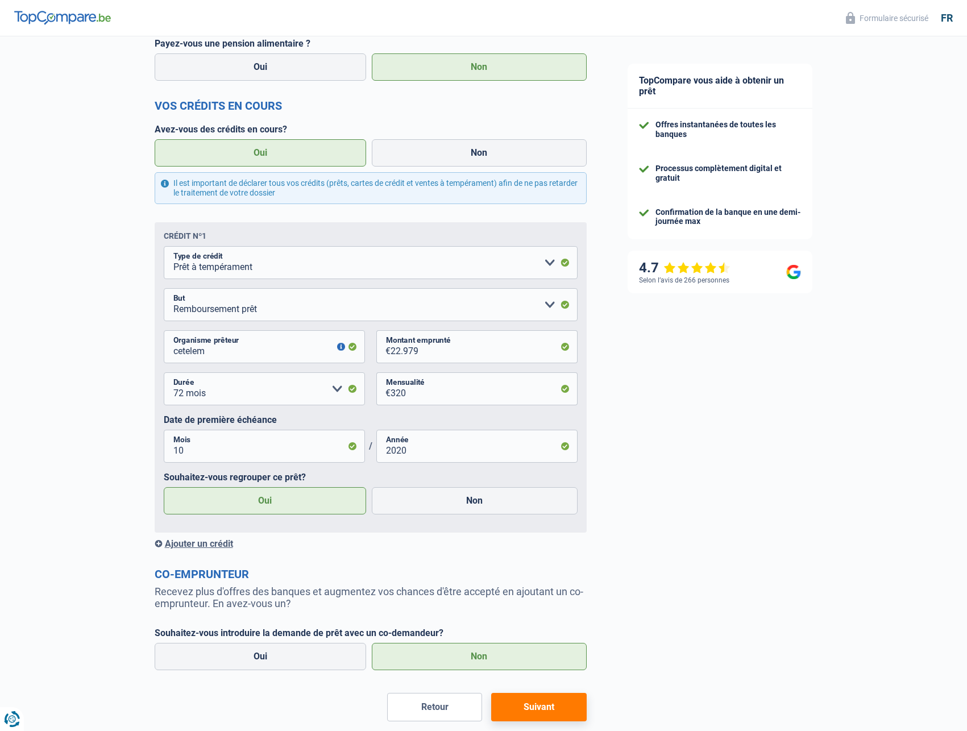
click at [539, 708] on button "Suivant" at bounding box center [538, 707] width 95 height 28
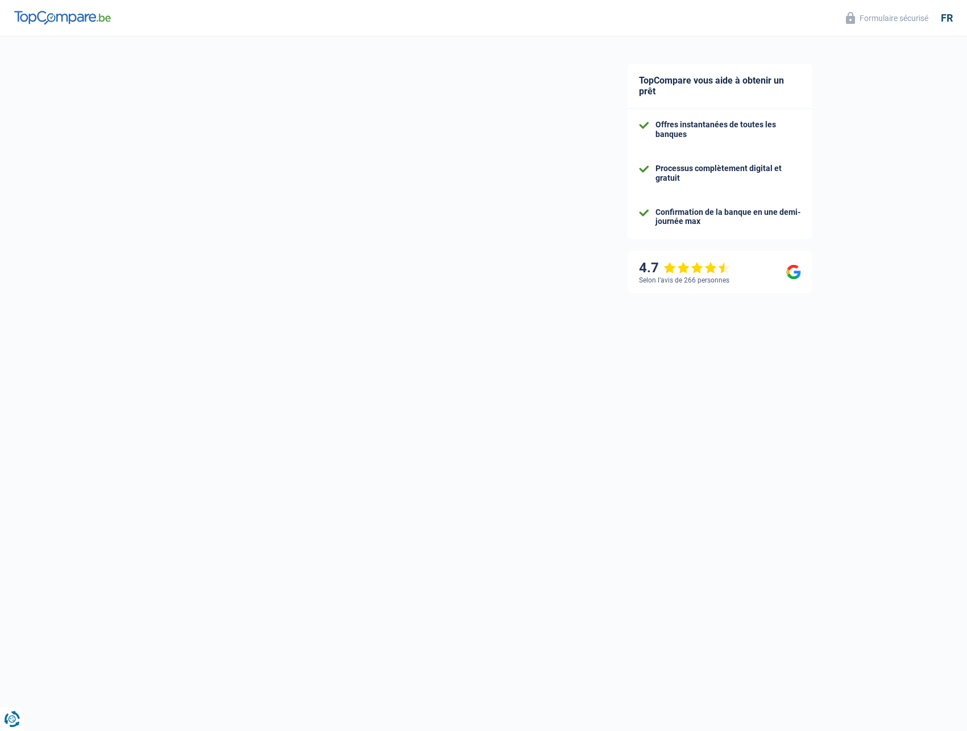
select select "refinancing"
select select "36"
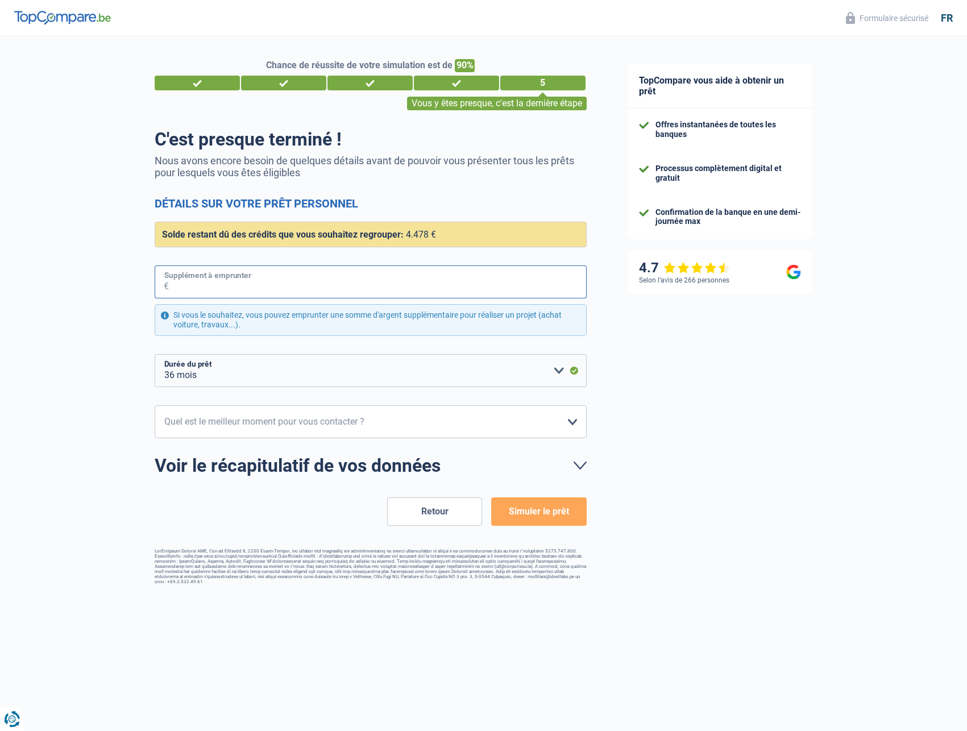
click at [272, 284] on input "Supplément à emprunter" at bounding box center [378, 281] width 418 height 33
click at [191, 80] on div "1" at bounding box center [197, 83] width 85 height 15
drag, startPoint x: 543, startPoint y: 98, endPoint x: 501, endPoint y: 106, distance: 42.2
click at [501, 106] on div "Vous y êtes presque, c'est la dernière étape" at bounding box center [497, 104] width 180 height 14
click at [517, 123] on div "Chance de réussite de votre simulation est de 90% 1 2 3 4 5 Vous y êtes presque…" at bounding box center [371, 321] width 432 height 525
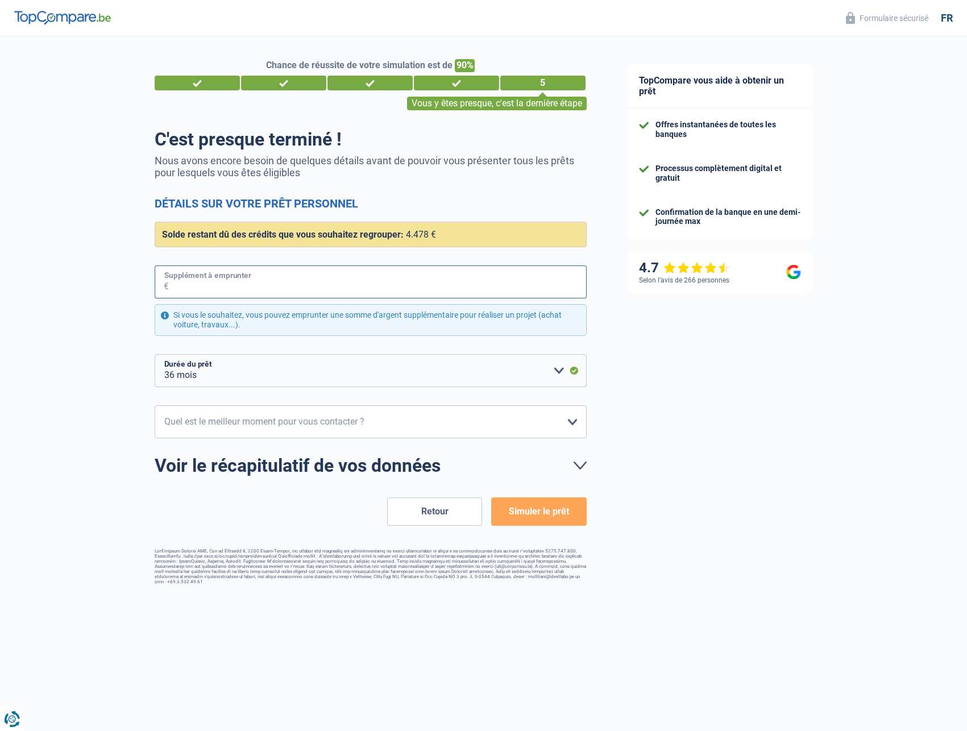
click at [186, 282] on input "Supplément à emprunter" at bounding box center [378, 281] width 418 height 33
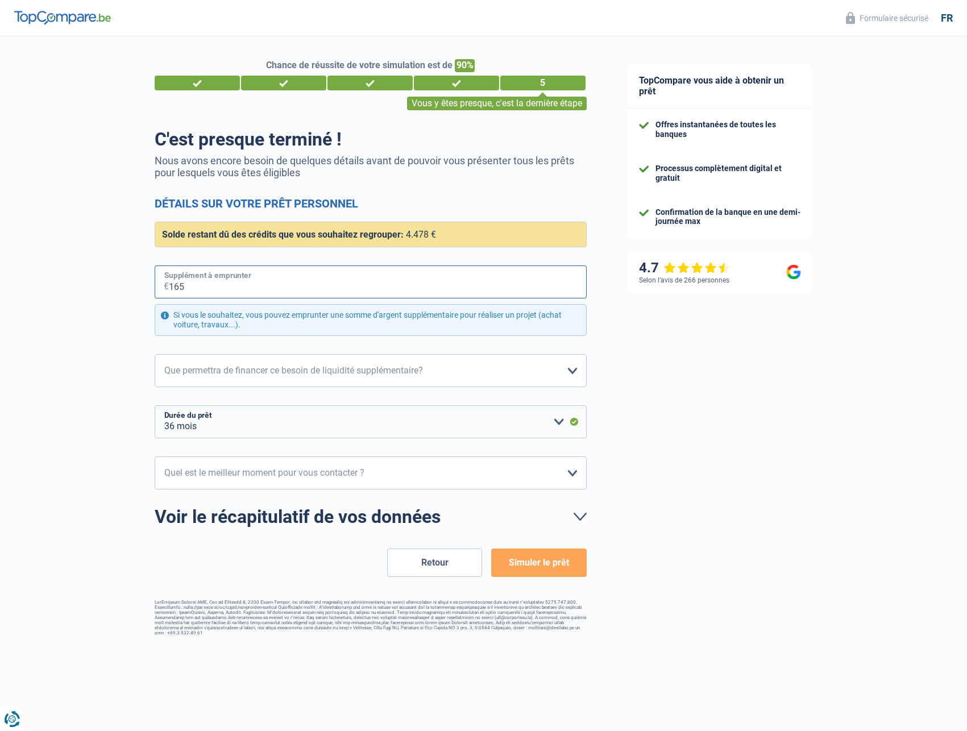
type input "1.652"
select select "42"
type input "16.522"
select select "120"
type input "16.522"
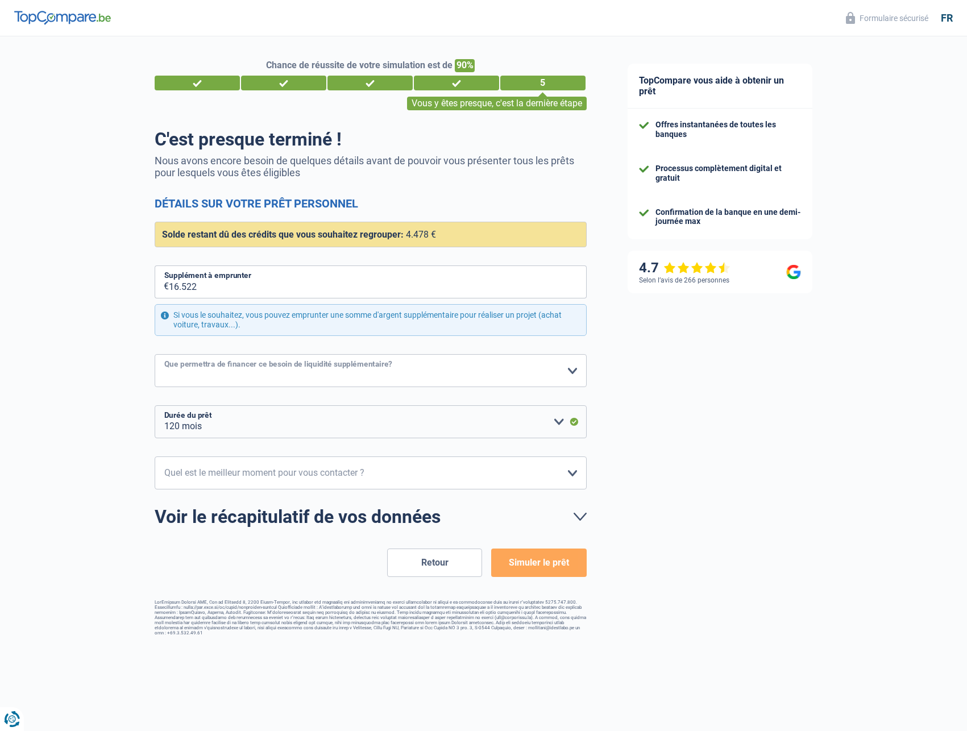
click at [155, 354] on select "Confort maison: meubles, textile, peinture, électroménager, outillage non-profe…" at bounding box center [371, 370] width 432 height 33
select select "other"
click option "Autre" at bounding box center [0, 0] width 0 height 0
click at [155, 405] on select "12 mois 18 mois 24 mois 30 mois 36 mois 42 mois 48 mois 60 mois 72 mois 84 mois…" at bounding box center [371, 421] width 432 height 33
select select "84"
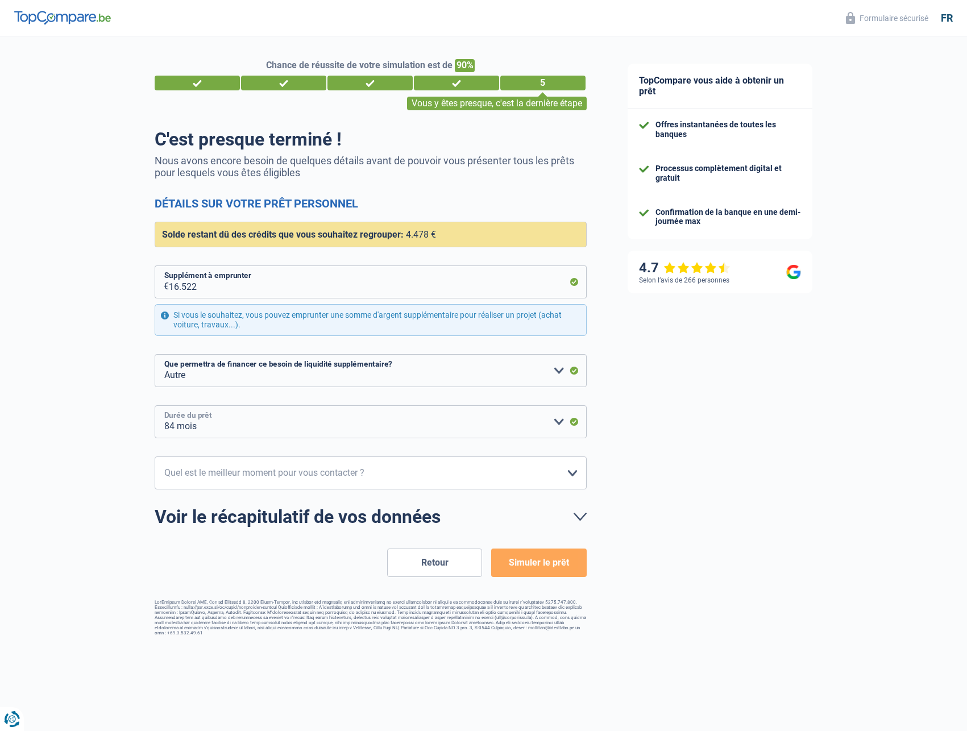
click option "84 mois" at bounding box center [0, 0] width 0 height 0
click at [155, 405] on select "12 mois 18 mois 24 mois 30 mois 36 mois 42 mois 48 mois 60 mois 72 mois 84 mois…" at bounding box center [371, 421] width 432 height 33
select select "10-12"
click option "10h-12h" at bounding box center [0, 0] width 0 height 0
click at [578, 518] on link "Voir le récapitulatif de vos données" at bounding box center [371, 517] width 432 height 18
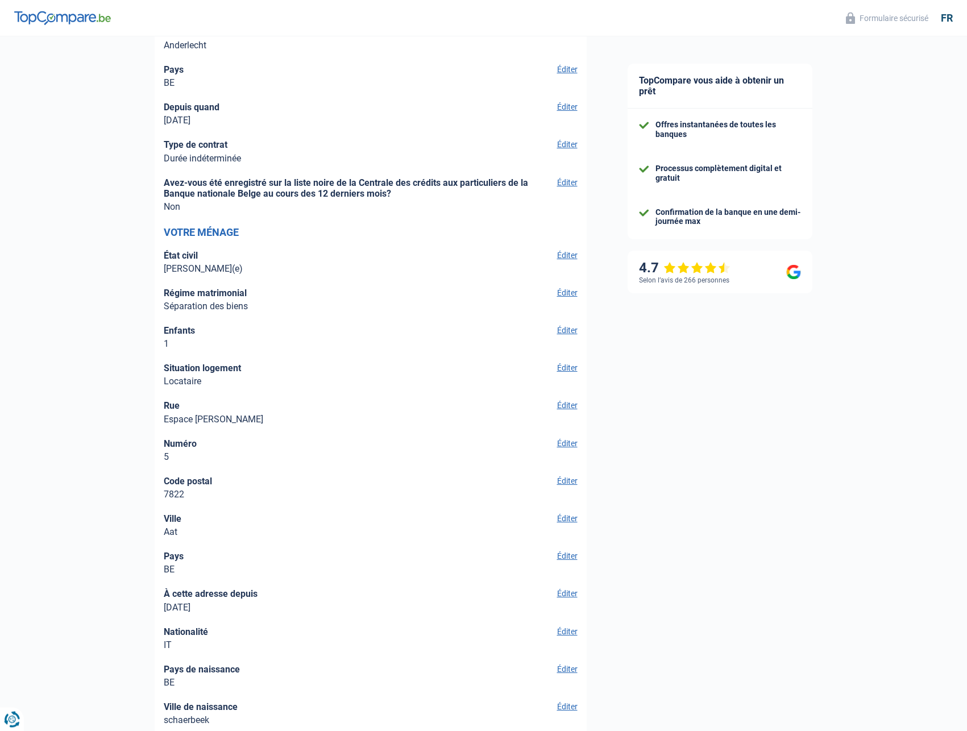
scroll to position [986, 0]
click at [569, 370] on button "Éditer" at bounding box center [566, 366] width 24 height 10
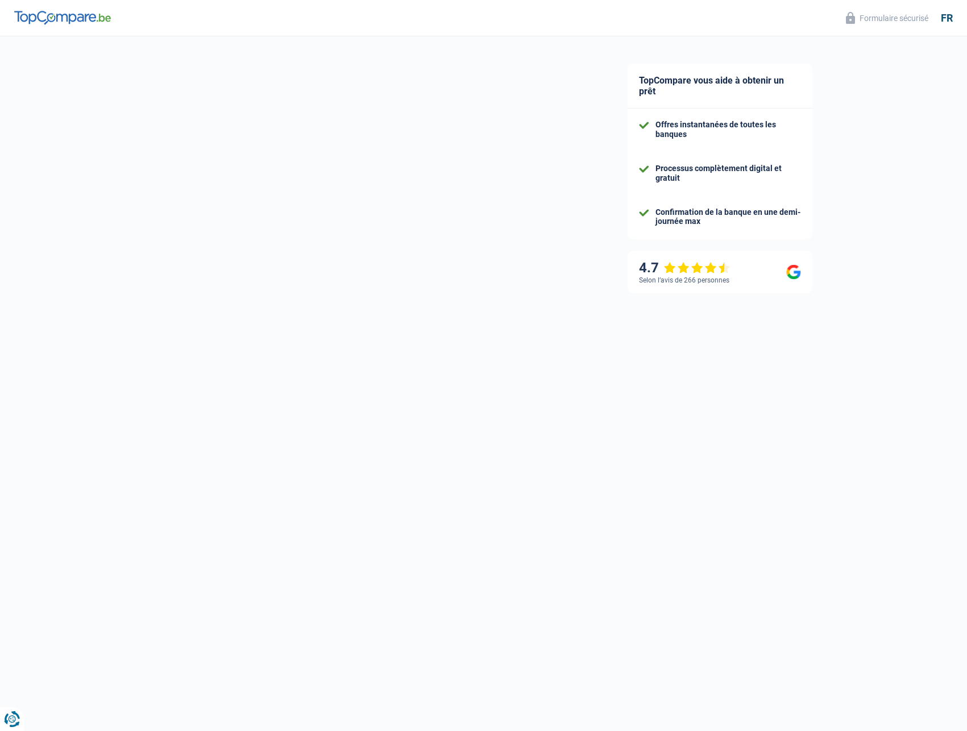
select select "married"
select select "rents"
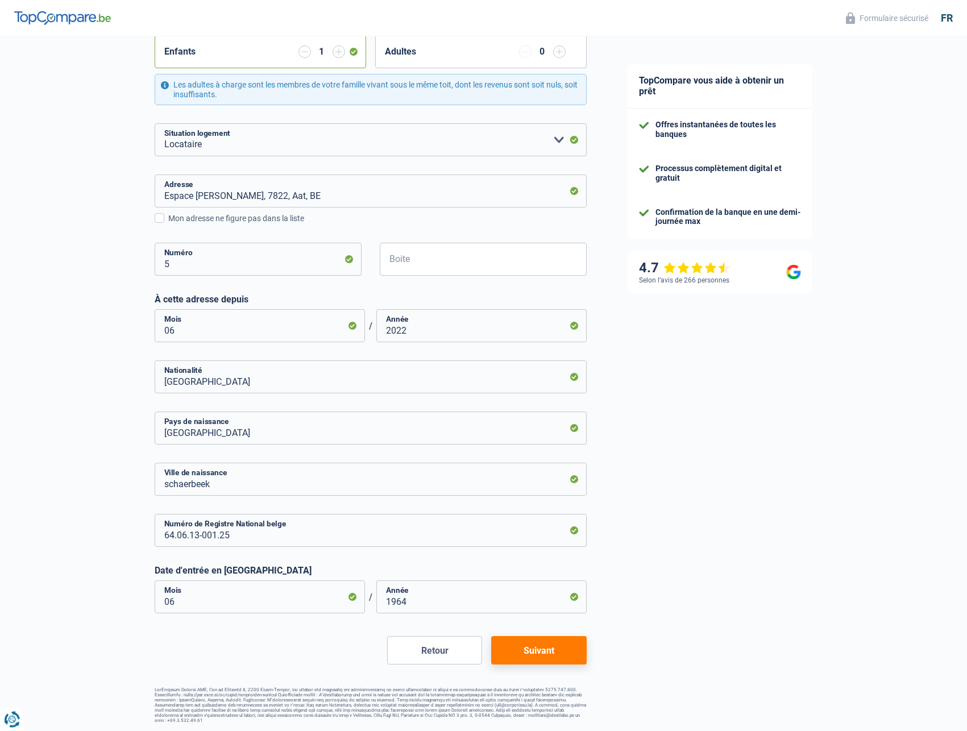
scroll to position [327, 0]
click at [535, 651] on button "Suivant" at bounding box center [538, 649] width 95 height 28
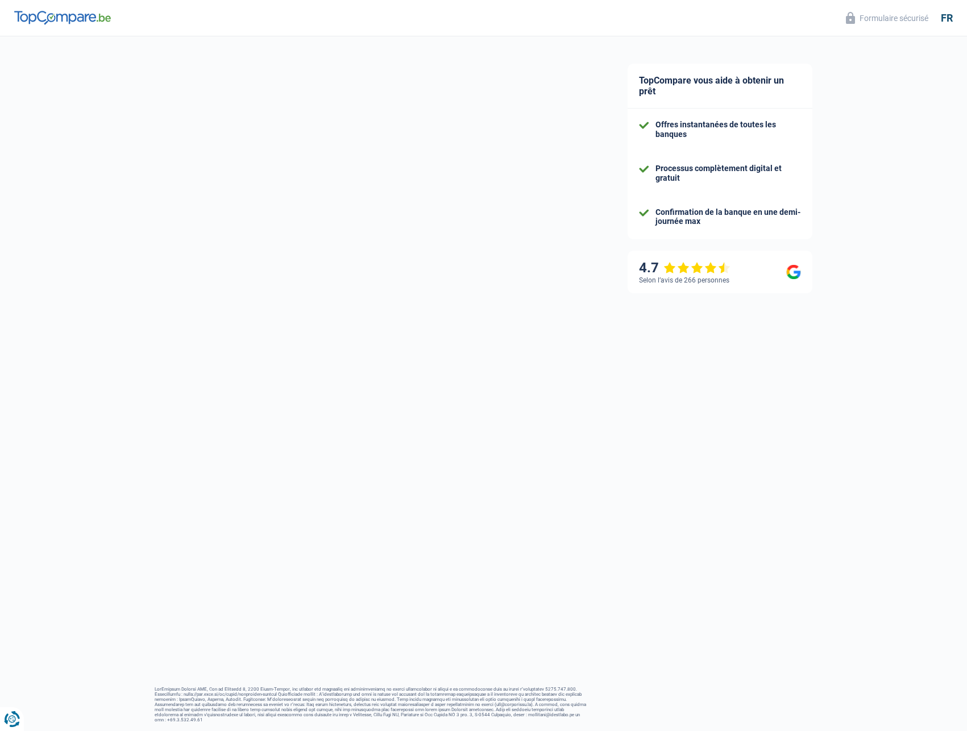
select select "familyAllowances"
select select "netSalary"
select select "mealVouchers"
select select "personalLoan"
select select "loanRepayment"
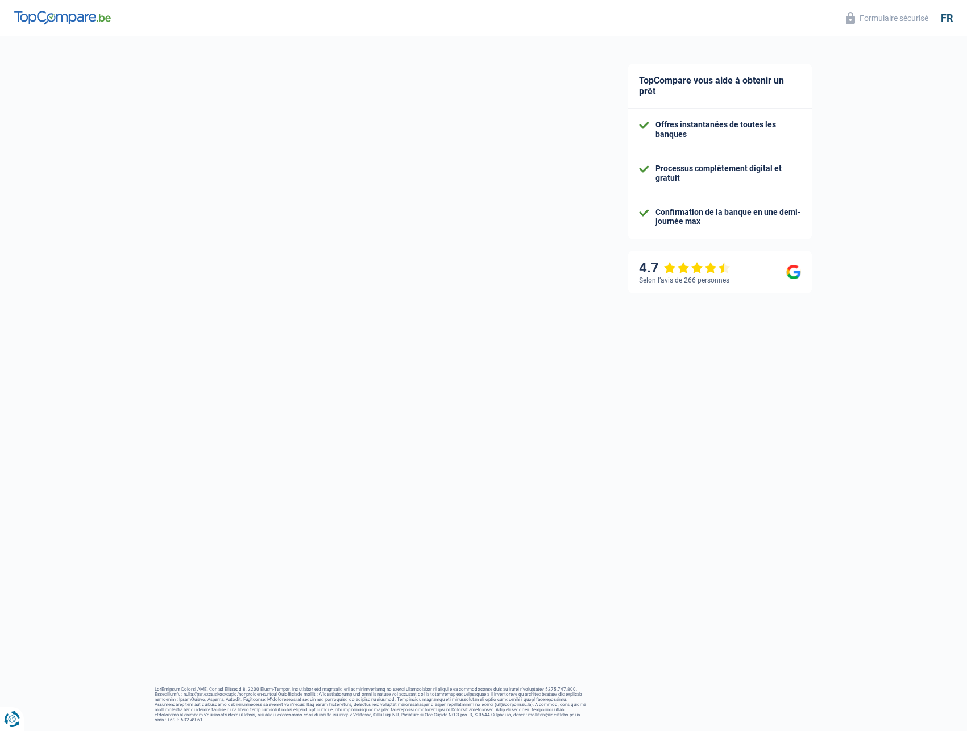
select select "72"
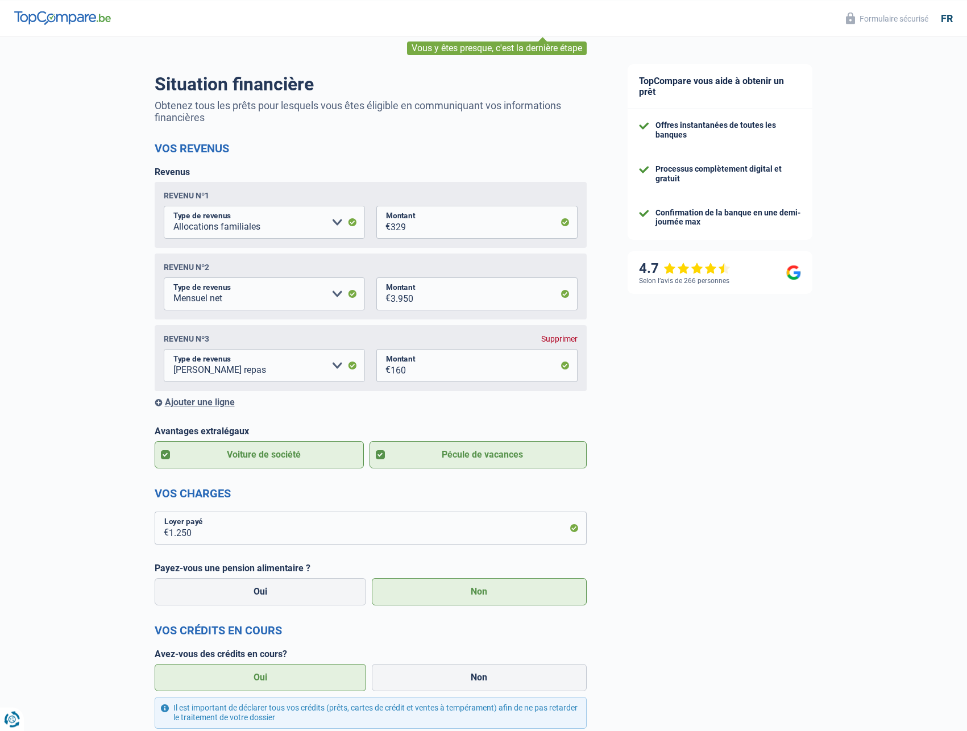
scroll to position [58, 0]
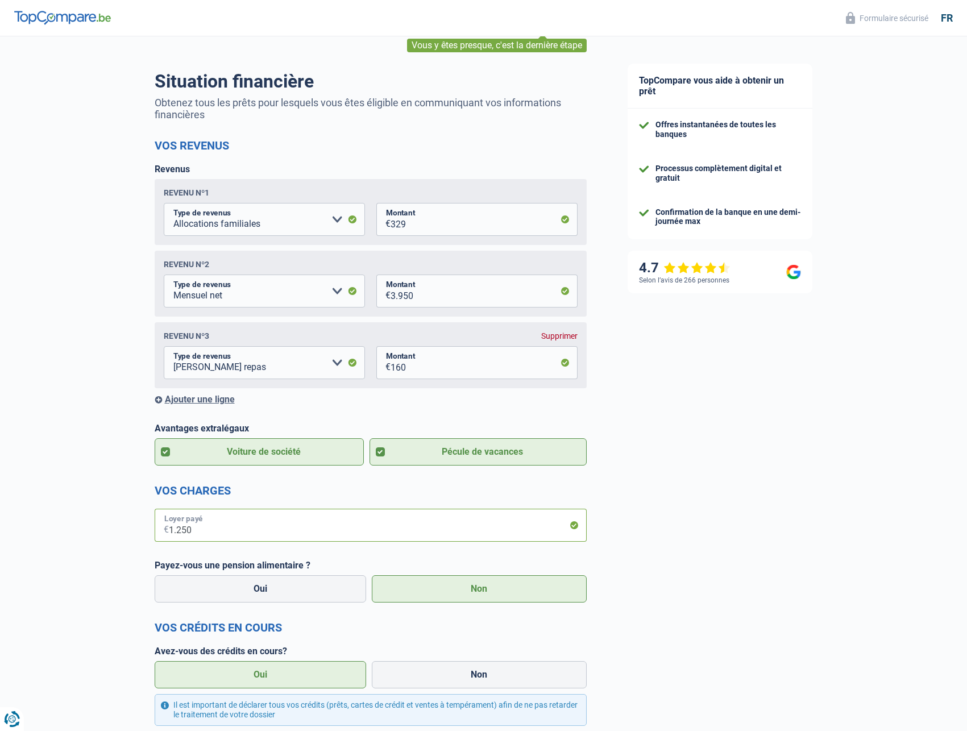
click at [204, 531] on input "1.250" at bounding box center [378, 525] width 418 height 33
type input "1"
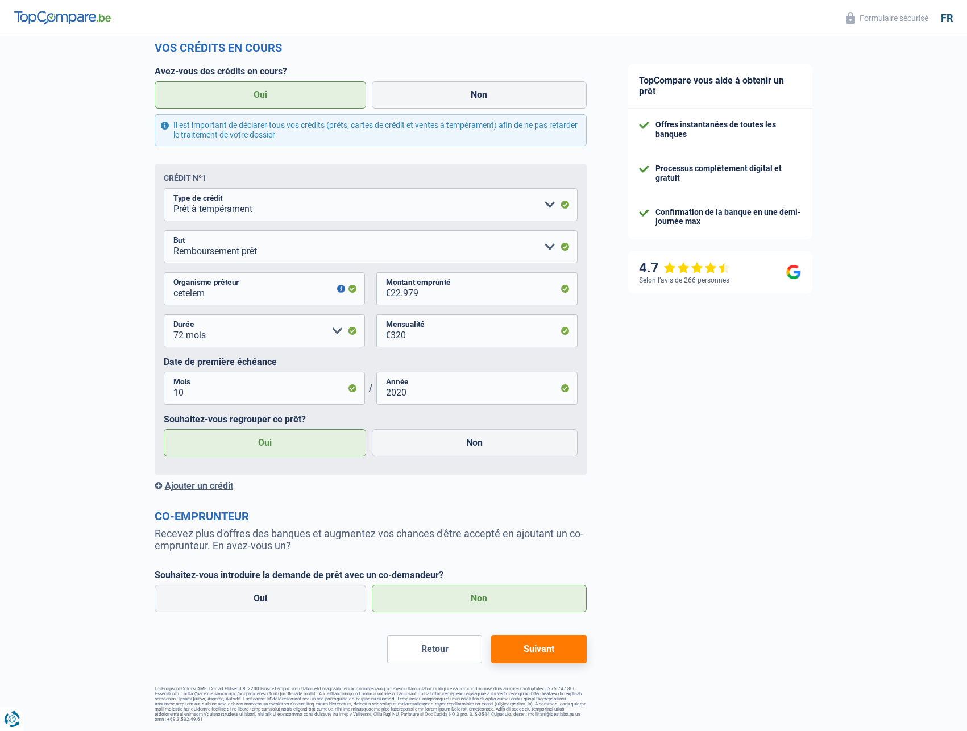
scroll to position [641, 0]
type input "950"
click at [540, 650] on button "Suivant" at bounding box center [538, 649] width 95 height 28
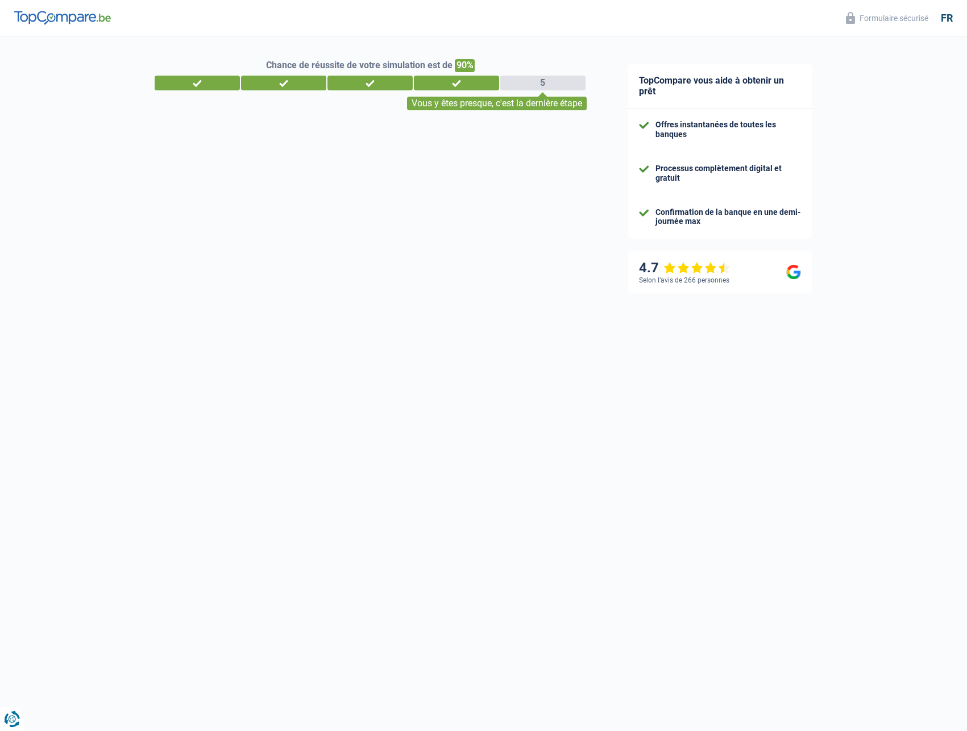
select select "refinancing"
select select "other"
select select "120"
select select "10-12"
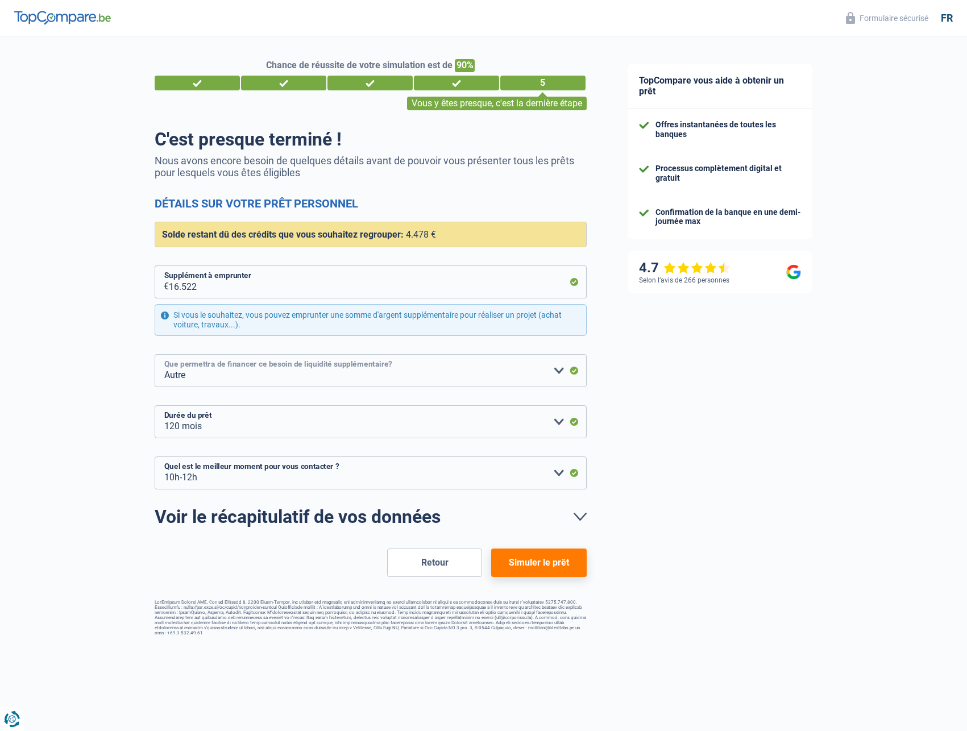
click at [155, 354] on select "Confort maison: meubles, textile, peinture, électroménager, outillage non-profe…" at bounding box center [371, 370] width 432 height 33
select select "drivingLicense"
click option "Frais permis de conduire" at bounding box center [0, 0] width 0 height 0
click at [200, 288] on input "16.522" at bounding box center [378, 281] width 418 height 33
drag, startPoint x: 200, startPoint y: 288, endPoint x: 164, endPoint y: 289, distance: 36.4
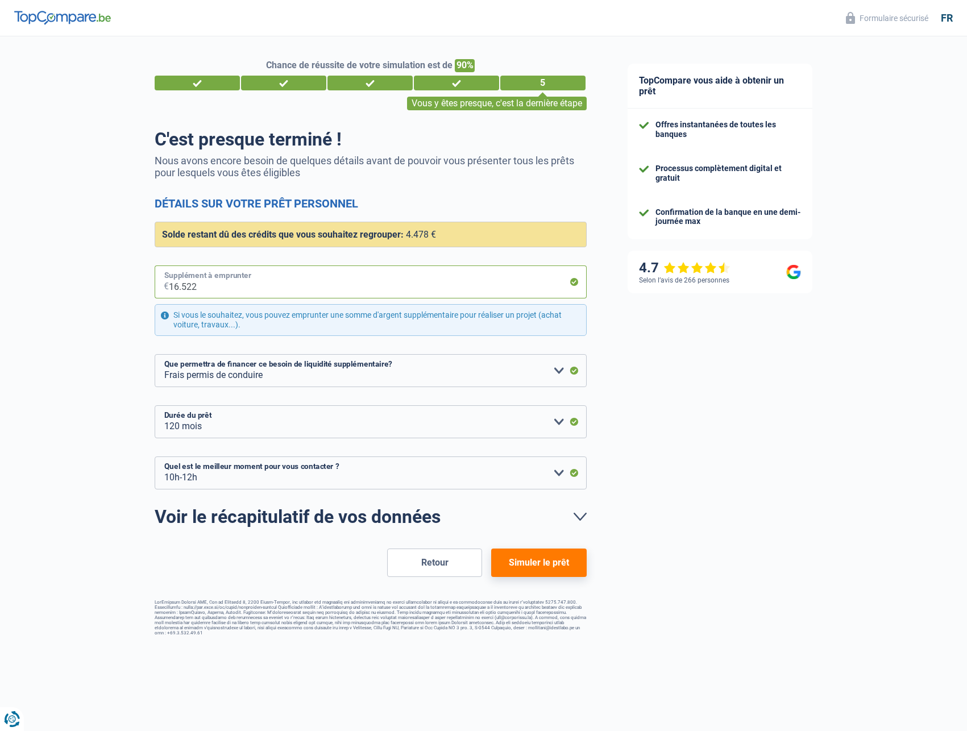
click at [169, 289] on input "16.522" at bounding box center [378, 281] width 418 height 33
select select "36"
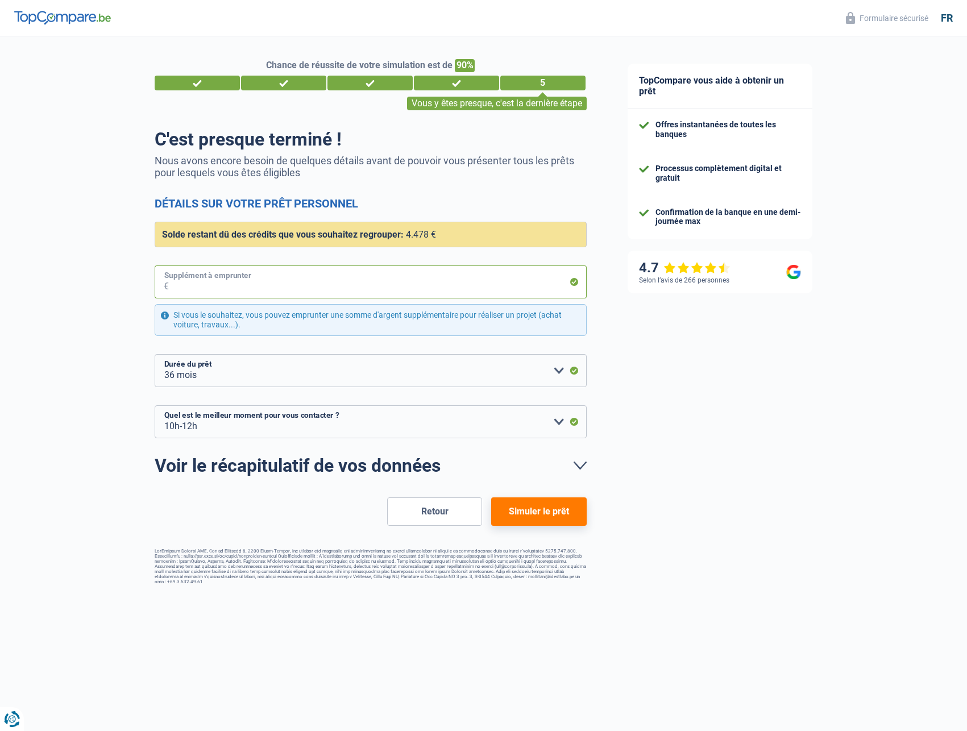
type input "1"
select select "drivingLicense"
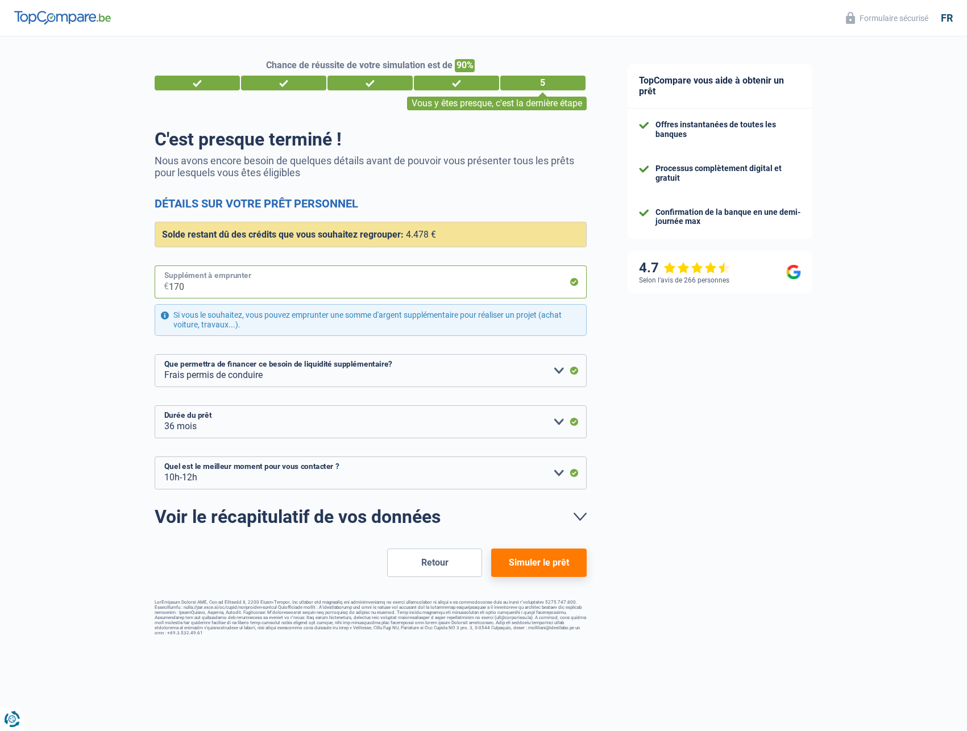
type input "1.700"
select select "42"
type input "17.000"
select select "120"
type input "17.000"
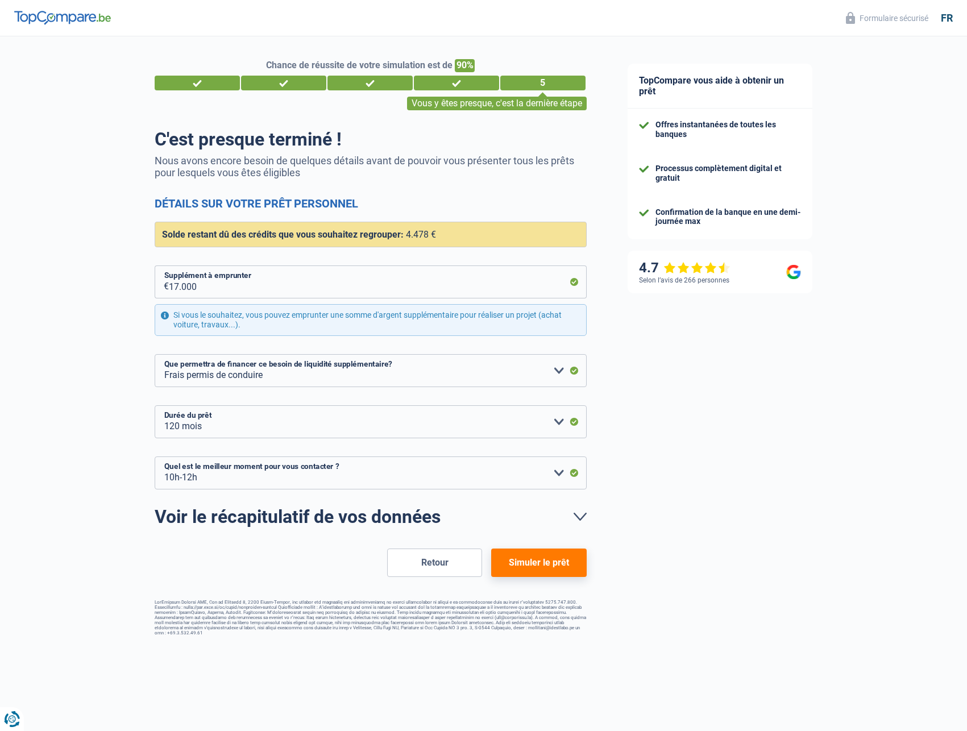
click at [533, 562] on button "Simuler le prêt" at bounding box center [538, 562] width 95 height 28
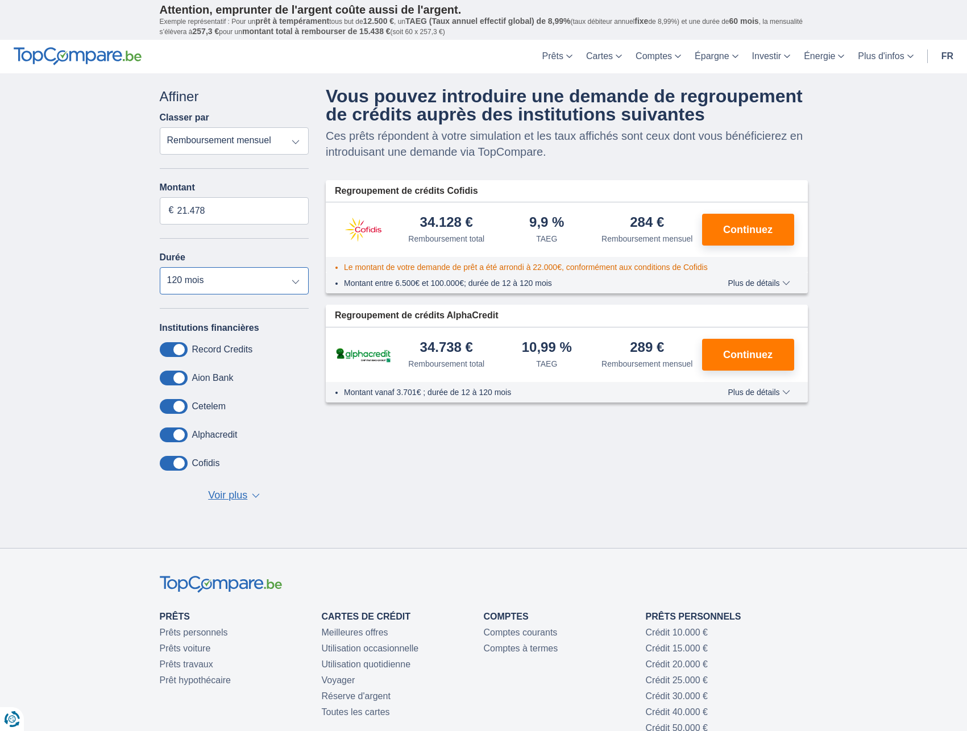
click at [160, 267] on select "12 mois 18 mois 24 mois 30 mois 36 mois 42 mois 48 mois 60 mois 72 mois 84 mois…" at bounding box center [234, 280] width 149 height 27
click option "84 mois" at bounding box center [0, 0] width 0 height 0
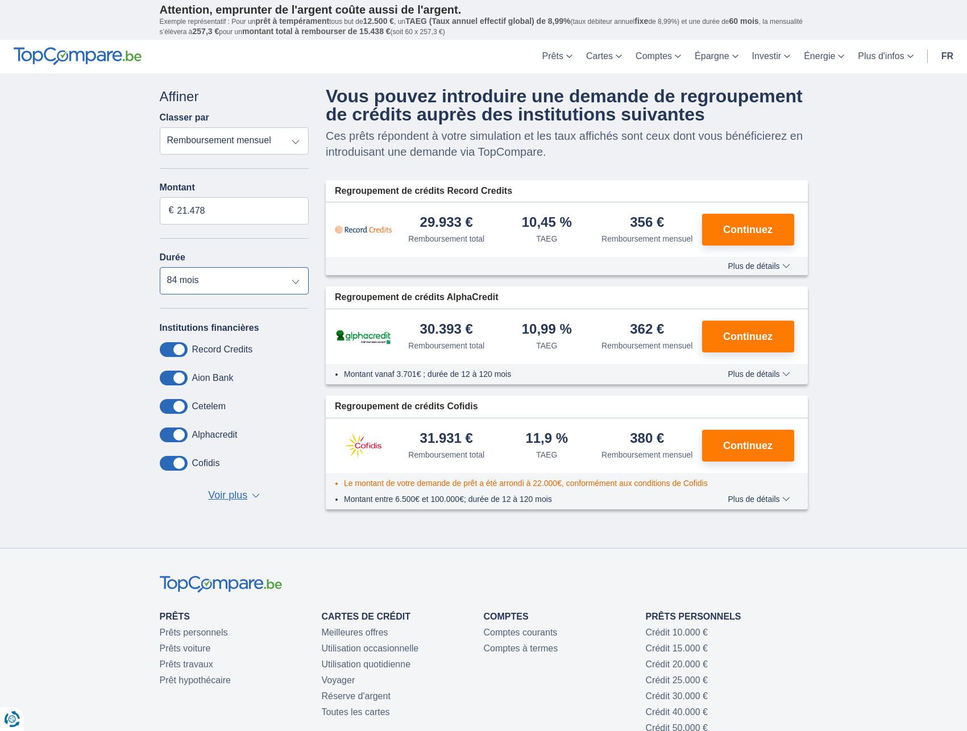
click at [160, 267] on select "12 mois 18 mois 24 mois 30 mois 36 mois 42 mois 48 mois 60 mois 72 mois 84 mois…" at bounding box center [234, 280] width 149 height 27
click option "72 mois" at bounding box center [0, 0] width 0 height 0
click at [236, 207] on input "21.478" at bounding box center [234, 210] width 149 height 27
drag, startPoint x: 209, startPoint y: 211, endPoint x: 157, endPoint y: 208, distance: 51.8
click at [160, 208] on input "21.478" at bounding box center [234, 210] width 149 height 27
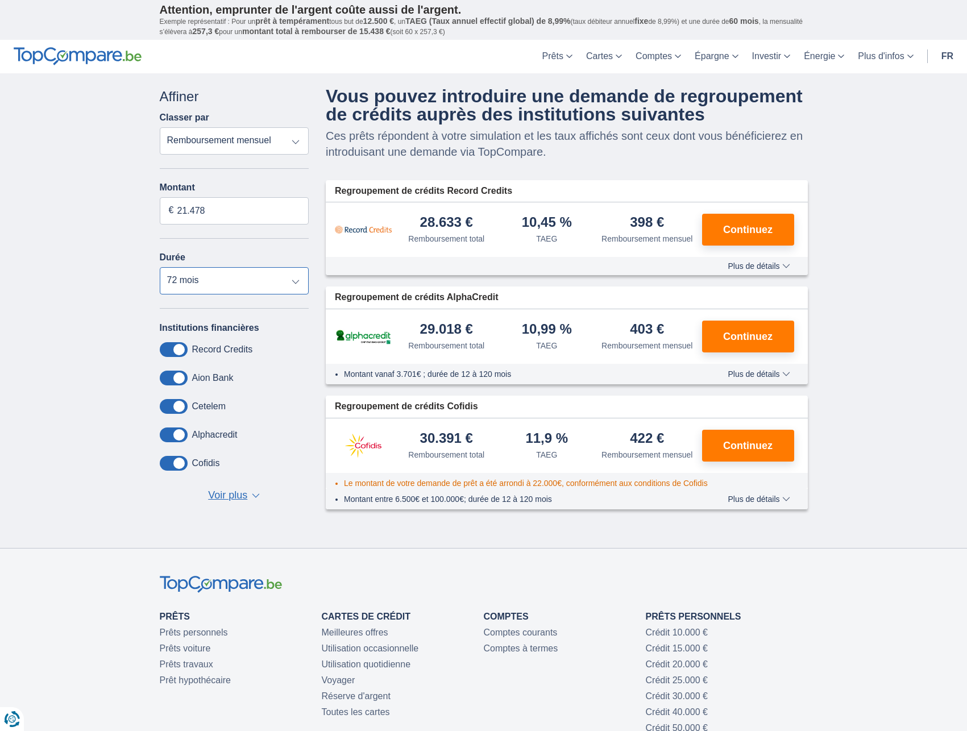
click at [160, 267] on select "12 mois 18 mois 24 mois 30 mois 36 mois 42 mois 48 mois 60 mois 72 mois 84 mois…" at bounding box center [234, 280] width 149 height 27
click option "60 mois" at bounding box center [0, 0] width 0 height 0
click at [160, 267] on select "12 mois 18 mois 24 mois 30 mois 36 mois 42 mois 48 mois 60 mois 72 mois 84 mois…" at bounding box center [234, 280] width 149 height 27
select select "96"
click option "96 mois" at bounding box center [0, 0] width 0 height 0
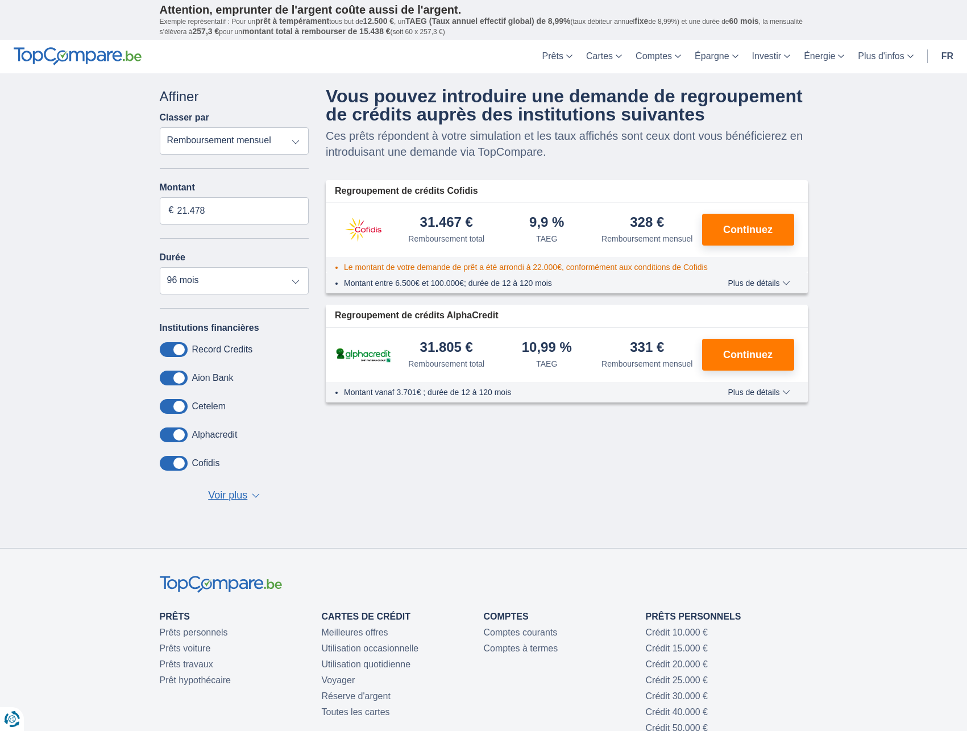
click at [160, 127] on select "Remboursement total TAEG Remboursement mensuel" at bounding box center [234, 140] width 149 height 27
select select "apr+"
click option "TAEG" at bounding box center [0, 0] width 0 height 0
click at [160, 267] on select "12 mois 18 mois 24 mois 30 mois 36 mois 42 mois 48 mois 60 mois 72 mois 84 mois…" at bounding box center [234, 280] width 149 height 27
click option "84 mois" at bounding box center [0, 0] width 0 height 0
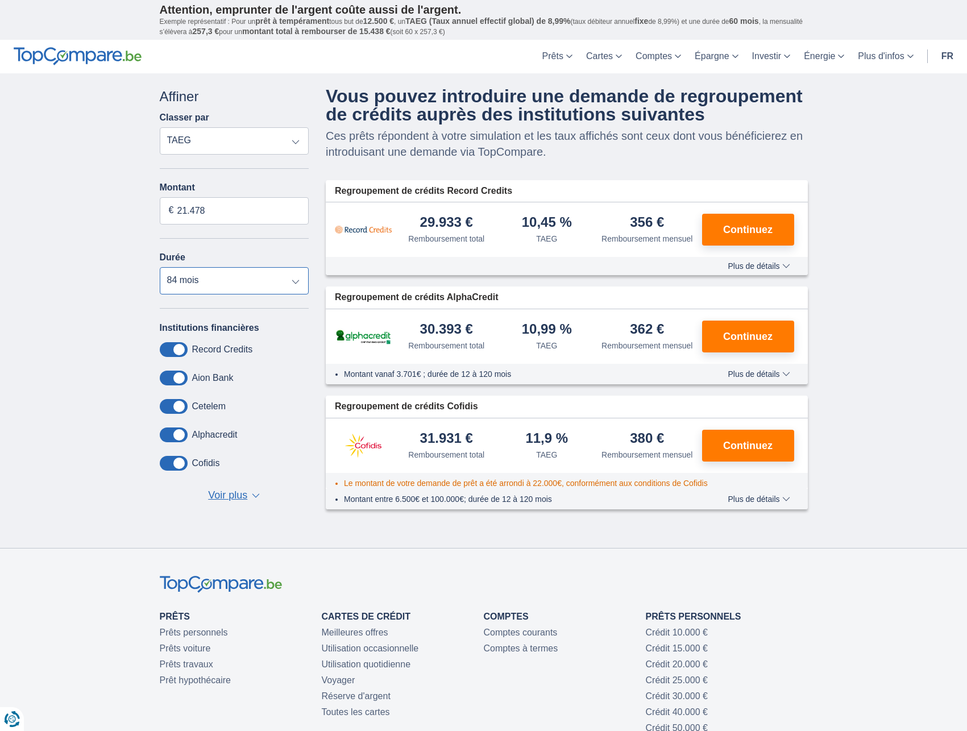
click at [160, 267] on select "12 mois 18 mois 24 mois 30 mois 36 mois 42 mois 48 mois 60 mois 72 mois 84 mois…" at bounding box center [234, 280] width 149 height 27
select select "72"
click option "72 mois" at bounding box center [0, 0] width 0 height 0
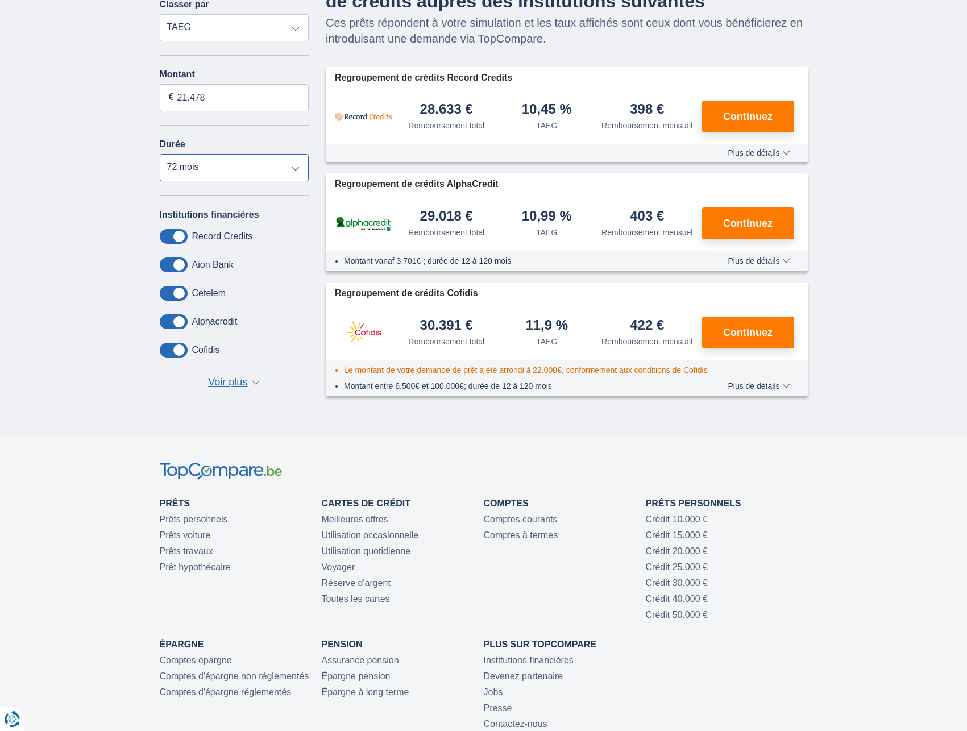
scroll to position [116, 0]
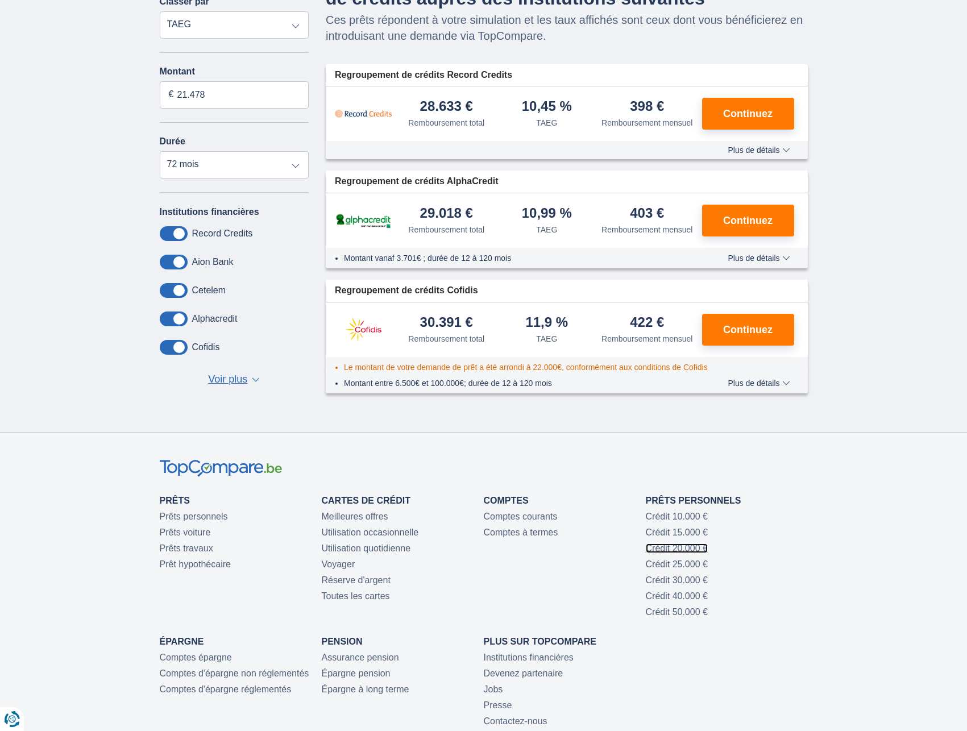
click at [696, 546] on link "Crédit 20.000 €" at bounding box center [677, 548] width 62 height 10
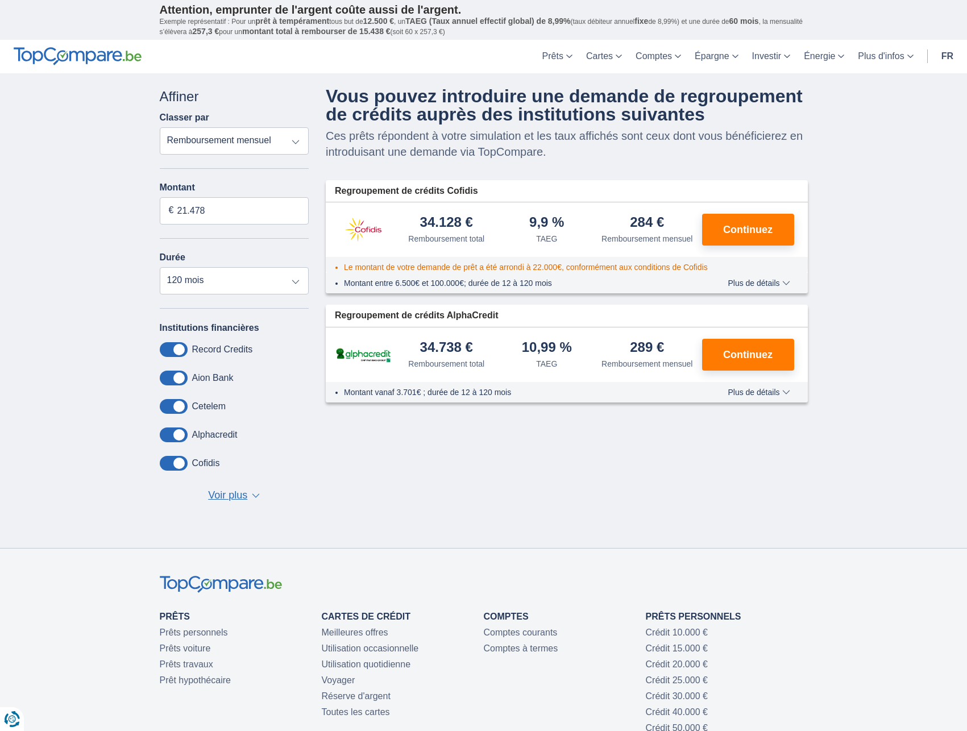
scroll to position [116, 0]
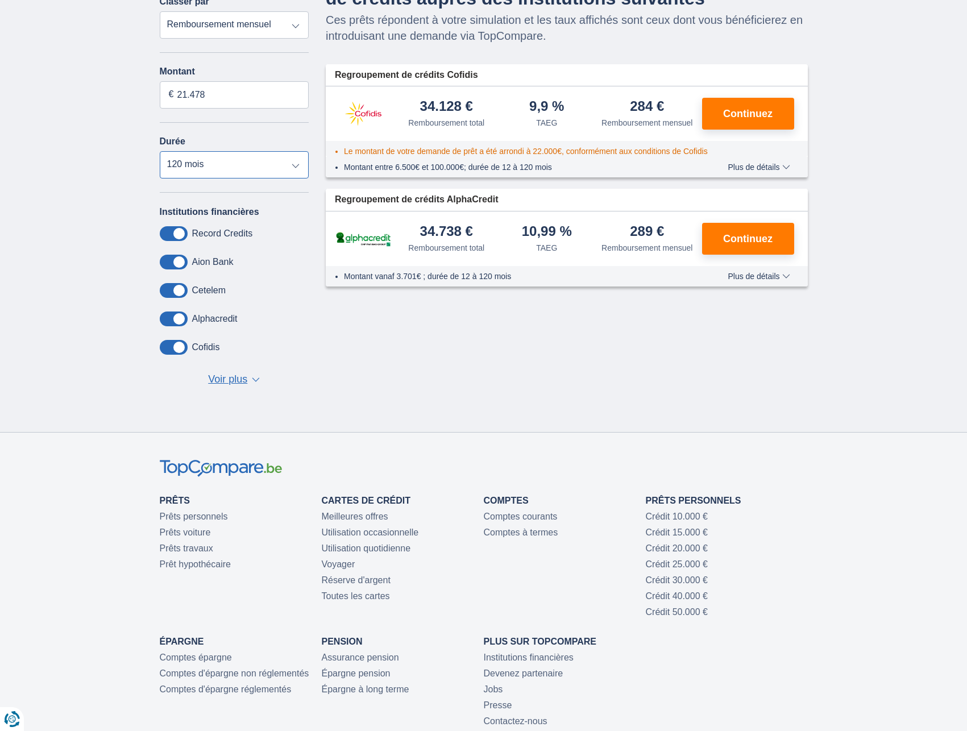
click at [160, 151] on select "12 mois 18 mois 24 mois 30 mois 36 mois 42 mois 48 mois 60 mois 72 mois 84 mois…" at bounding box center [234, 164] width 149 height 27
click option "84 mois" at bounding box center [0, 0] width 0 height 0
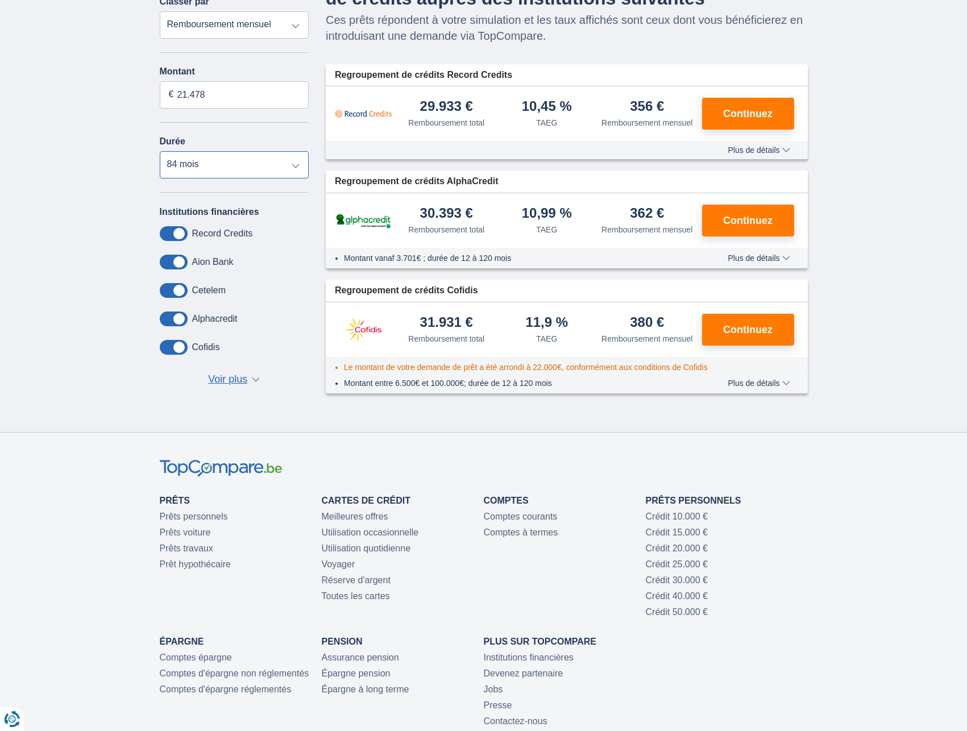
click at [160, 151] on select "12 mois 18 mois 24 mois 30 mois 36 mois 42 mois 48 mois 60 mois 72 mois 84 mois…" at bounding box center [234, 164] width 149 height 27
click option "96 mois" at bounding box center [0, 0] width 0 height 0
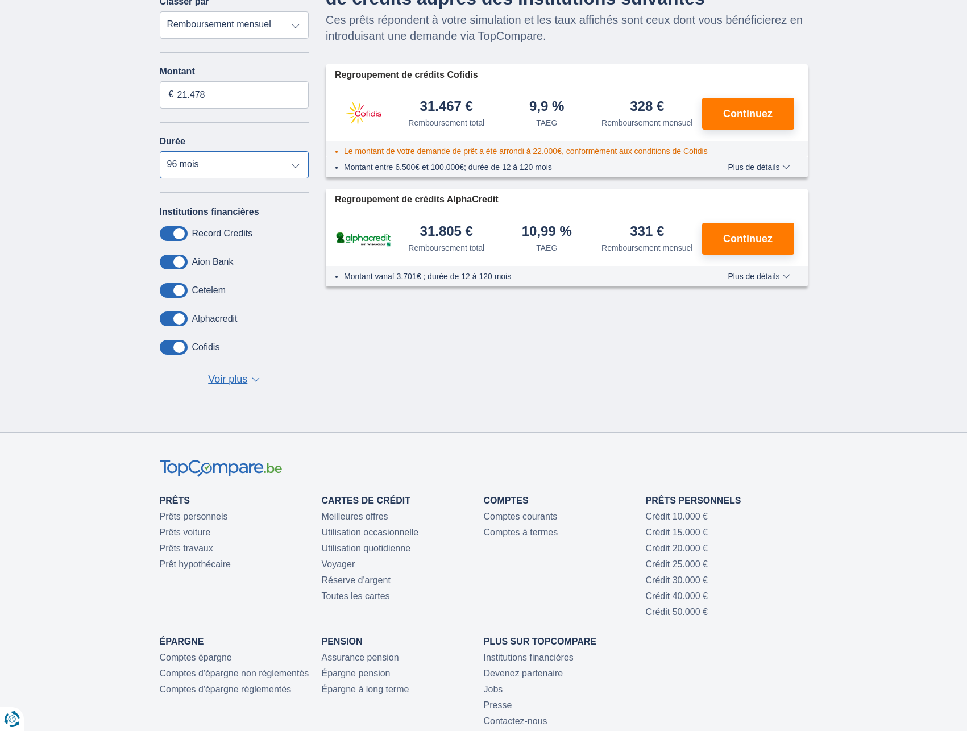
click at [160, 151] on select "12 mois 18 mois 24 mois 30 mois 36 mois 42 mois 48 mois 60 mois 72 mois 84 mois…" at bounding box center [234, 164] width 149 height 27
click option "84 mois" at bounding box center [0, 0] width 0 height 0
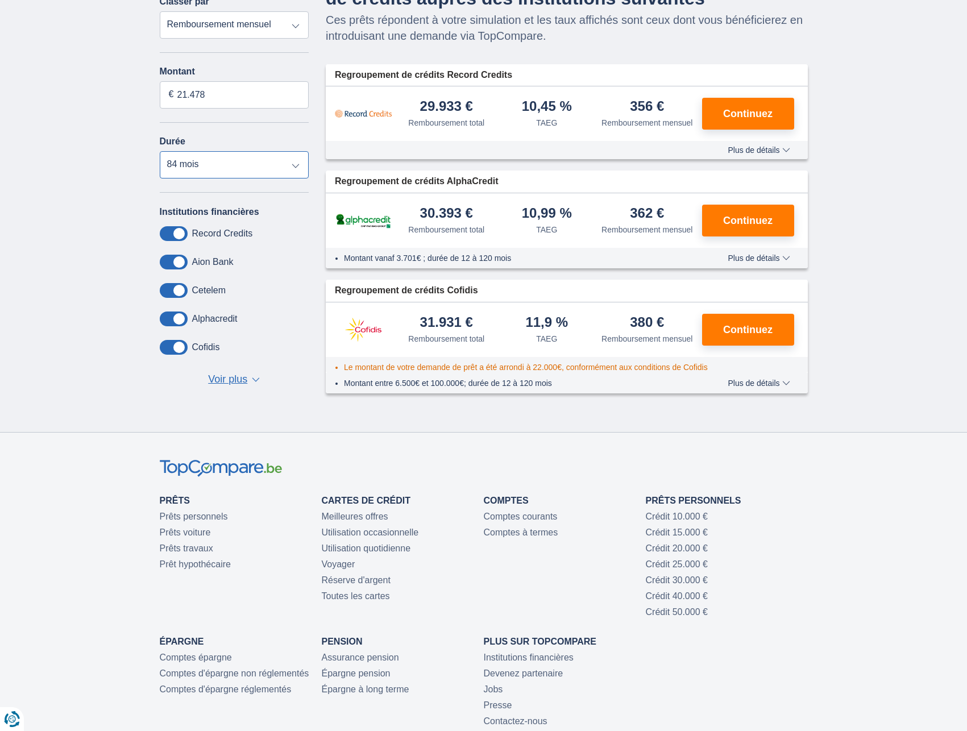
click at [160, 151] on select "12 mois 18 mois 24 mois 30 mois 36 mois 42 mois 48 mois 60 mois 72 mois 84 mois…" at bounding box center [234, 164] width 149 height 27
click option "72 mois" at bounding box center [0, 0] width 0 height 0
click at [160, 151] on select "12 mois 18 mois 24 mois 30 mois 36 mois 42 mois 48 mois 60 mois 72 mois 84 mois…" at bounding box center [234, 164] width 149 height 27
click option "60 mois" at bounding box center [0, 0] width 0 height 0
click at [160, 151] on select "12 mois 18 mois 24 mois 30 mois 36 mois 42 mois 48 mois 60 mois 72 mois 84 mois…" at bounding box center [234, 164] width 149 height 27
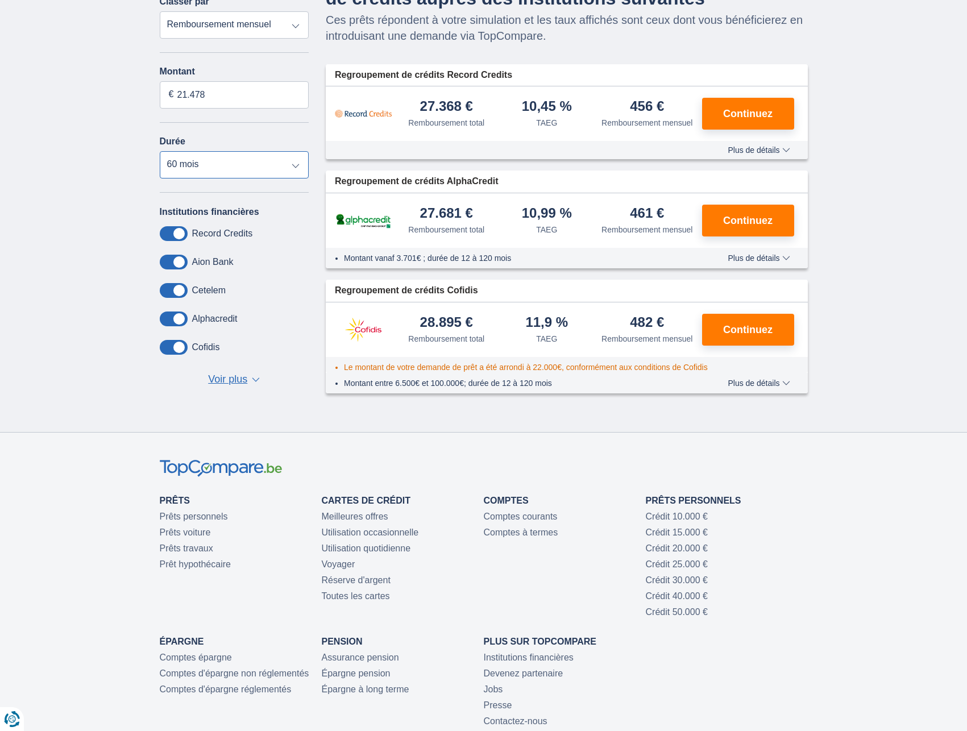
click option "48 mois" at bounding box center [0, 0] width 0 height 0
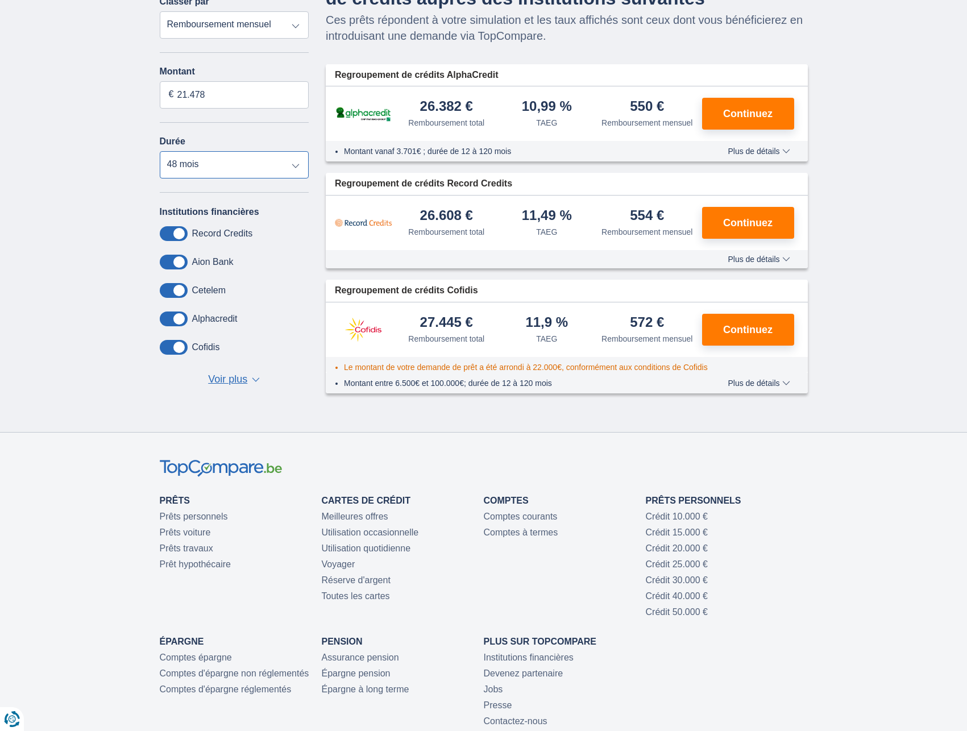
click at [160, 151] on select "12 mois 18 mois 24 mois 30 mois 36 mois 42 mois 48 mois 60 mois 72 mois 84 mois…" at bounding box center [234, 164] width 149 height 27
click option "36 mois" at bounding box center [0, 0] width 0 height 0
click at [160, 151] on select "12 mois 18 mois 24 mois 30 mois 36 mois 42 mois 48 mois 60 mois 72 mois 84 mois…" at bounding box center [234, 164] width 149 height 27
click option "84 mois" at bounding box center [0, 0] width 0 height 0
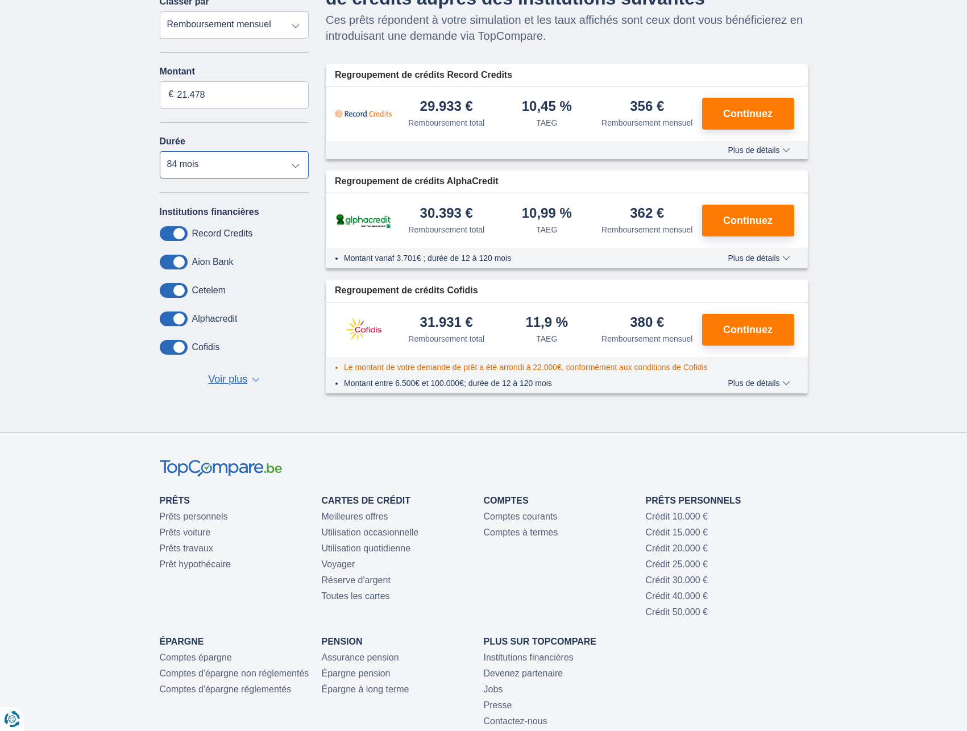
click at [160, 151] on select "12 mois 18 mois 24 mois 30 mois 36 mois 42 mois 48 mois 60 mois 72 mois 84 mois…" at bounding box center [234, 164] width 149 height 27
click option "72 mois" at bounding box center [0, 0] width 0 height 0
click at [160, 151] on select "12 mois 18 mois 24 mois 30 mois 36 mois 42 mois 48 mois 60 mois 72 mois 84 mois…" at bounding box center [234, 164] width 149 height 27
select select "84"
click option "84 mois" at bounding box center [0, 0] width 0 height 0
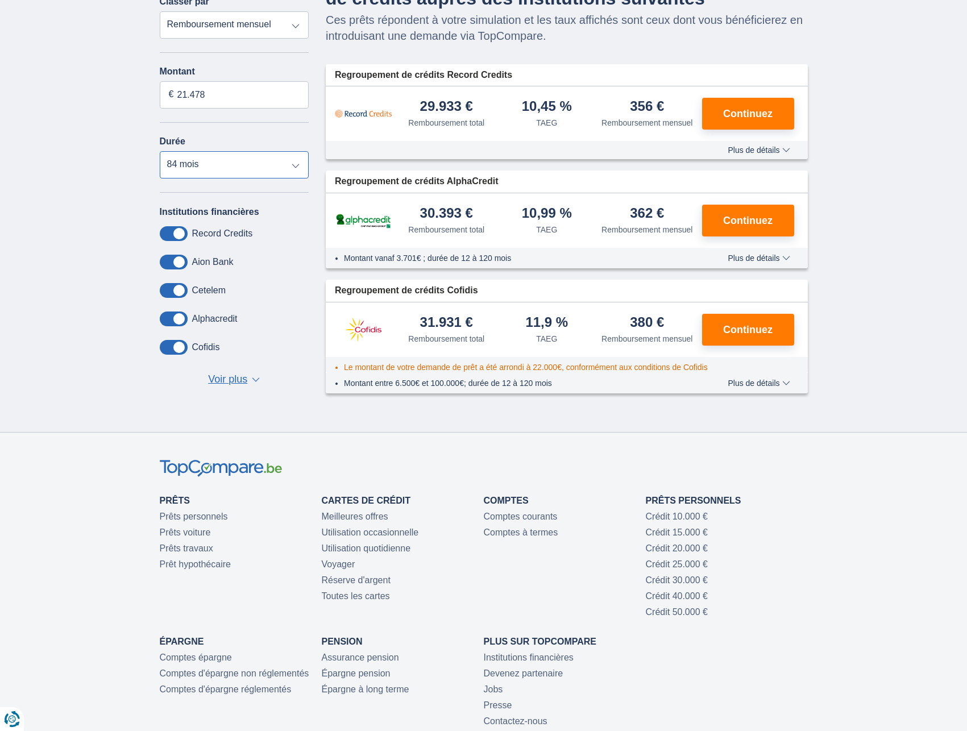
scroll to position [0, 0]
